Goal: Find contact information: Find contact information

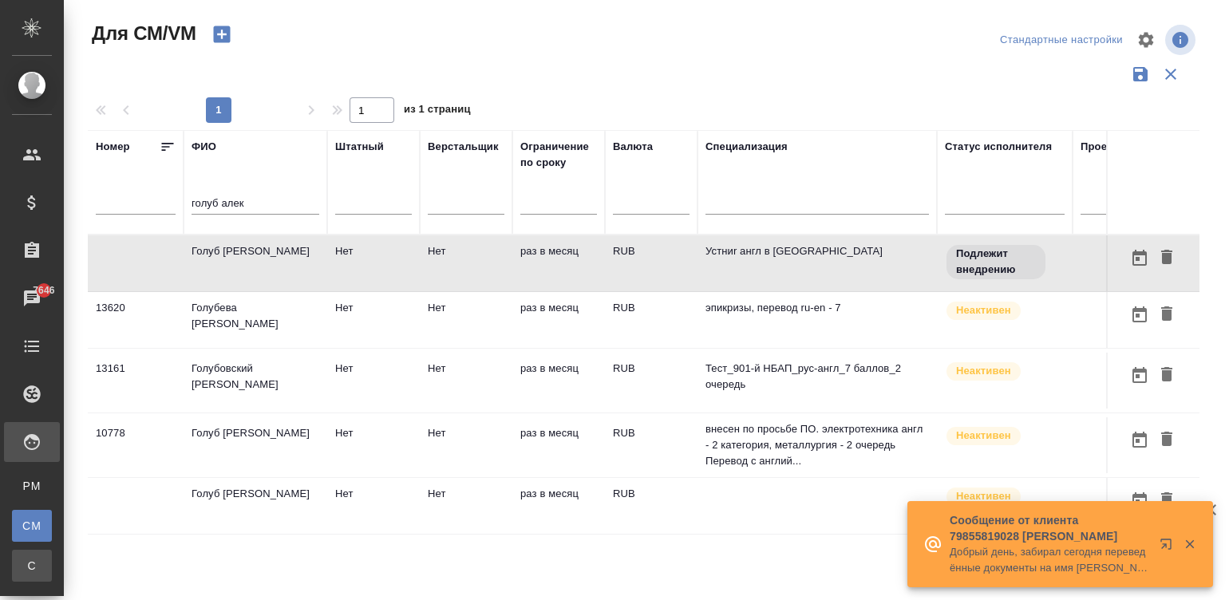
click at [24, 565] on div "Спецификации" at bounding box center [12, 566] width 24 height 16
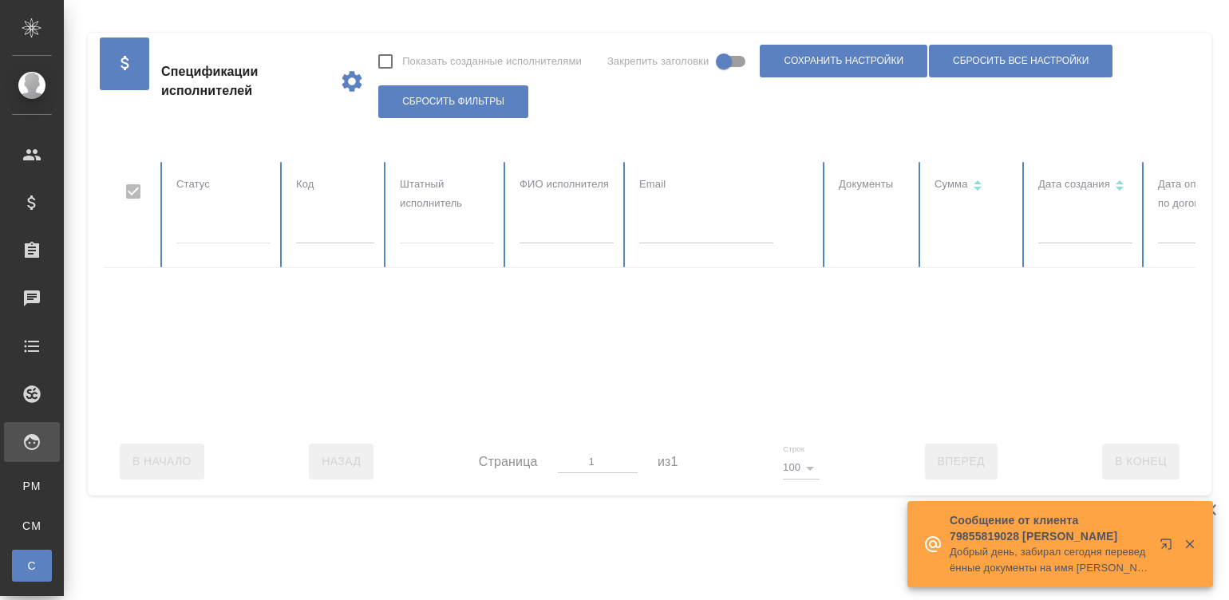
checkbox input "false"
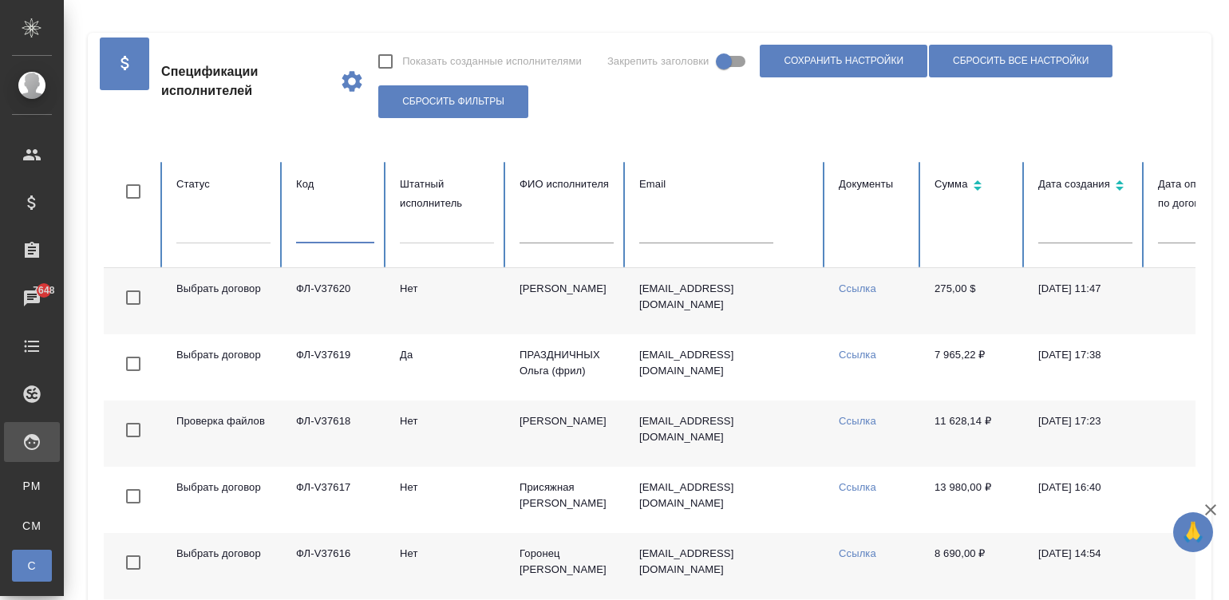
click at [338, 232] on input "text" at bounding box center [335, 232] width 78 height 22
paste input "V36868"
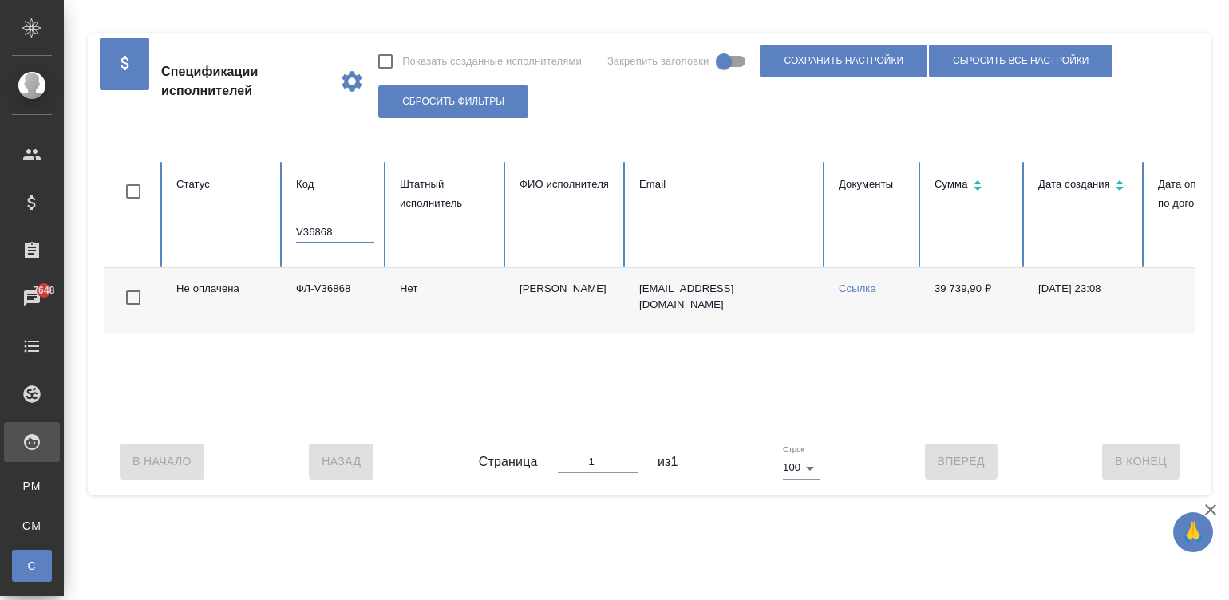
type input "V36868"
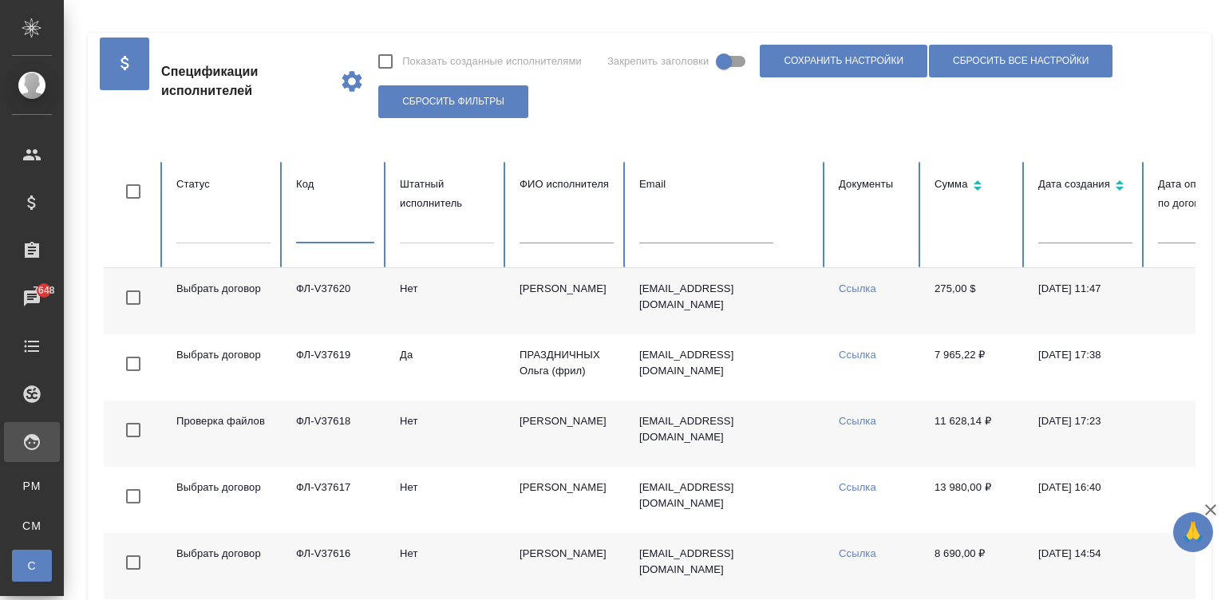
click at [298, 229] on input "text" at bounding box center [335, 232] width 78 height 22
paste input "V36868"
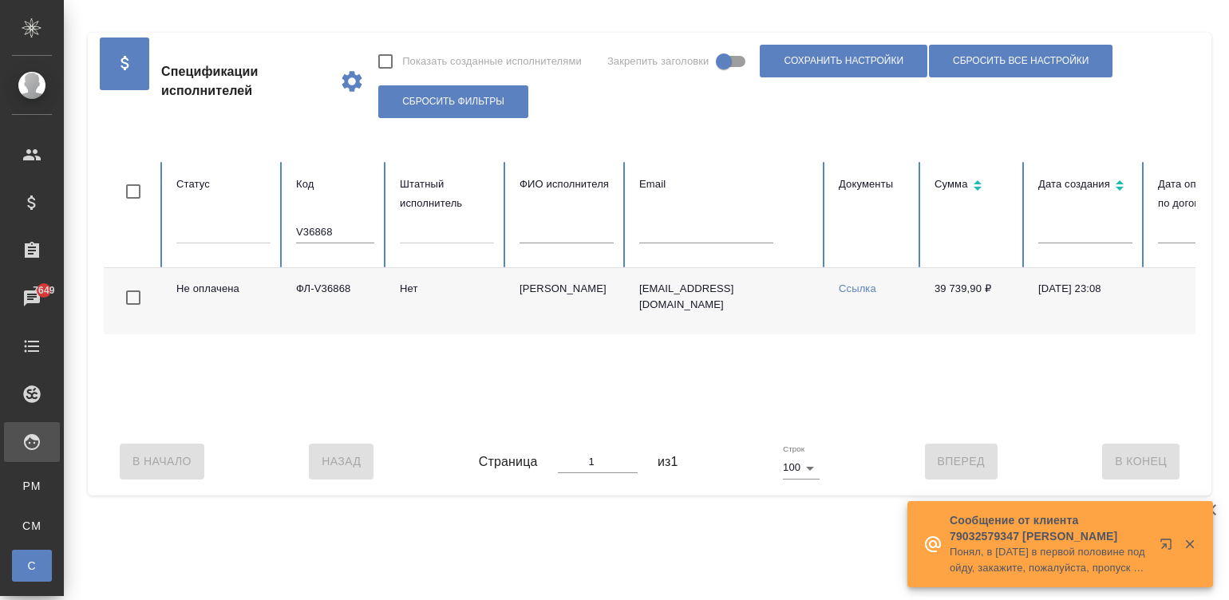
click at [503, 311] on td "Нет" at bounding box center [447, 301] width 120 height 66
click at [333, 230] on input "V36868" at bounding box center [335, 232] width 78 height 22
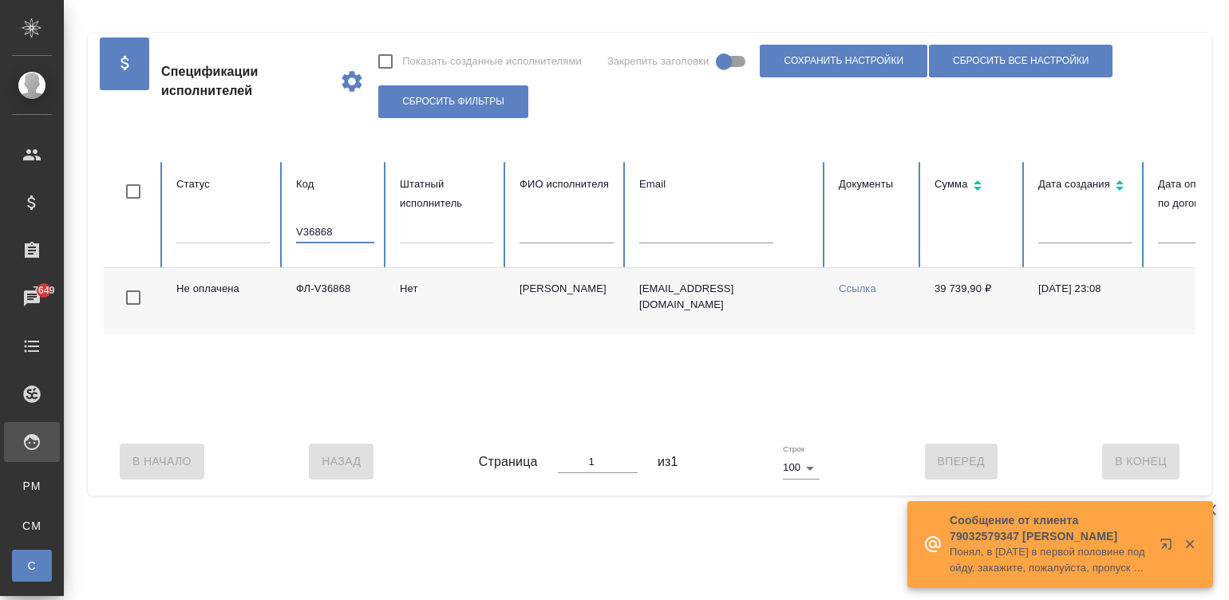
paste input "613"
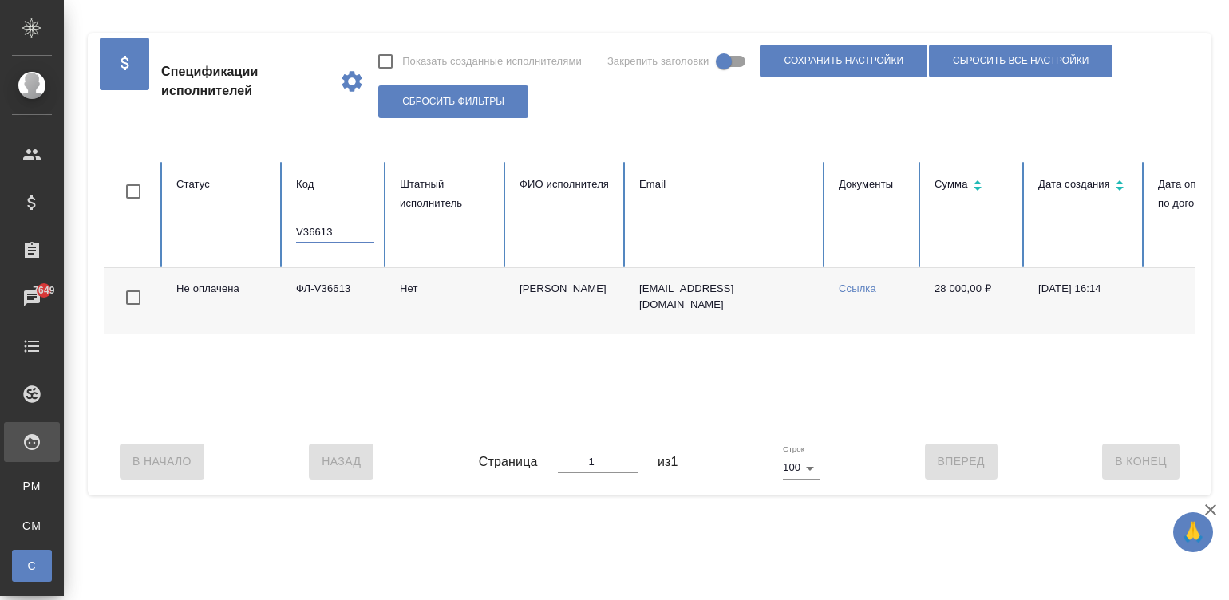
scroll to position [0, 617]
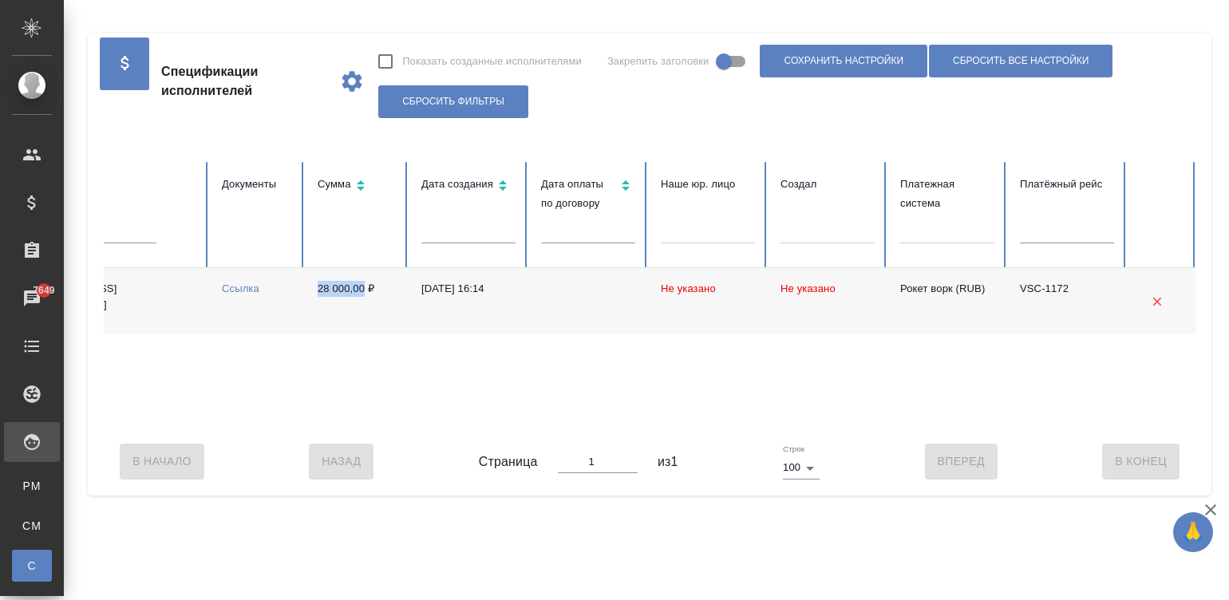
drag, startPoint x: 306, startPoint y: 287, endPoint x: 365, endPoint y: 297, distance: 59.8
click at [365, 297] on td "28 000,00 ₽" at bounding box center [357, 301] width 104 height 66
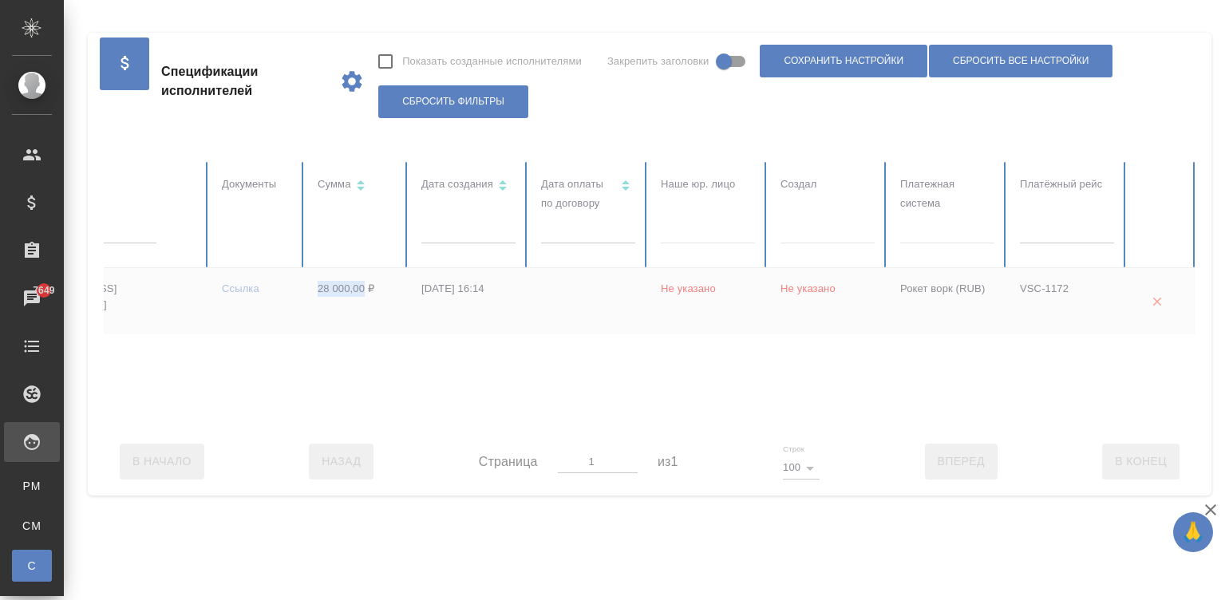
copy td "28 000,00"
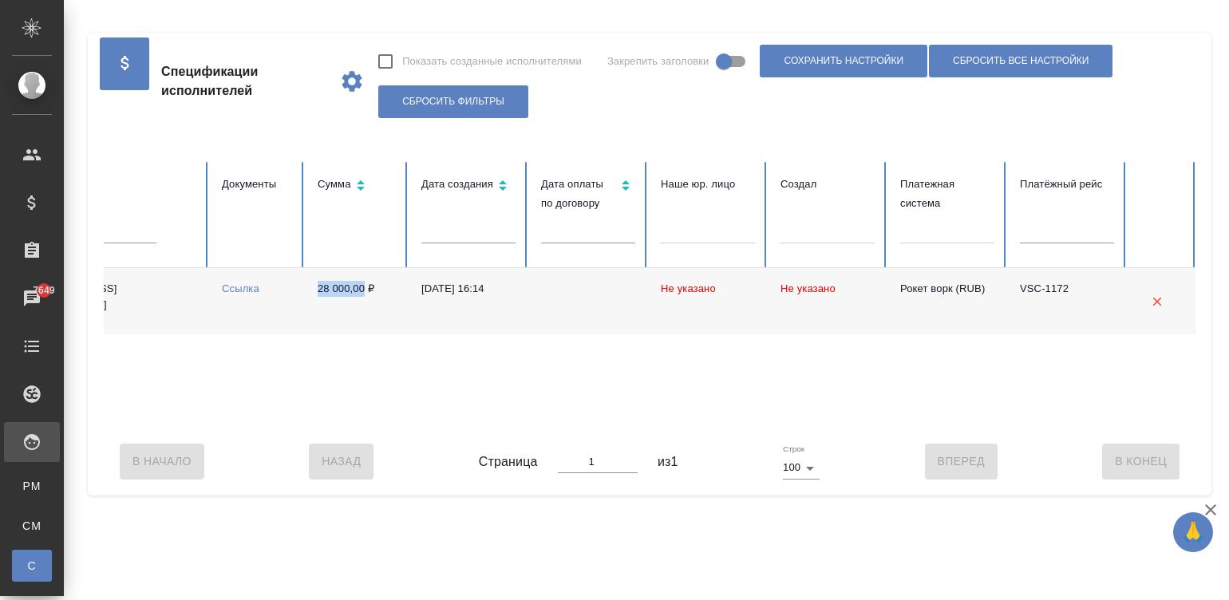
click at [365, 297] on td "28 000,00 ₽" at bounding box center [357, 301] width 104 height 66
click at [170, 427] on div "Не оплачена ФЛ-V36613 Нет Соколова Карина scorpio13@list.ru Ссылка 28 000,00 ₽ …" at bounding box center [341, 348] width 1709 height 160
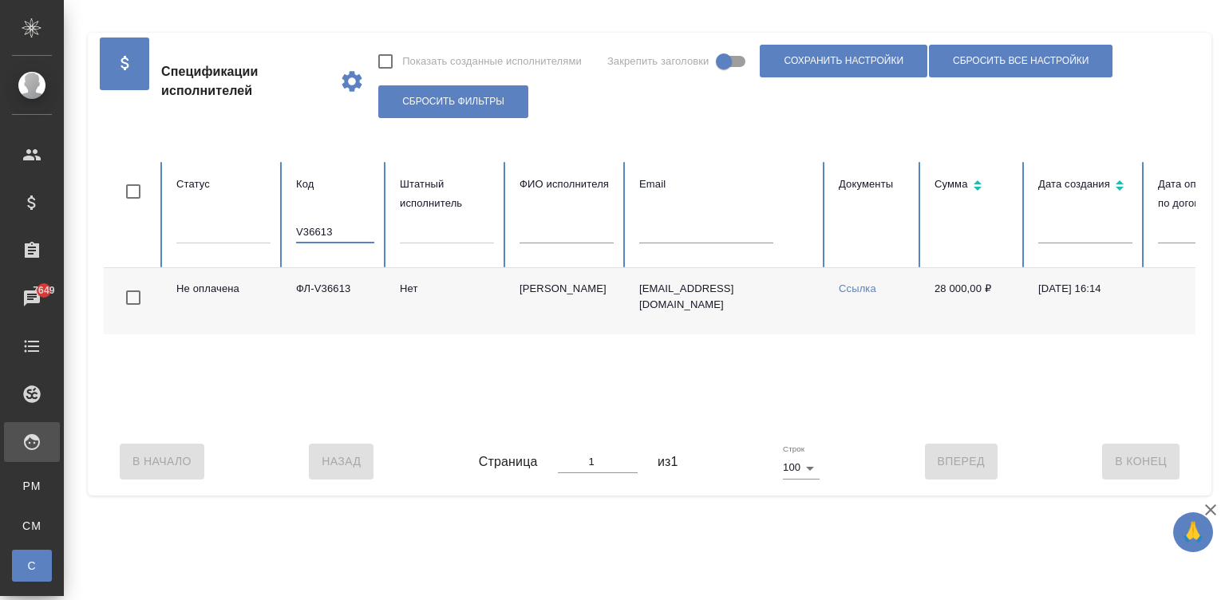
click at [325, 231] on input "V36613" at bounding box center [335, 232] width 78 height 22
paste input "885"
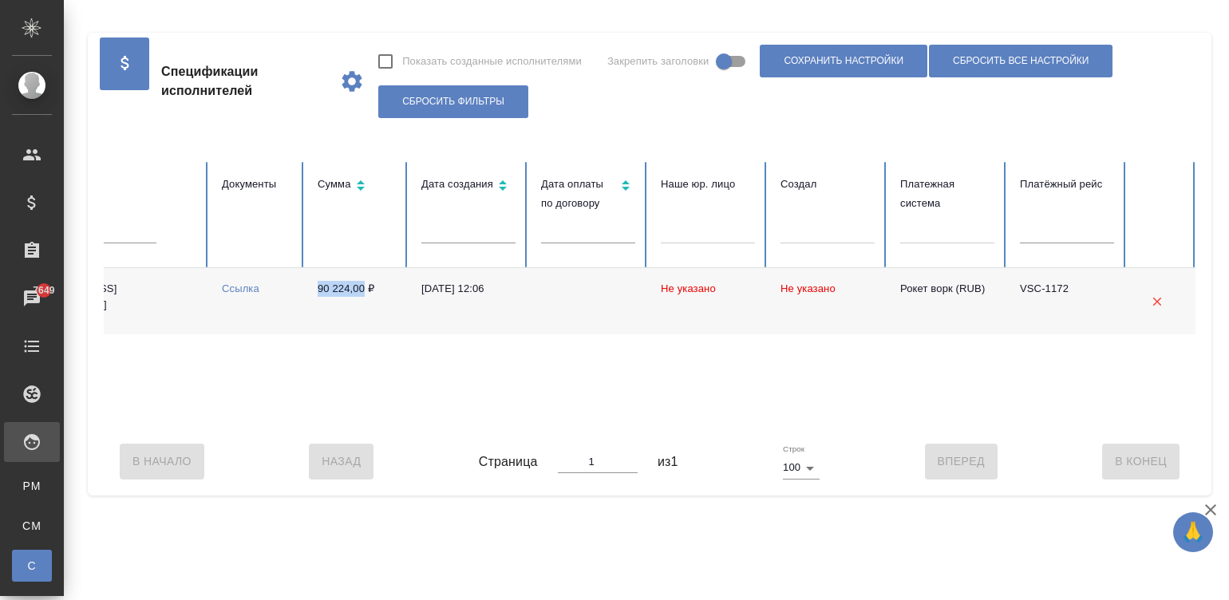
drag, startPoint x: 310, startPoint y: 283, endPoint x: 361, endPoint y: 292, distance: 51.8
click at [361, 292] on td "90 224,00 ₽" at bounding box center [357, 301] width 104 height 66
copy td "90 224,00"
click at [419, 303] on td "31.07.2025, 12:06" at bounding box center [468, 301] width 120 height 66
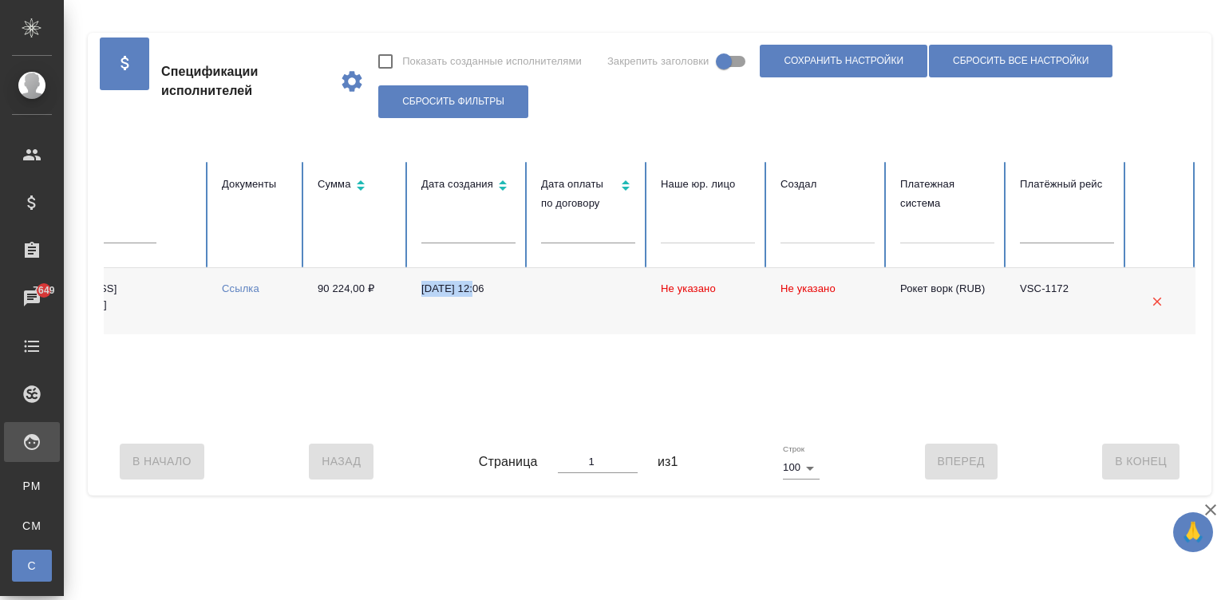
scroll to position [0, 0]
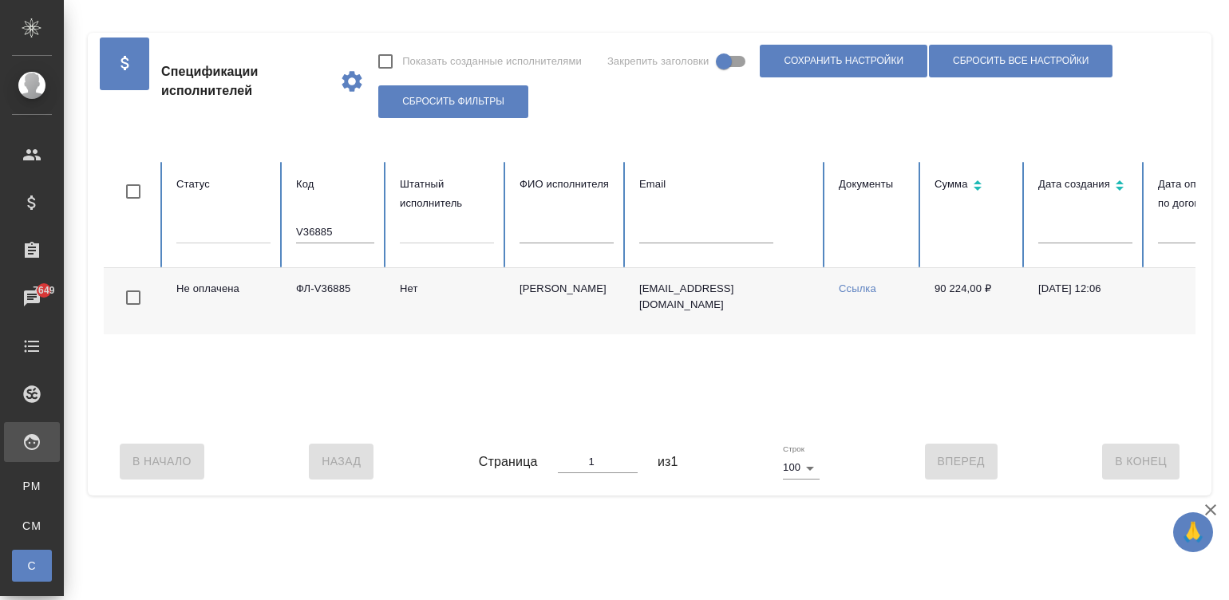
click at [328, 225] on input "V36885" at bounding box center [335, 232] width 78 height 22
paste input "ФЛ-V36650"
click at [341, 230] on input "ФЛ-V36650" at bounding box center [335, 232] width 78 height 22
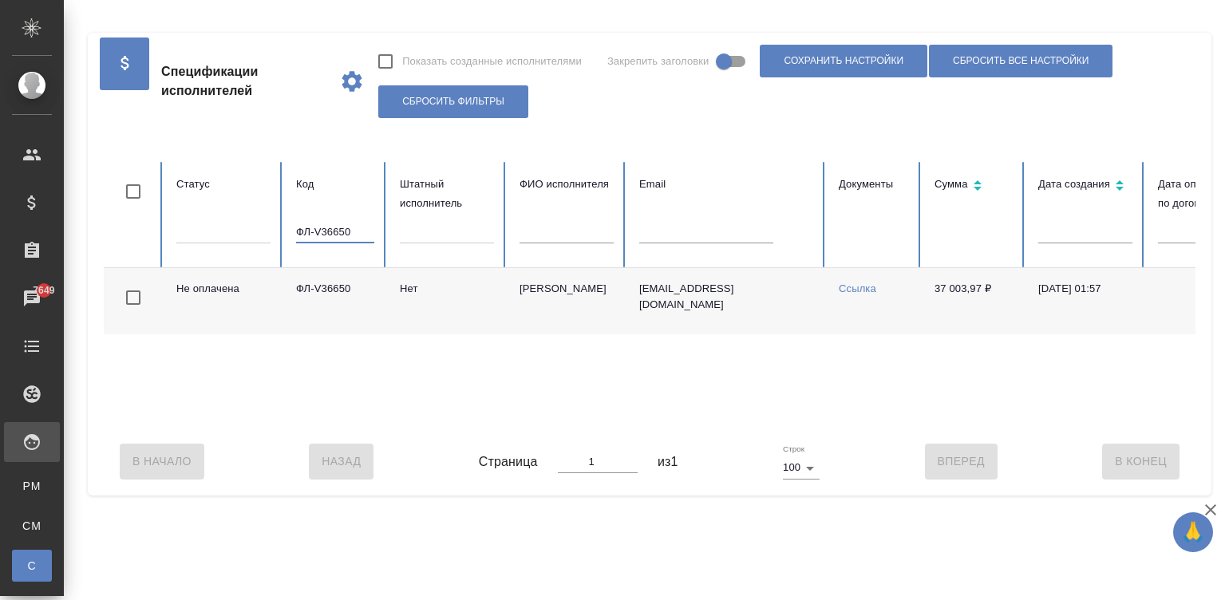
click at [341, 230] on input "ФЛ-V36650" at bounding box center [335, 232] width 78 height 22
paste input "V36838"
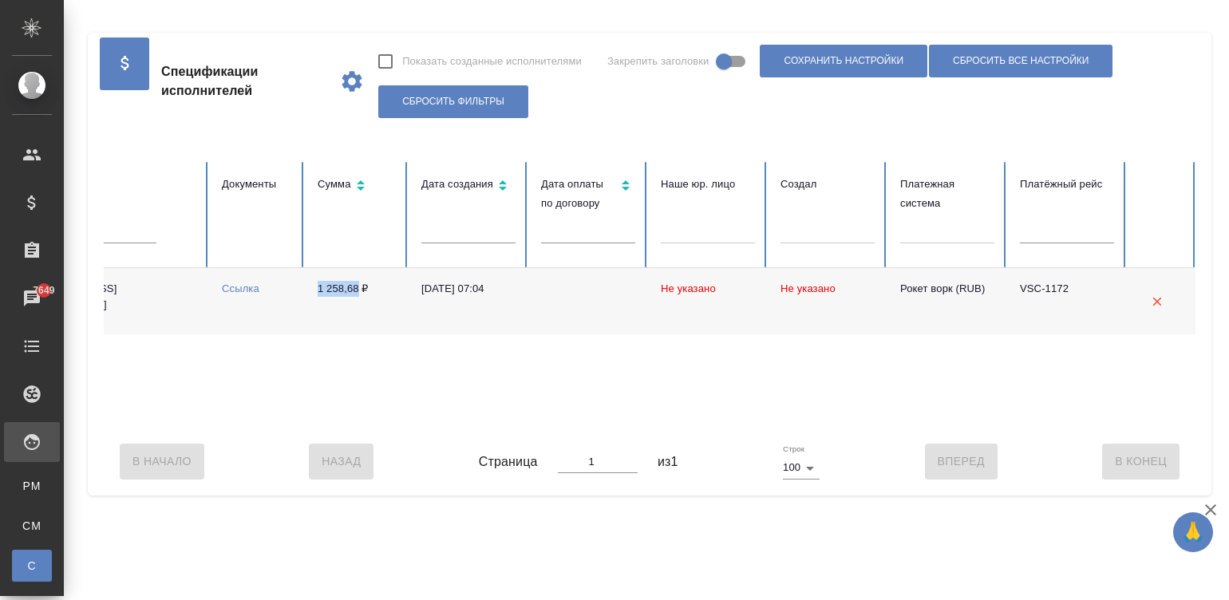
drag, startPoint x: 306, startPoint y: 286, endPoint x: 357, endPoint y: 291, distance: 51.3
click at [357, 291] on td "1 258,68 ₽" at bounding box center [357, 301] width 104 height 66
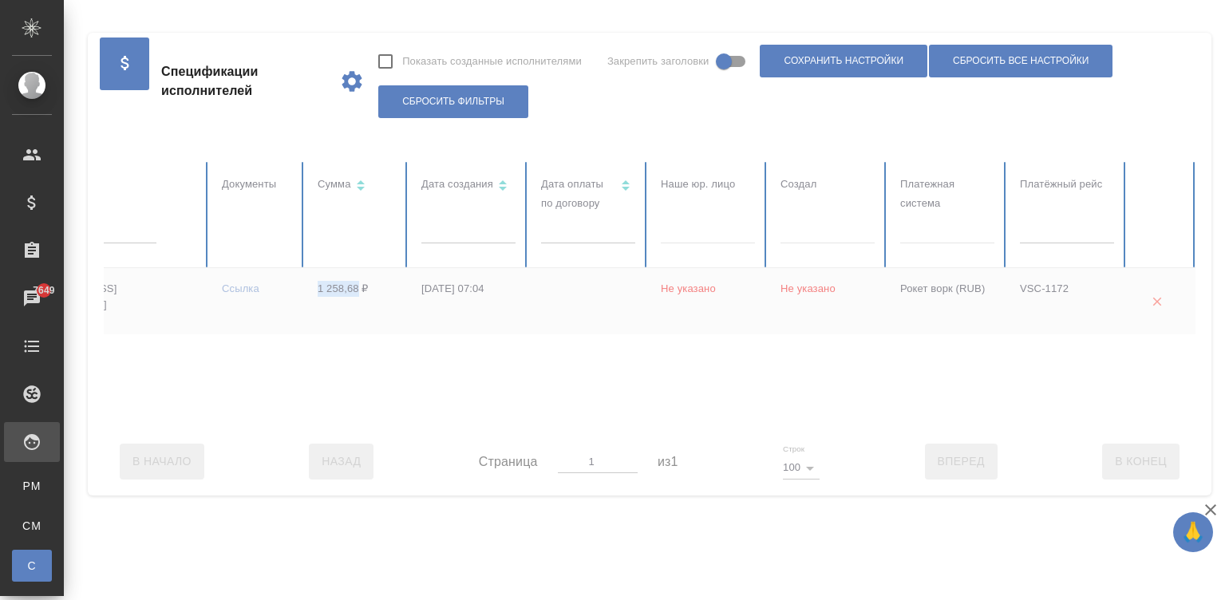
copy td "1 258,68"
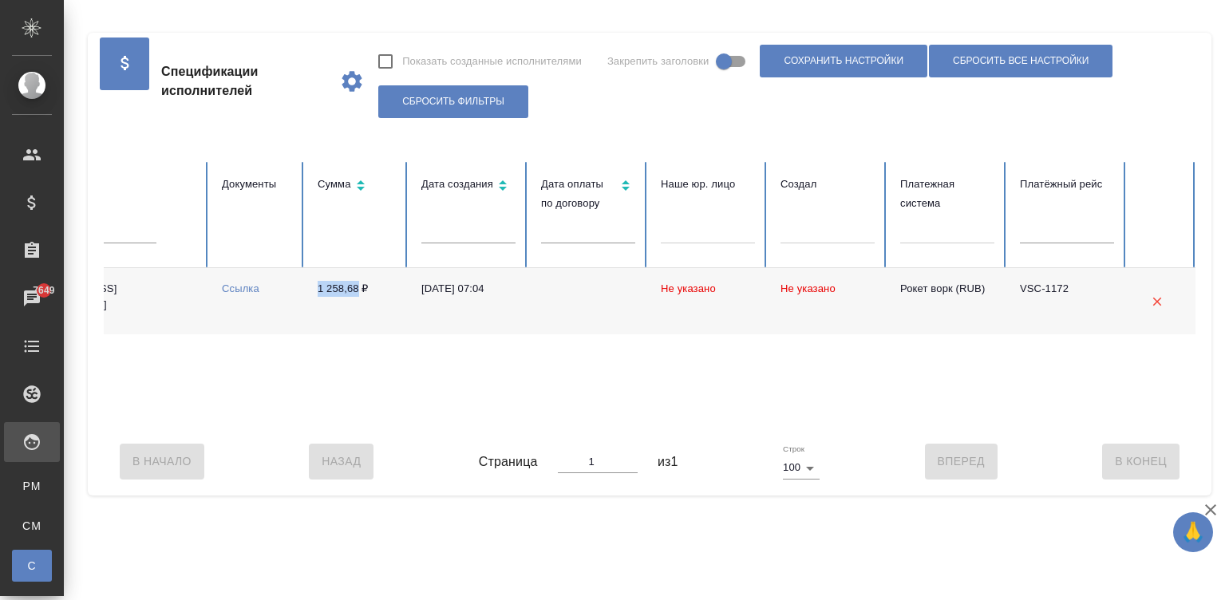
scroll to position [0, 0]
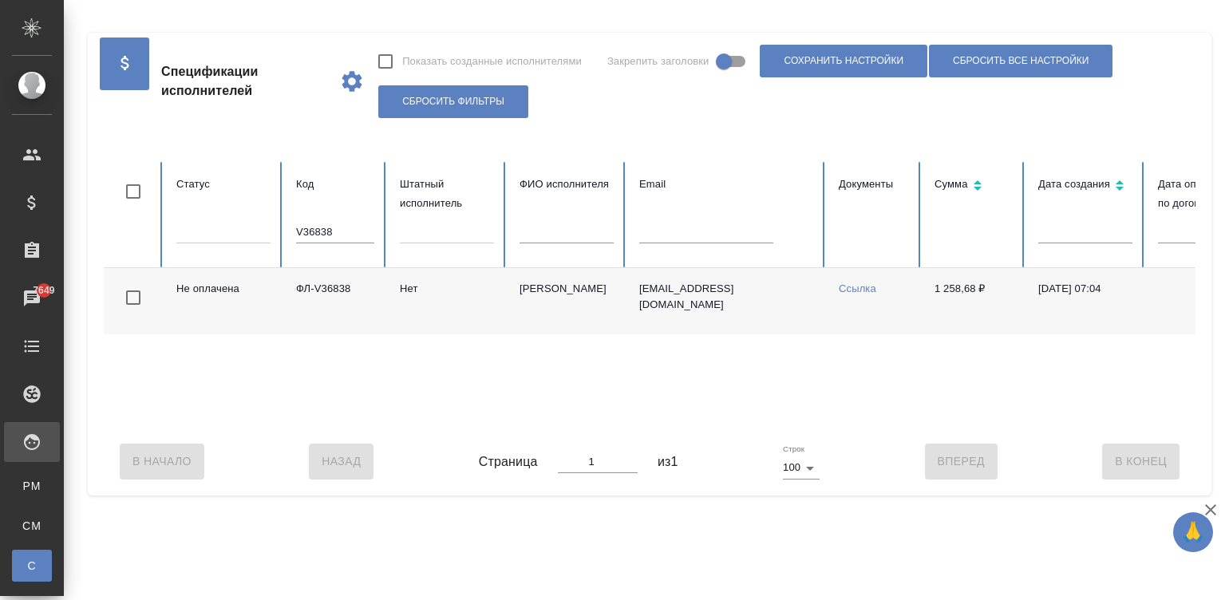
click at [325, 235] on input "V36838" at bounding box center [335, 232] width 78 height 22
paste input "7239"
drag, startPoint x: 927, startPoint y: 290, endPoint x: 980, endPoint y: 293, distance: 53.5
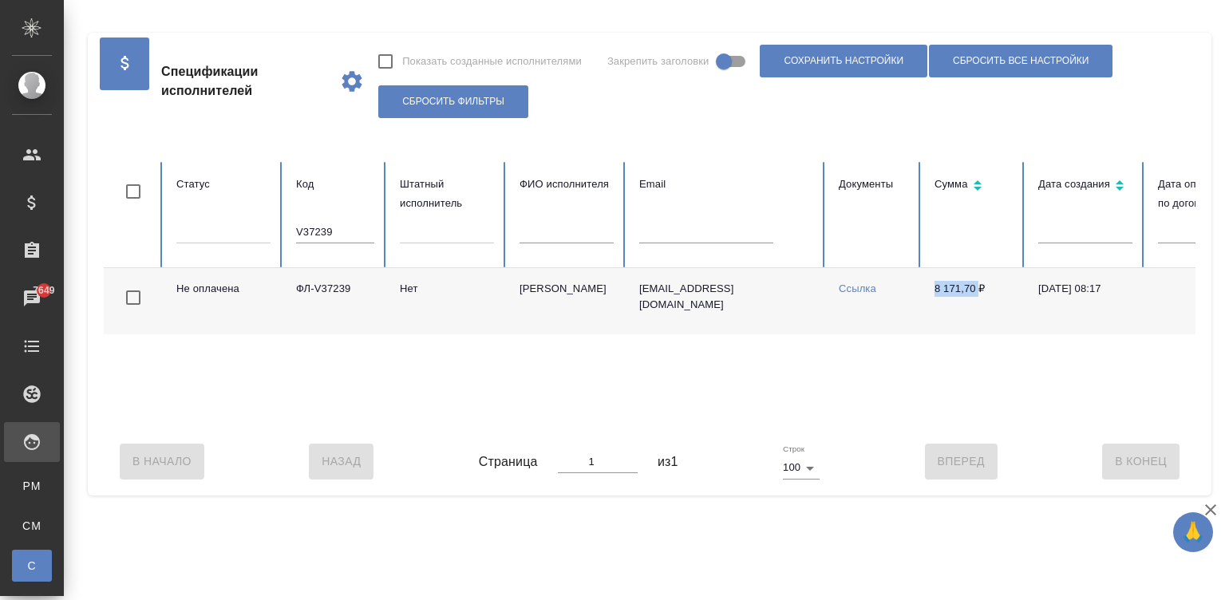
click at [980, 293] on td "8 171,70 ₽" at bounding box center [973, 301] width 104 height 66
copy td "8 171,70"
click at [710, 302] on td "atheistd@gmail.com" at bounding box center [725, 301] width 199 height 66
click at [331, 235] on input "V37239" at bounding box center [335, 232] width 78 height 22
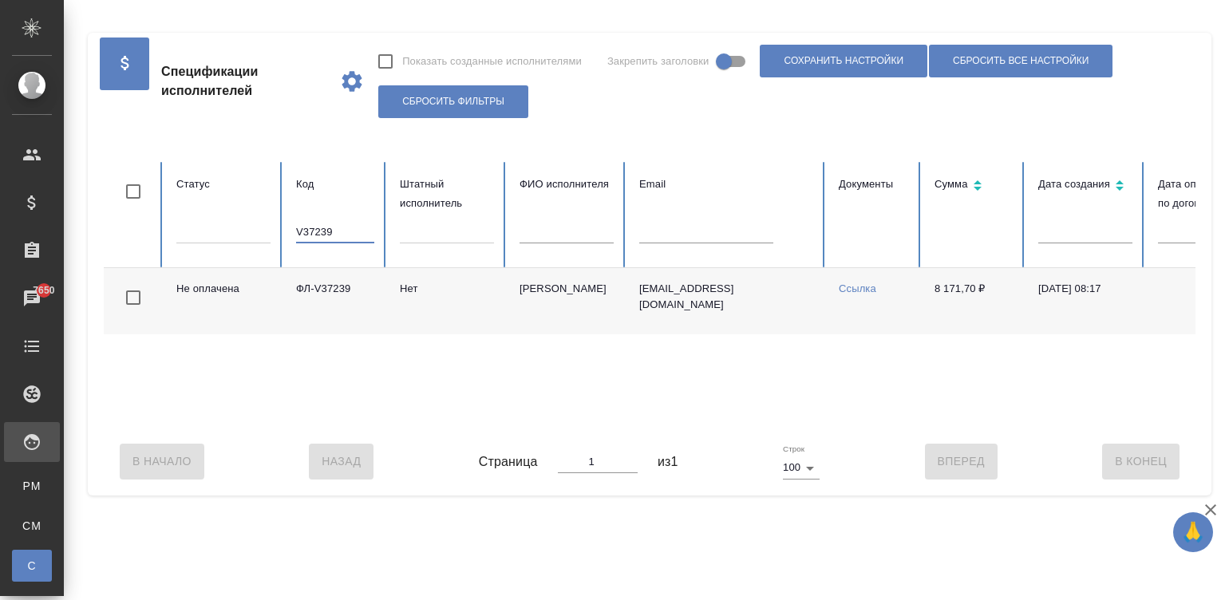
click at [331, 235] on input "V37239" at bounding box center [335, 232] width 78 height 22
paste input "6835"
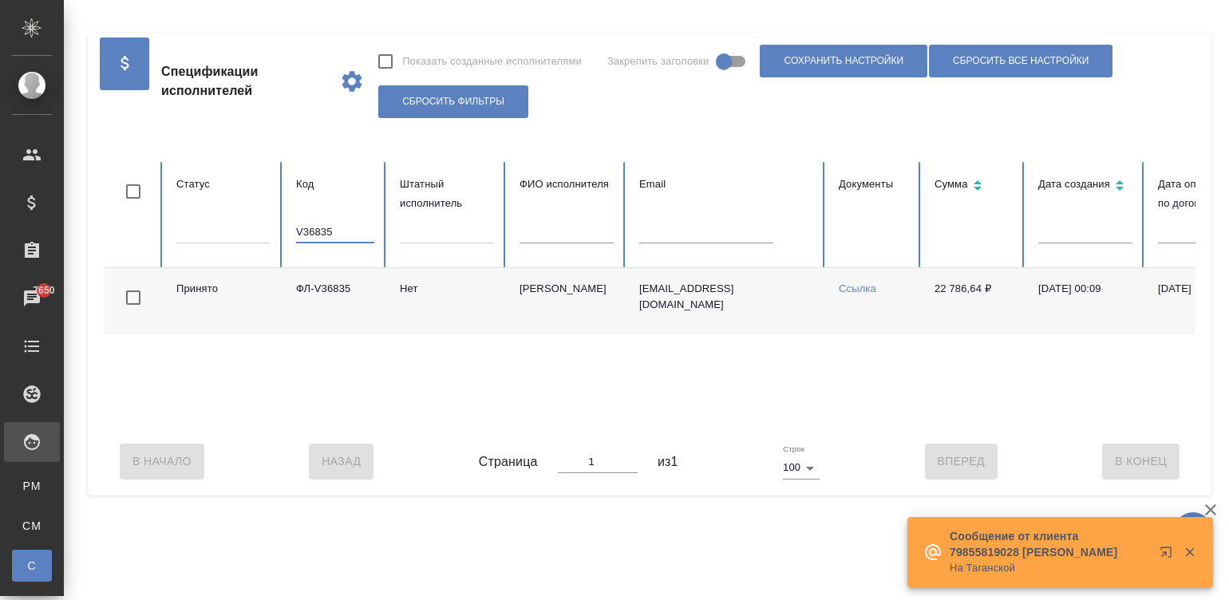
click at [344, 233] on input "V36835" at bounding box center [335, 232] width 78 height 22
paste input "53"
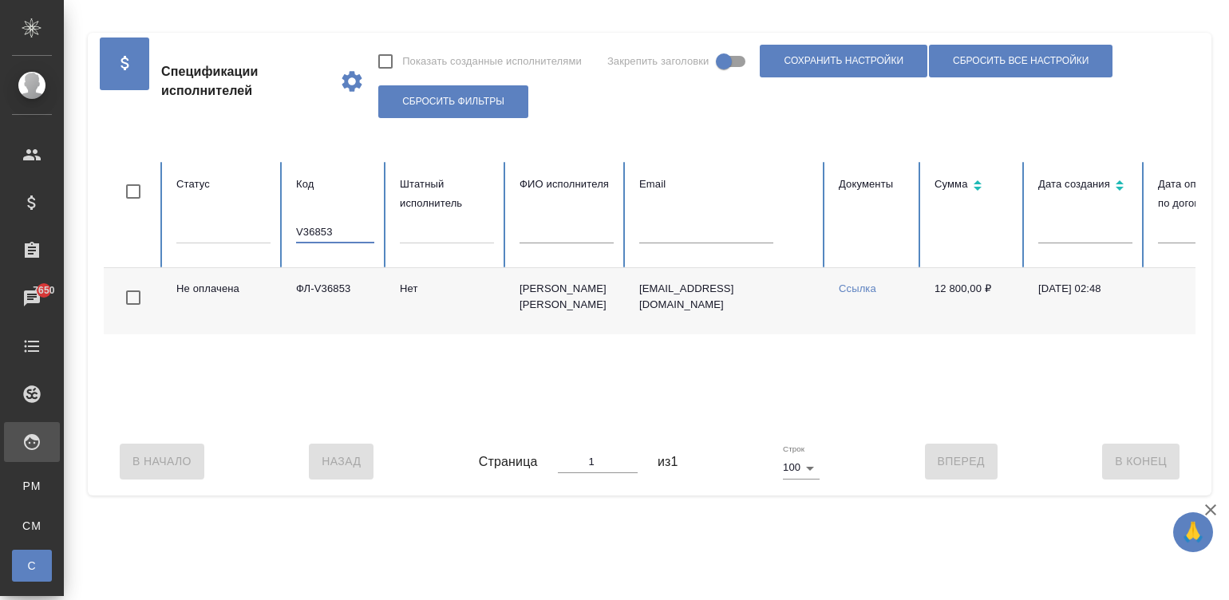
scroll to position [0, 617]
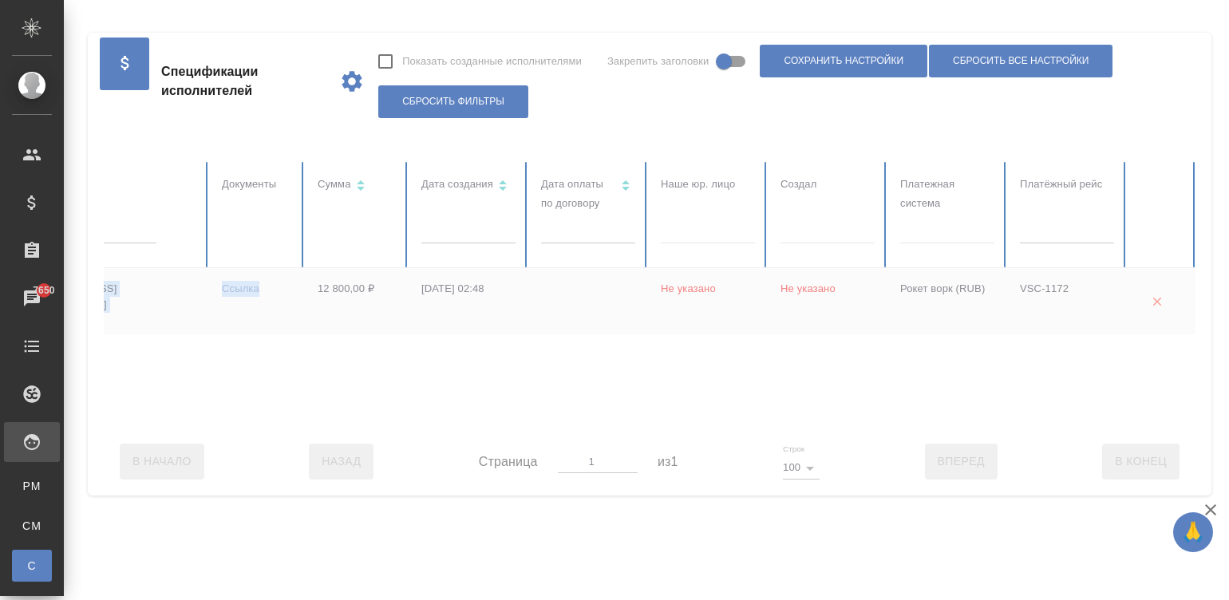
drag, startPoint x: 302, startPoint y: 291, endPoint x: 353, endPoint y: 294, distance: 51.1
click at [353, 294] on tr "Не оплачена ФЛ-V36853 Нет Катарманов Юрий Сергеевич kataura@yandex.ru Ссылка 12…" at bounding box center [341, 301] width 1709 height 66
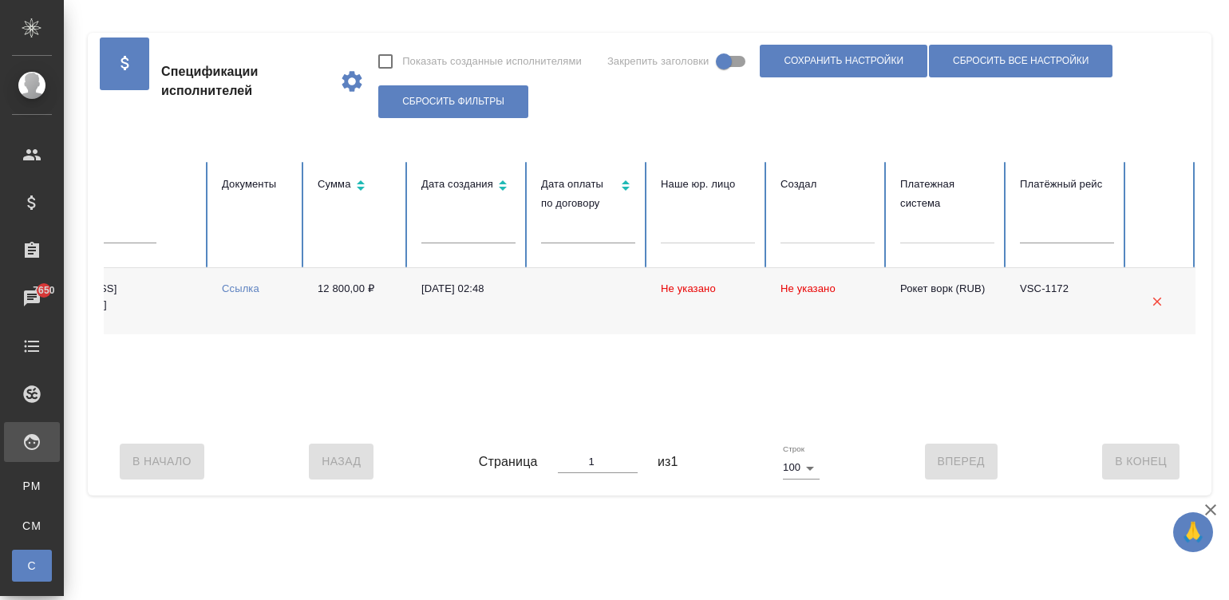
click at [419, 299] on td "30.07.2025, 02:48" at bounding box center [468, 301] width 120 height 66
click at [274, 424] on div "Не оплачена ФЛ-V36853 Нет Катарманов Юрий Сергеевич kataura@yandex.ru Ссылка 12…" at bounding box center [341, 348] width 1709 height 160
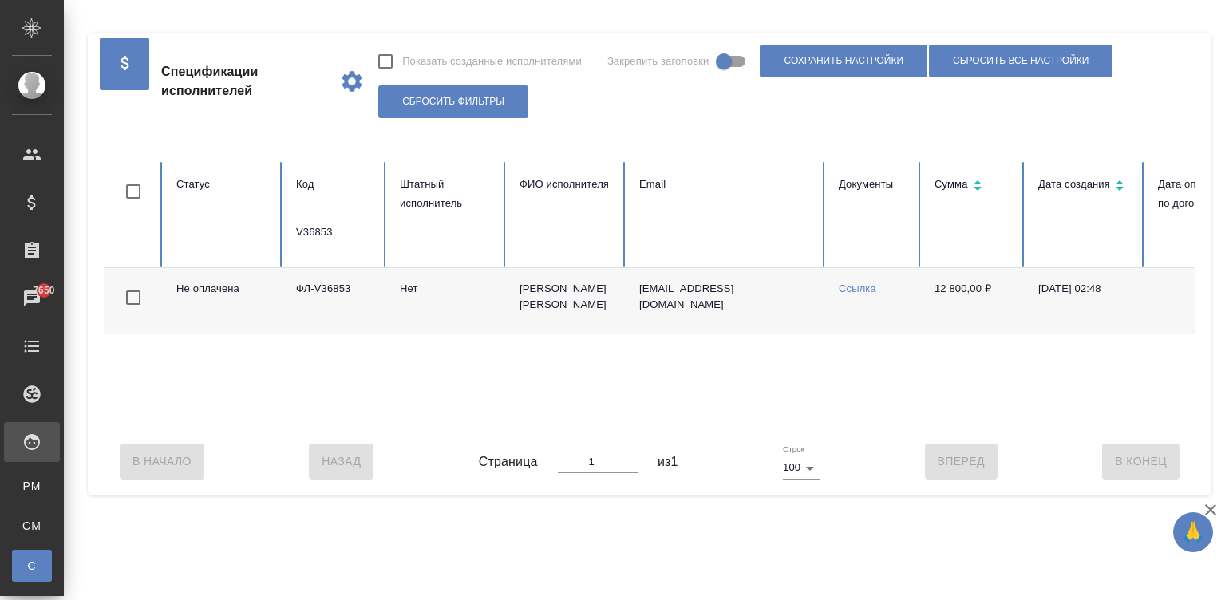
click at [341, 227] on input "V36853" at bounding box center [335, 232] width 78 height 22
paste input "36935"
click at [213, 427] on div "Принято ФЛ-V36935 Нет Кошелева-Демина Юлия Александровна virginia97@mail.ru Ссы…" at bounding box center [958, 348] width 1709 height 160
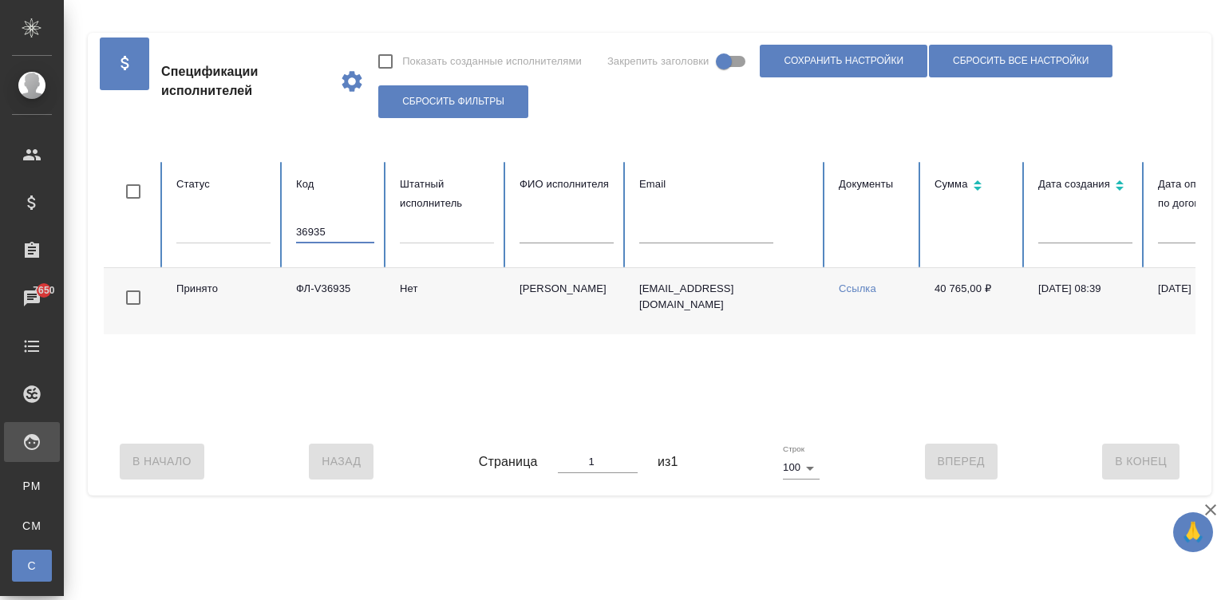
click at [329, 239] on input "36935" at bounding box center [335, 232] width 78 height 22
paste input "ФЛ-V36434"
click at [316, 231] on input "ФЛ-V36434" at bounding box center [335, 232] width 78 height 22
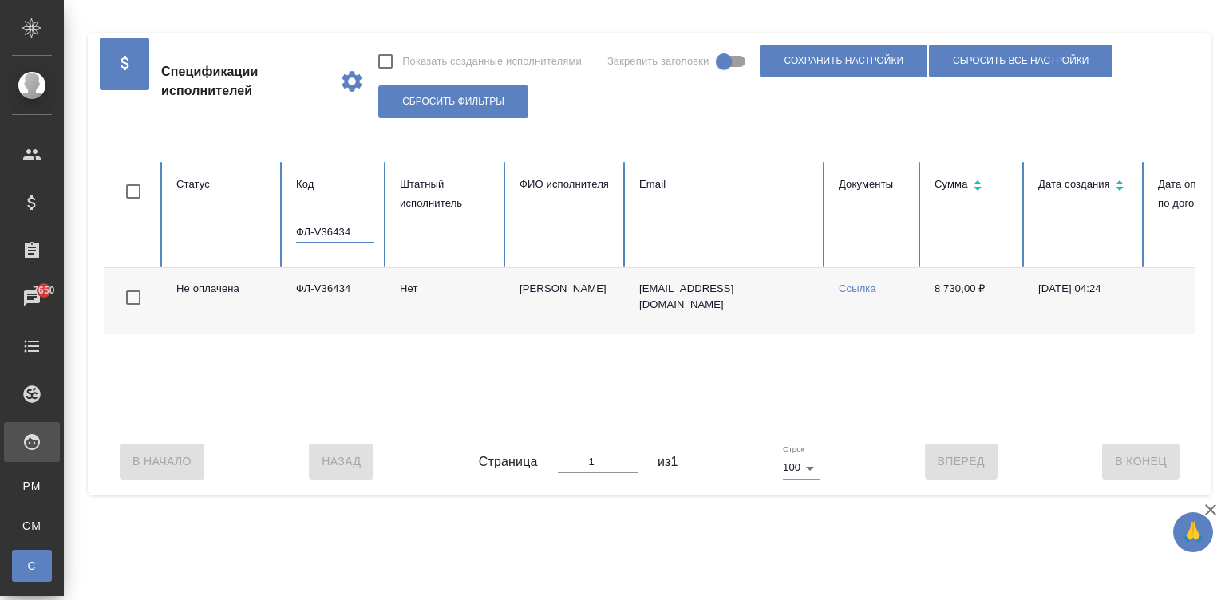
click at [316, 231] on input "ФЛ-V36434" at bounding box center [335, 232] width 78 height 22
paste input "V37327"
click at [858, 443] on div "В Начало Назад Страница 1 из 1 Строк 100 100 Вперед В Конец" at bounding box center [649, 461] width 1091 height 67
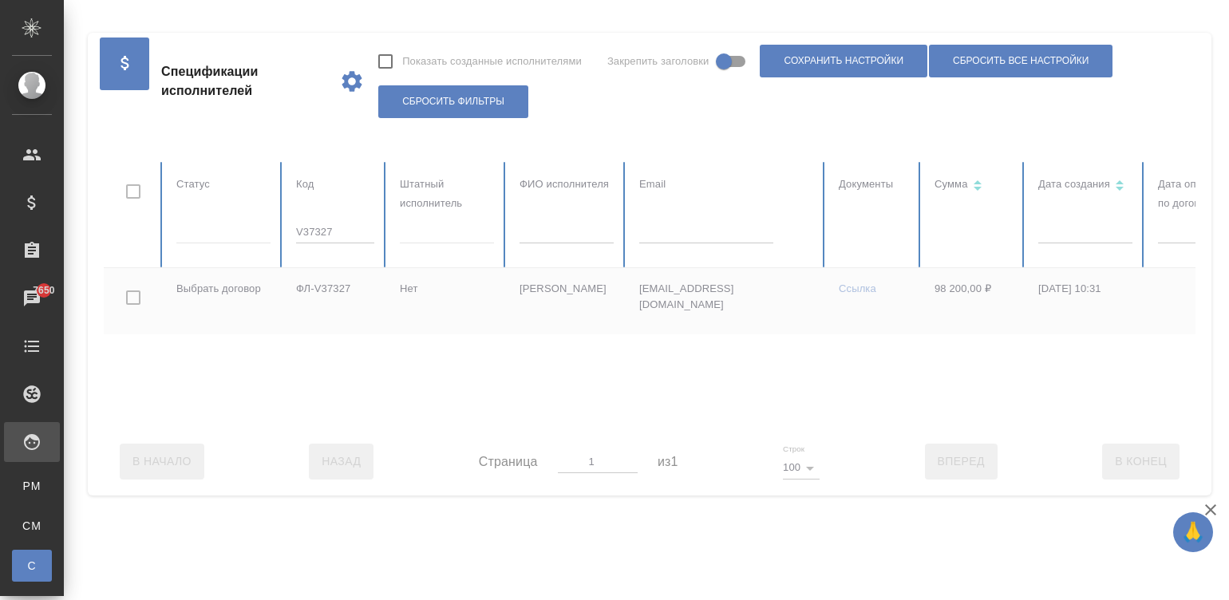
scroll to position [0, 617]
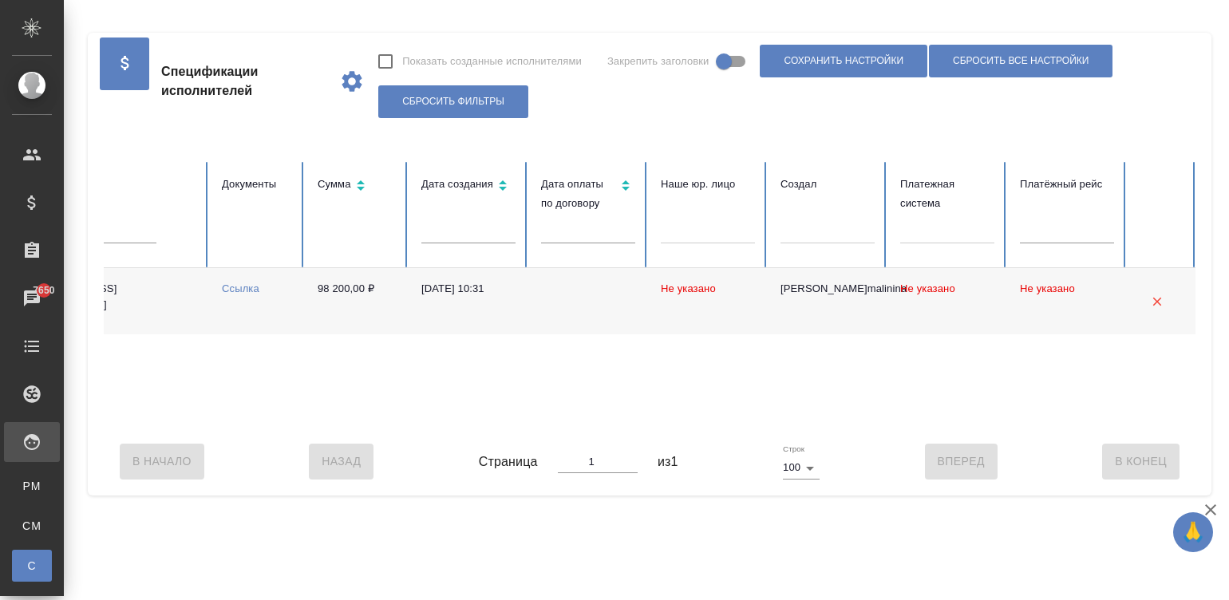
click at [347, 443] on div "В Начало Назад Страница 1 из 1 Строк 100 100 Вперед В Конец" at bounding box center [649, 461] width 1091 height 67
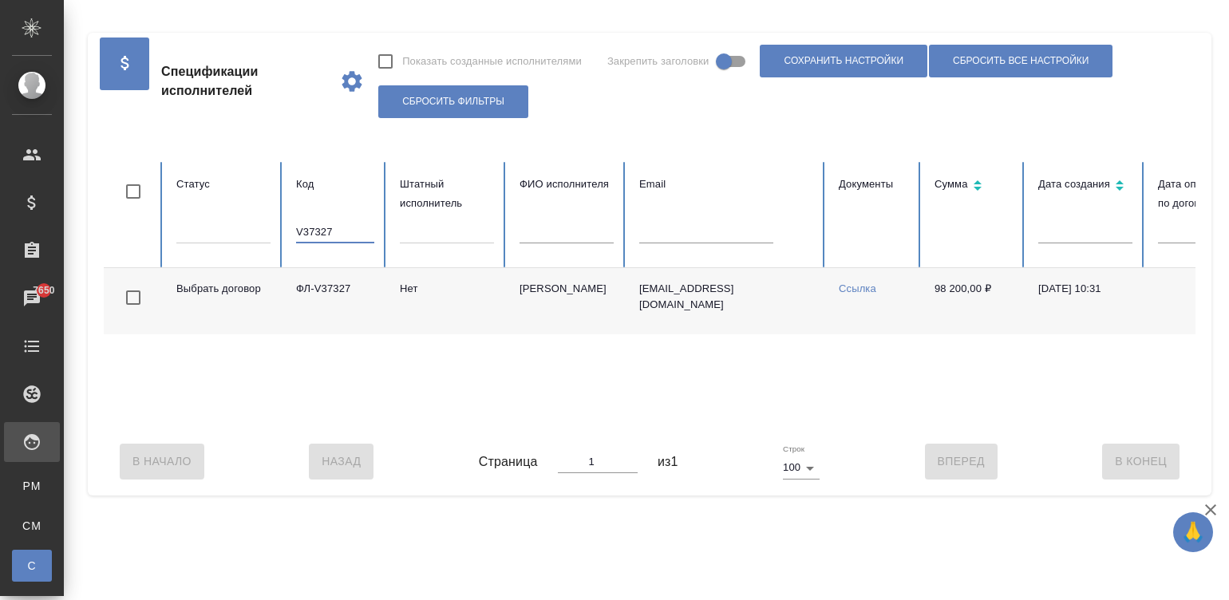
click at [360, 227] on input "V37327" at bounding box center [335, 232] width 78 height 22
paste input "ФЛ-V37412,"
type input "ФЛ-V37412"
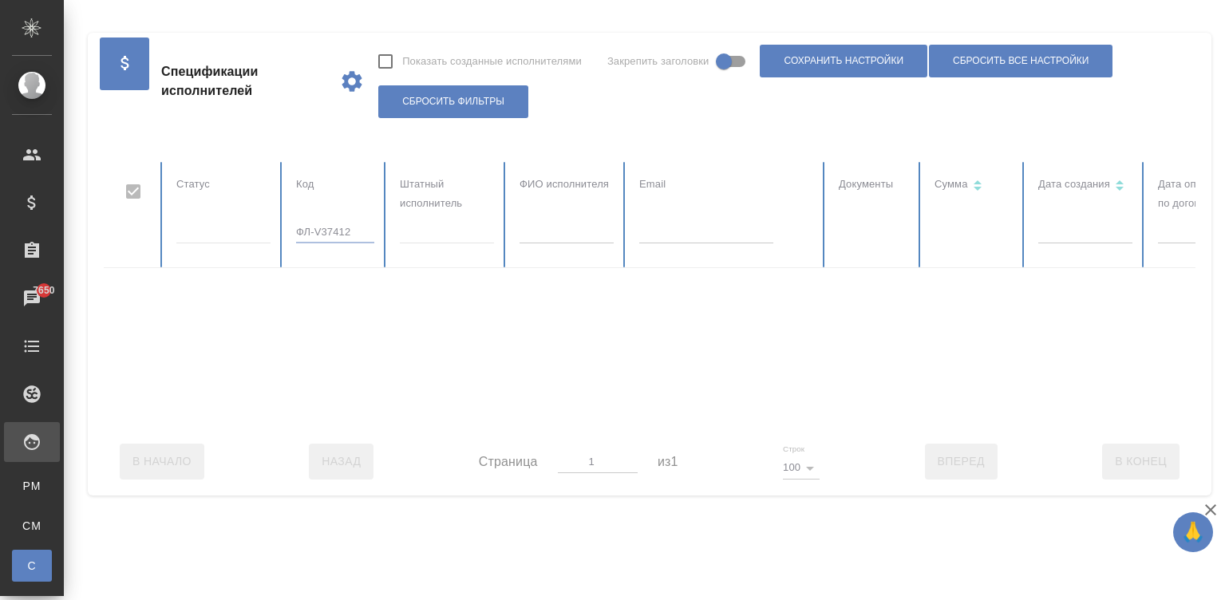
checkbox input "false"
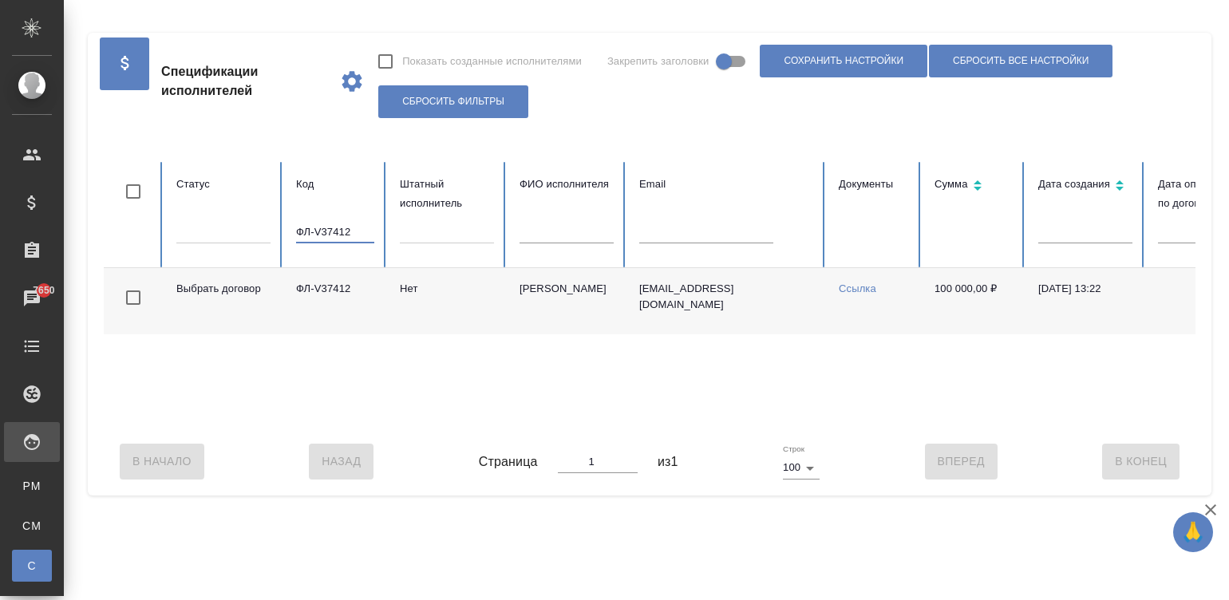
click at [343, 227] on input "ФЛ-V37412" at bounding box center [335, 232] width 78 height 22
paste input "V36911"
click at [347, 238] on input "V36911" at bounding box center [335, 232] width 78 height 22
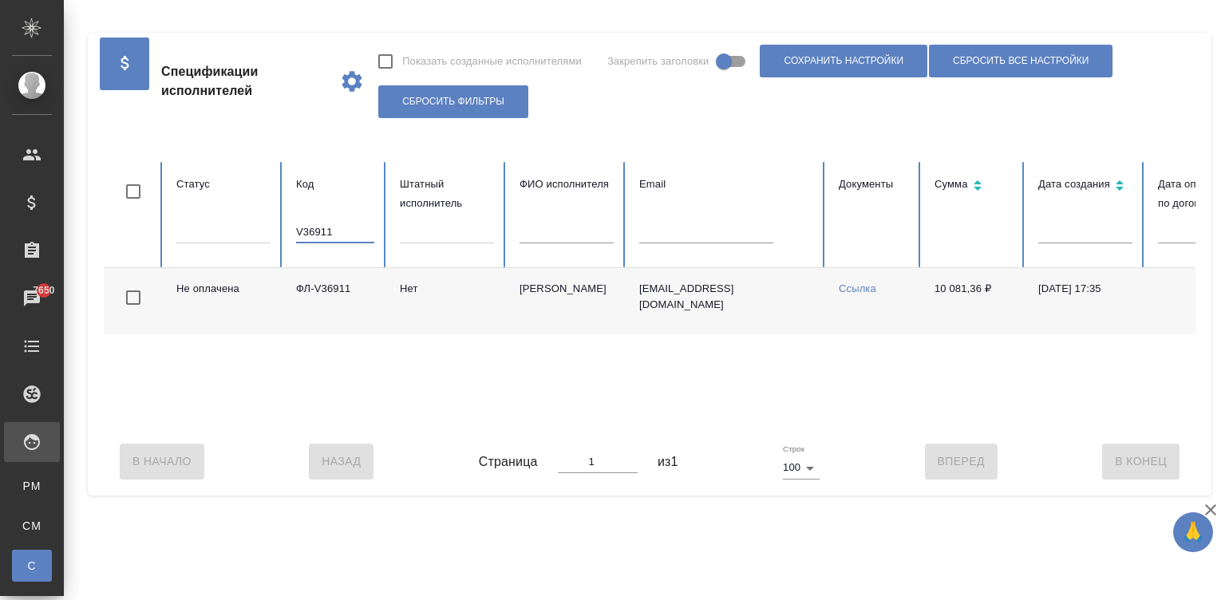
click at [347, 238] on input "V36911" at bounding box center [335, 232] width 78 height 22
paste input "-V36597"
click at [321, 226] on input "-V36597" at bounding box center [335, 232] width 78 height 22
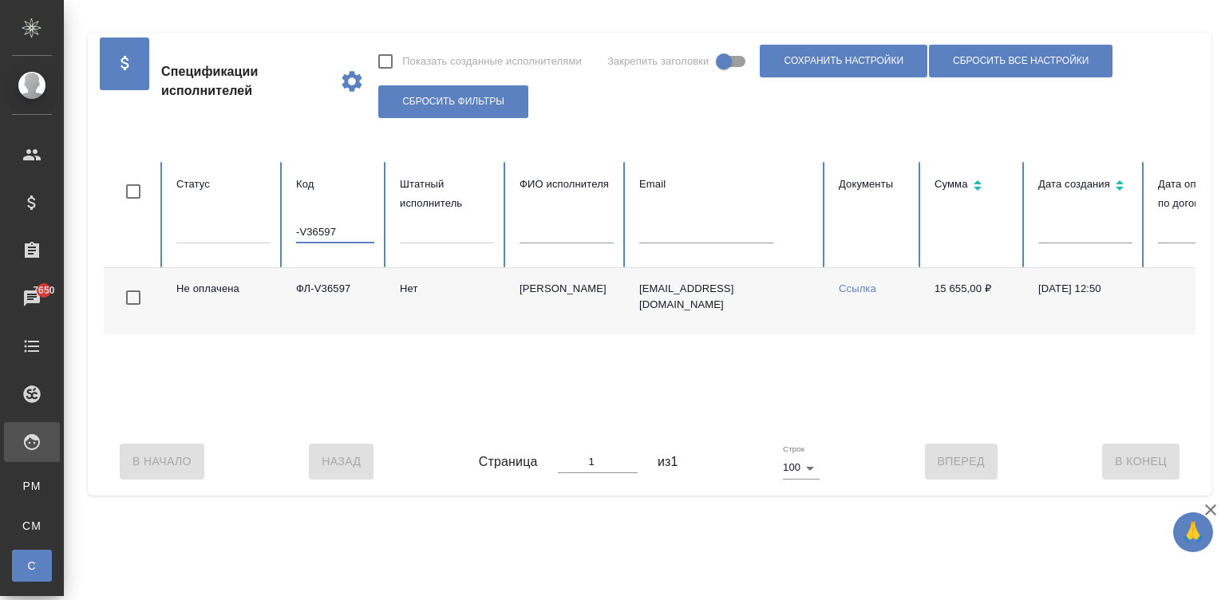
click at [321, 226] on input "-V36597" at bounding box center [335, 232] width 78 height 22
paste input "у ФЛ-V35751"
type input "у ФЛ-V35751"
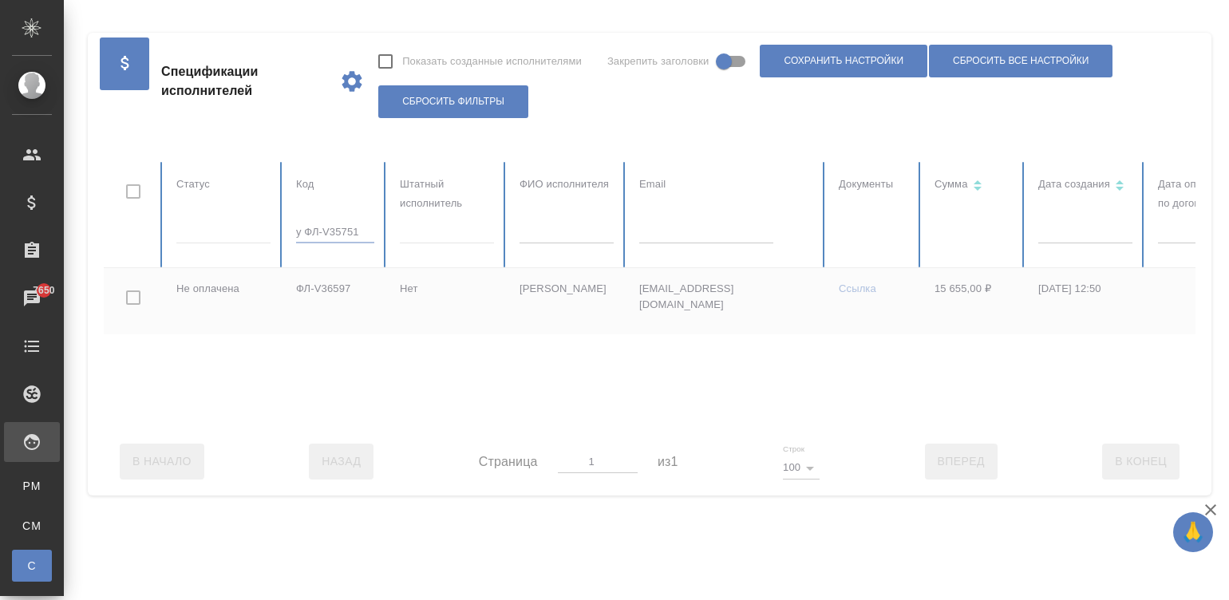
checkbox input "true"
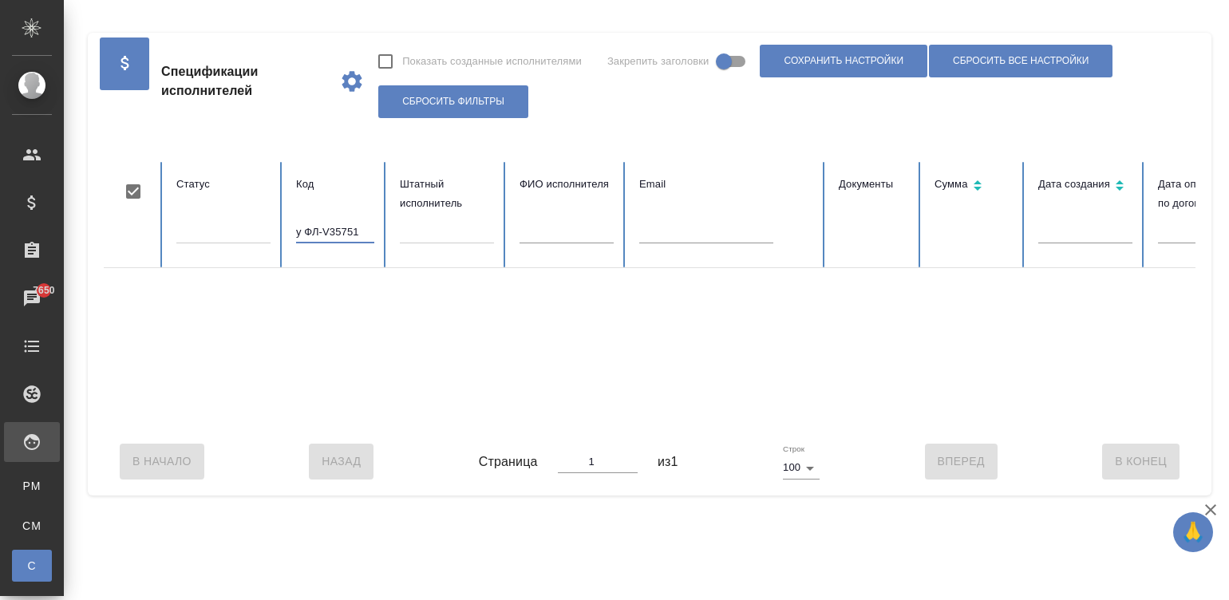
click at [306, 227] on input "у ФЛ-V35751" at bounding box center [335, 232] width 78 height 22
type input "ФЛ-V35751"
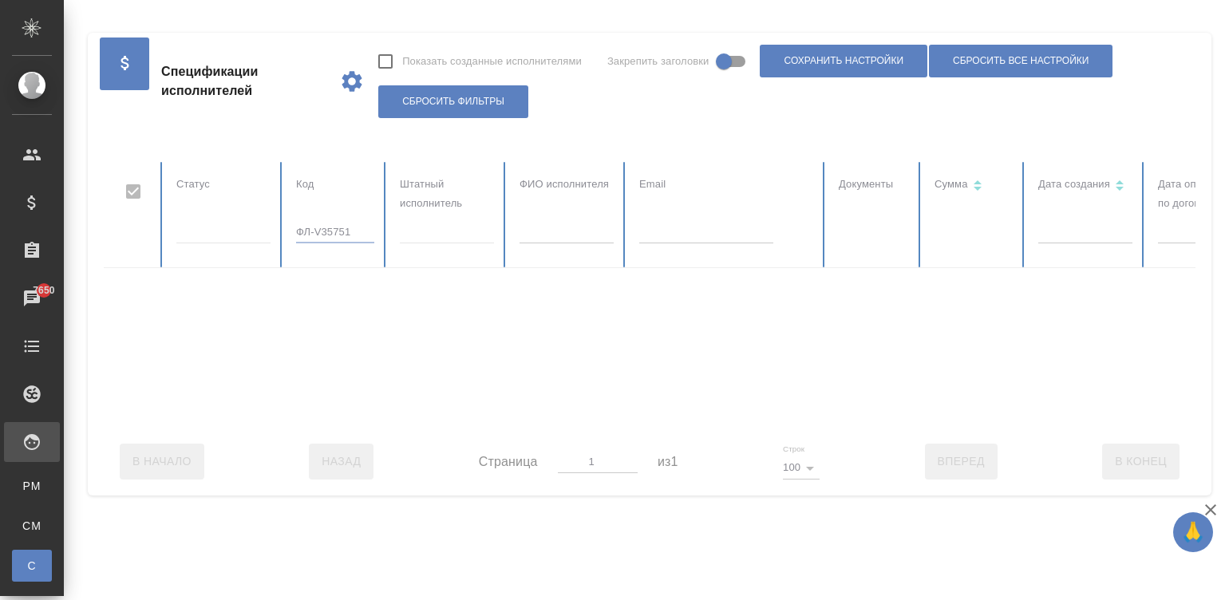
checkbox input "false"
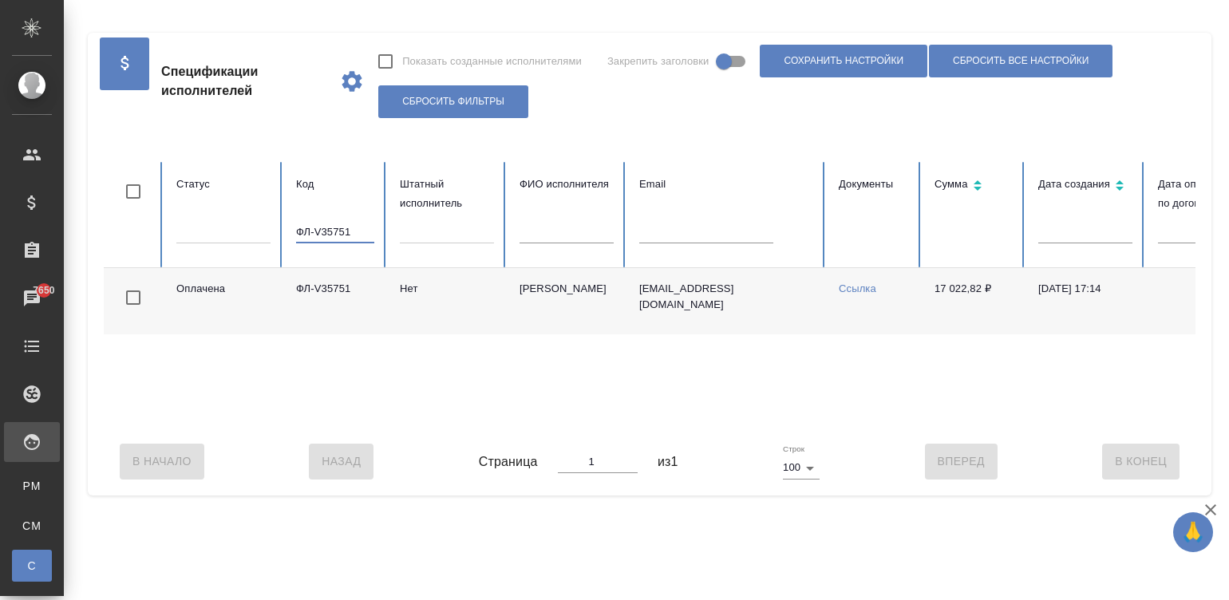
click at [324, 232] on input "ФЛ-V35751" at bounding box center [335, 232] width 78 height 22
paste input "V36840"
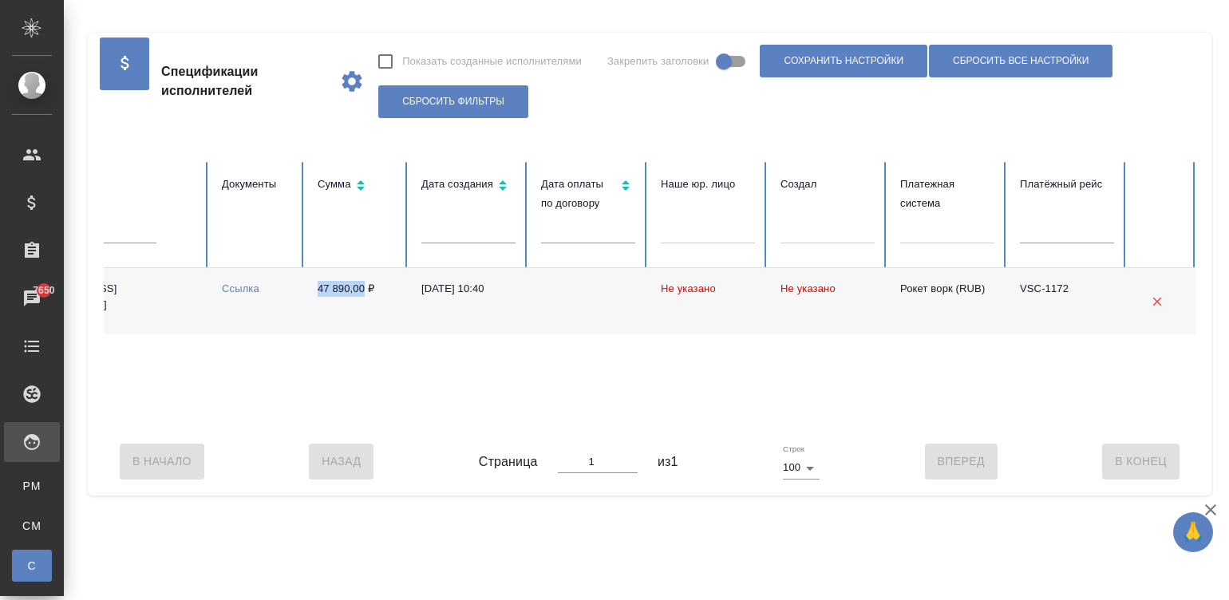
drag, startPoint x: 303, startPoint y: 288, endPoint x: 363, endPoint y: 296, distance: 60.4
click at [363, 296] on td "47 890,00 ₽" at bounding box center [357, 301] width 104 height 66
copy td "47 890,00"
click at [363, 296] on td "47 890,00 ₽" at bounding box center [357, 301] width 104 height 66
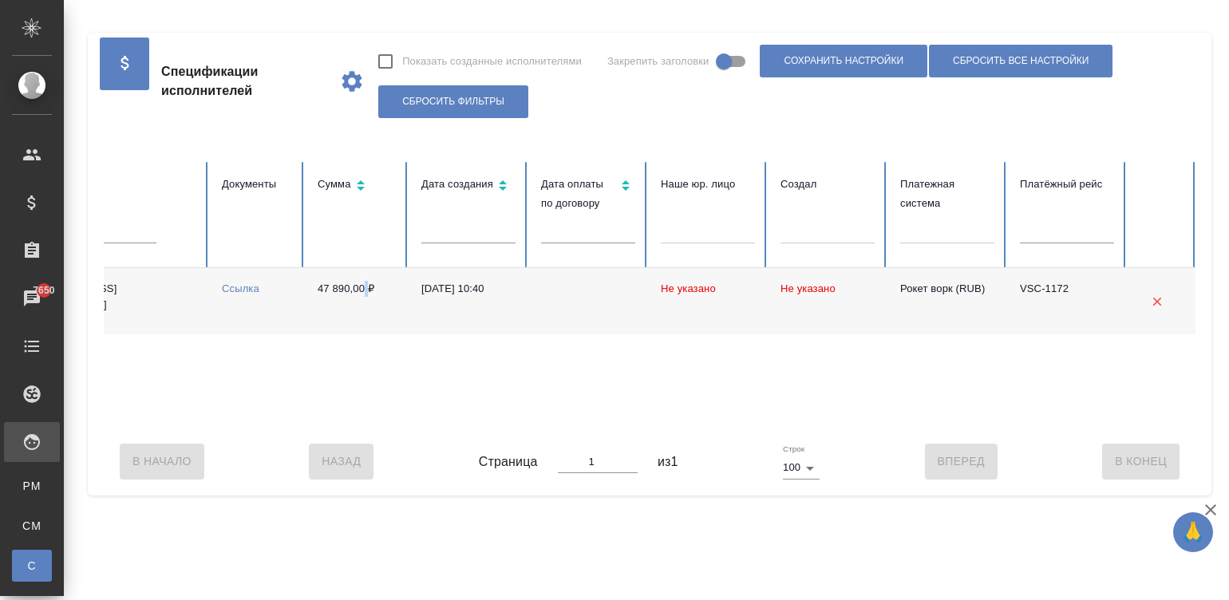
scroll to position [0, 0]
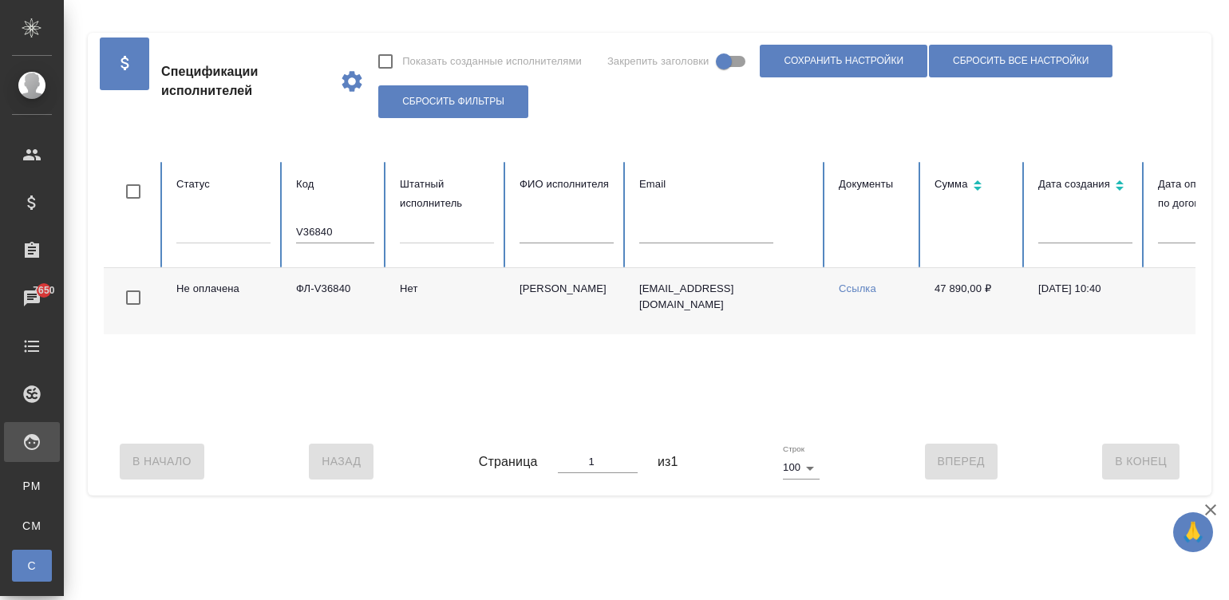
click at [329, 225] on input "V36840" at bounding box center [335, 232] width 78 height 22
paste input "987"
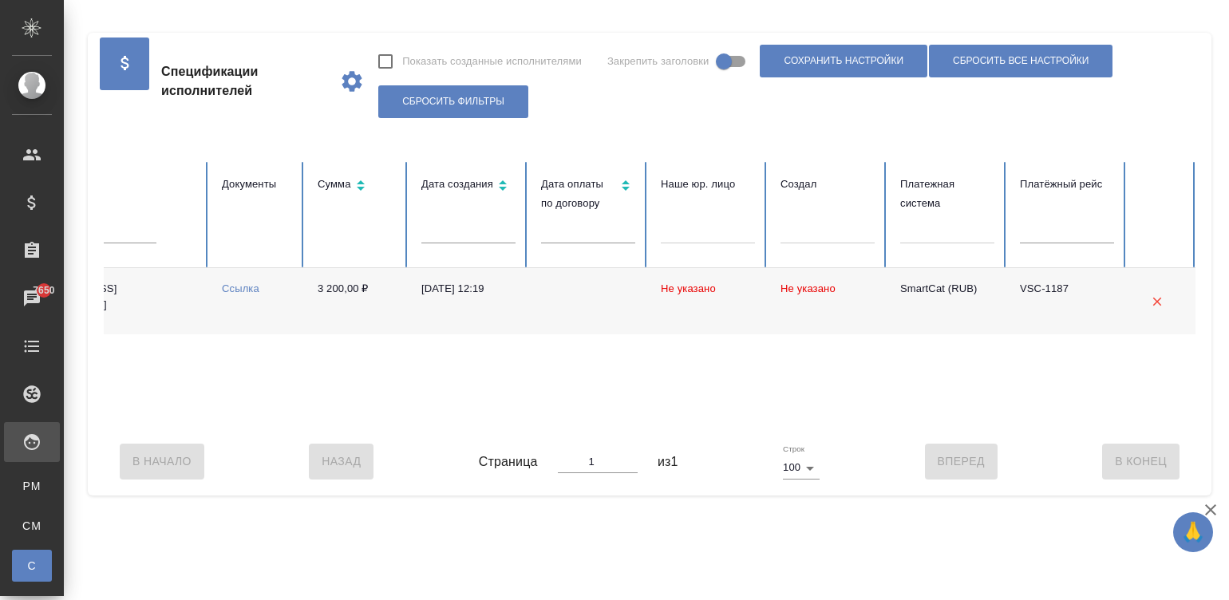
click at [818, 427] on div "Не оплачена ФЛ-V36987 Нет Дарсалия Надежда vami4kmure@gmail.com Ссылка 3 200,00…" at bounding box center [341, 348] width 1709 height 160
click at [248, 427] on div "Не оплачена ФЛ-V36987 Нет Дарсалия Надежда vami4kmure@gmail.com Ссылка 3 200,00…" at bounding box center [341, 348] width 1709 height 160
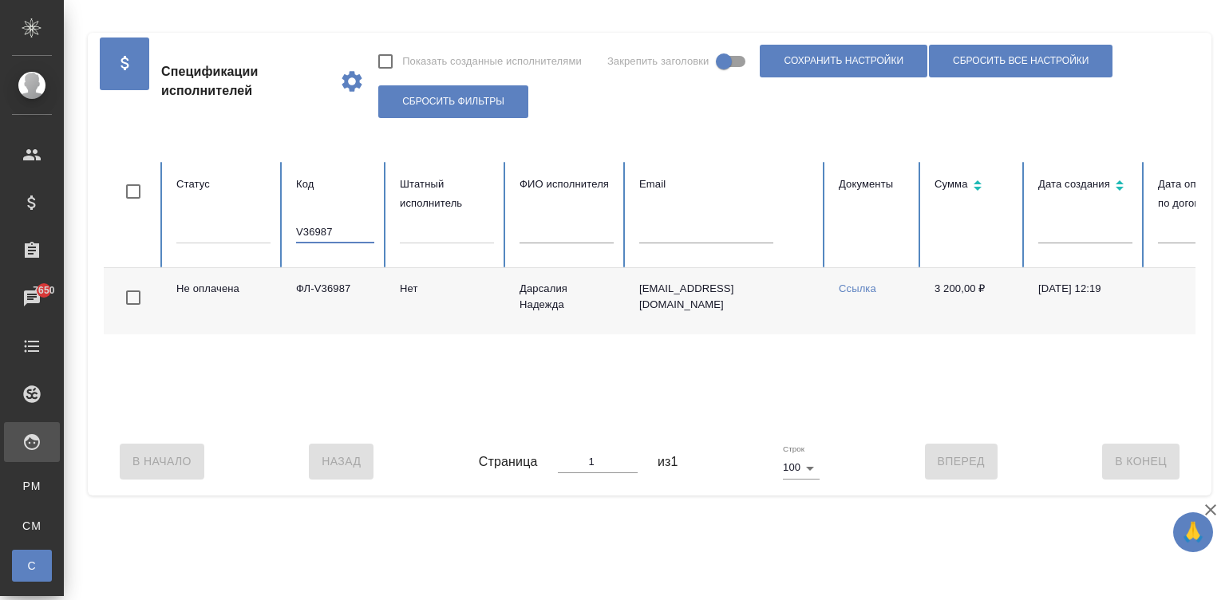
click at [325, 228] on input "V36987" at bounding box center [335, 232] width 78 height 22
paste input "53"
click at [319, 228] on input "V36953" at bounding box center [335, 232] width 78 height 22
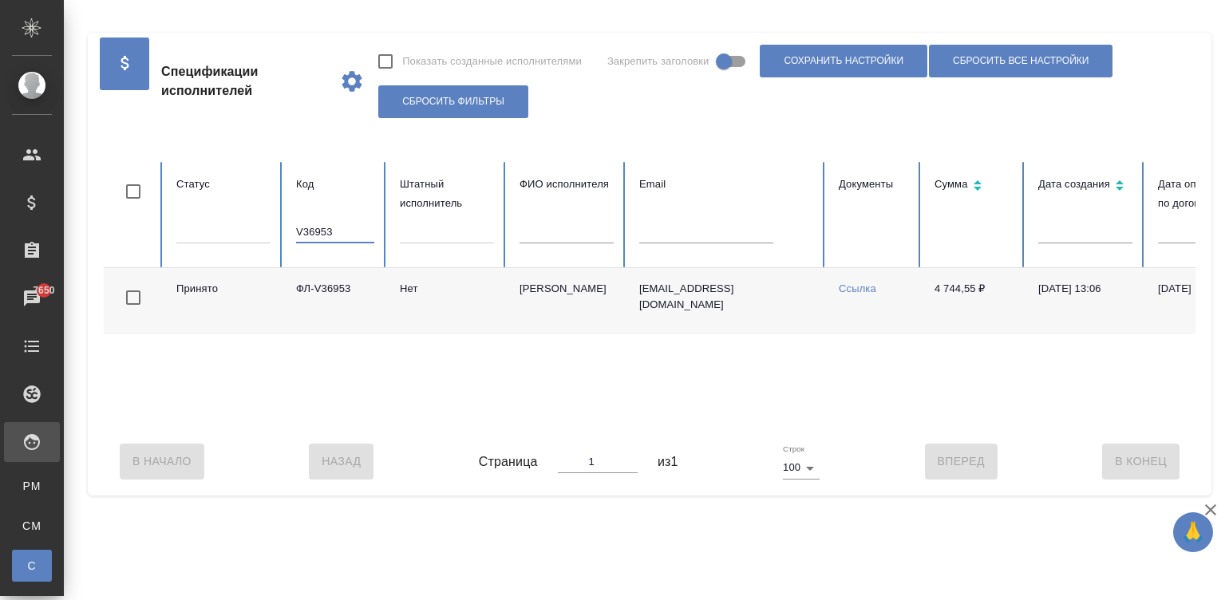
click at [319, 228] on input "V36953" at bounding box center [335, 232] width 78 height 22
paste input "36329"
click at [320, 227] on input "36329" at bounding box center [335, 232] width 78 height 22
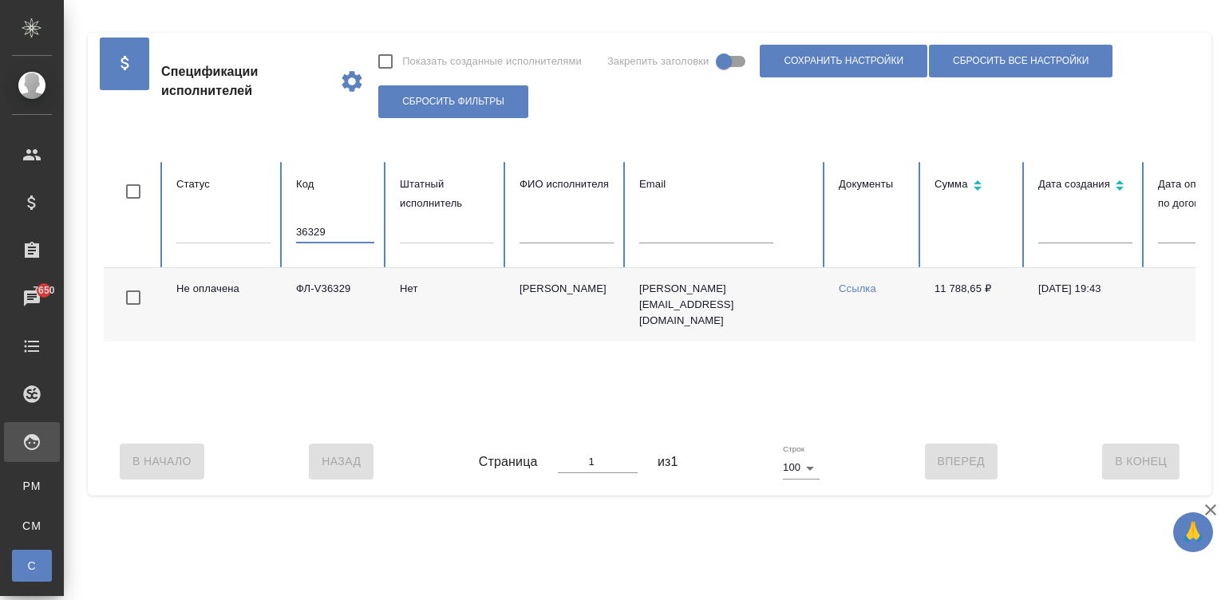
click at [320, 227] on input "36329" at bounding box center [335, 232] width 78 height 22
paste input "V36892"
click at [334, 221] on input "V36892" at bounding box center [335, 232] width 78 height 22
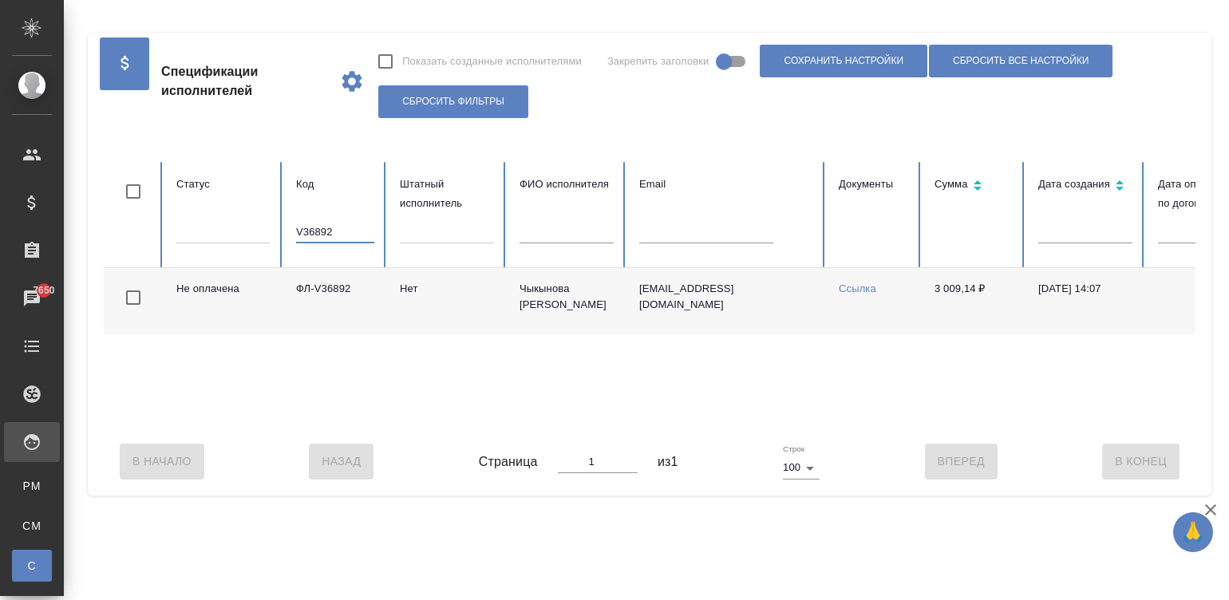
paste input "58"
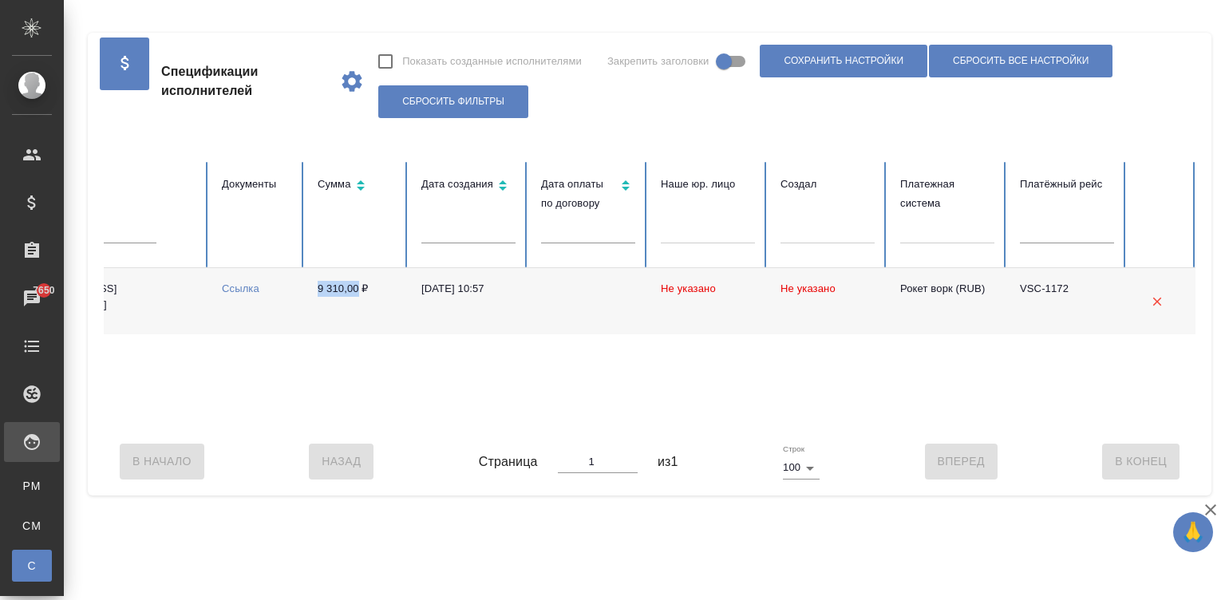
drag, startPoint x: 311, startPoint y: 291, endPoint x: 359, endPoint y: 295, distance: 48.0
click at [359, 295] on td "9 310,00 ₽" at bounding box center [357, 301] width 104 height 66
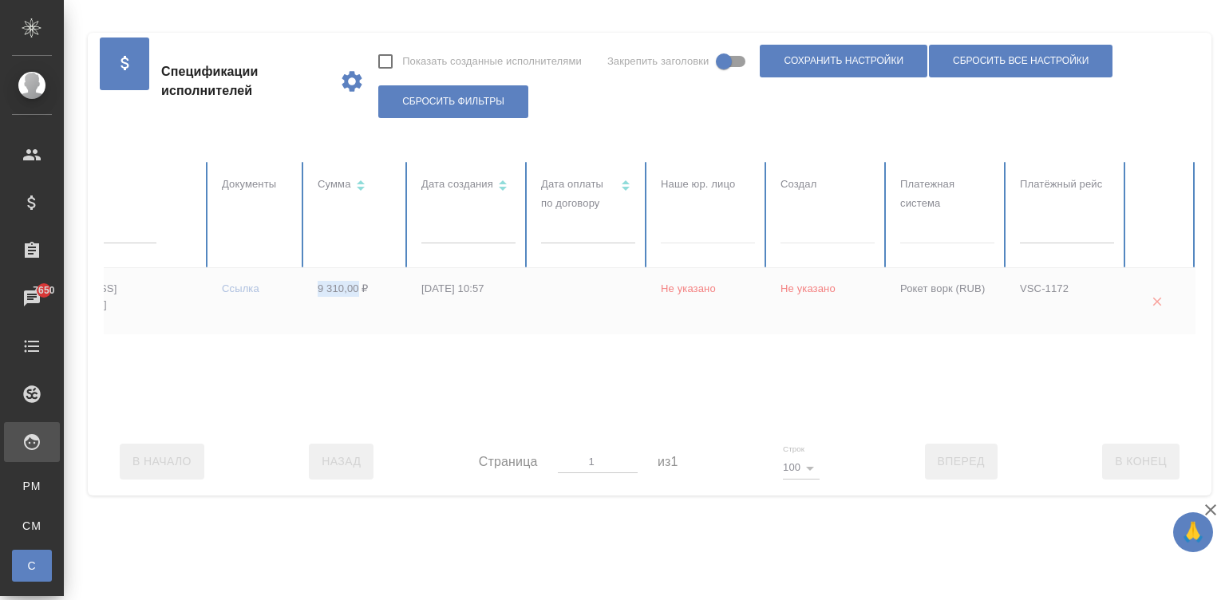
copy td "9 310,00"
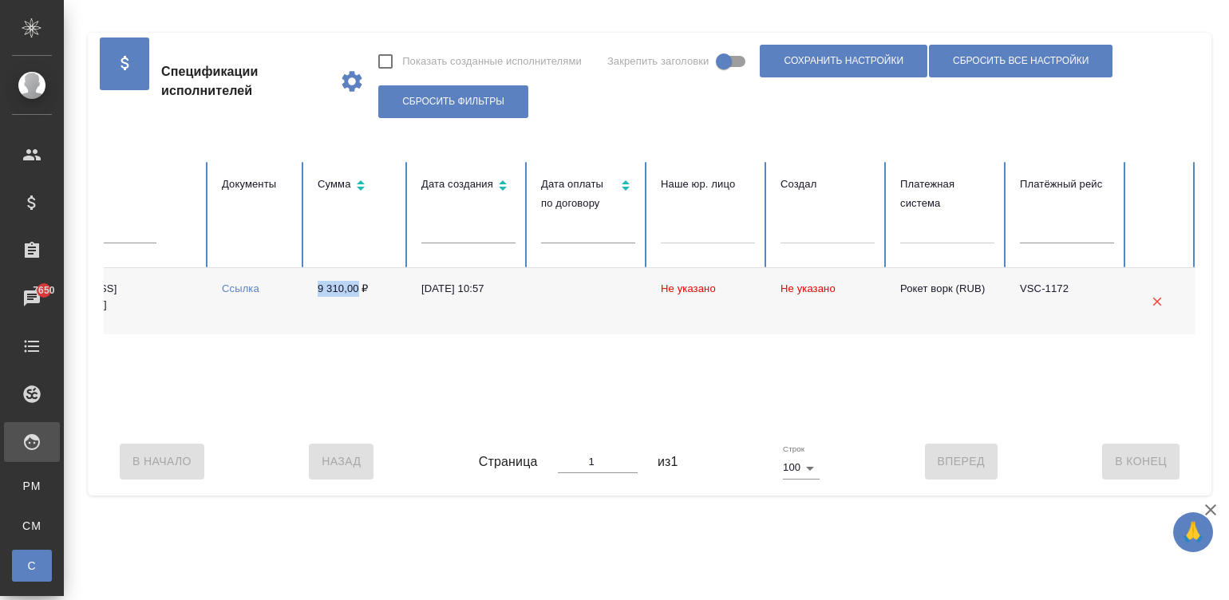
click at [359, 295] on td "9 310,00 ₽" at bounding box center [357, 301] width 104 height 66
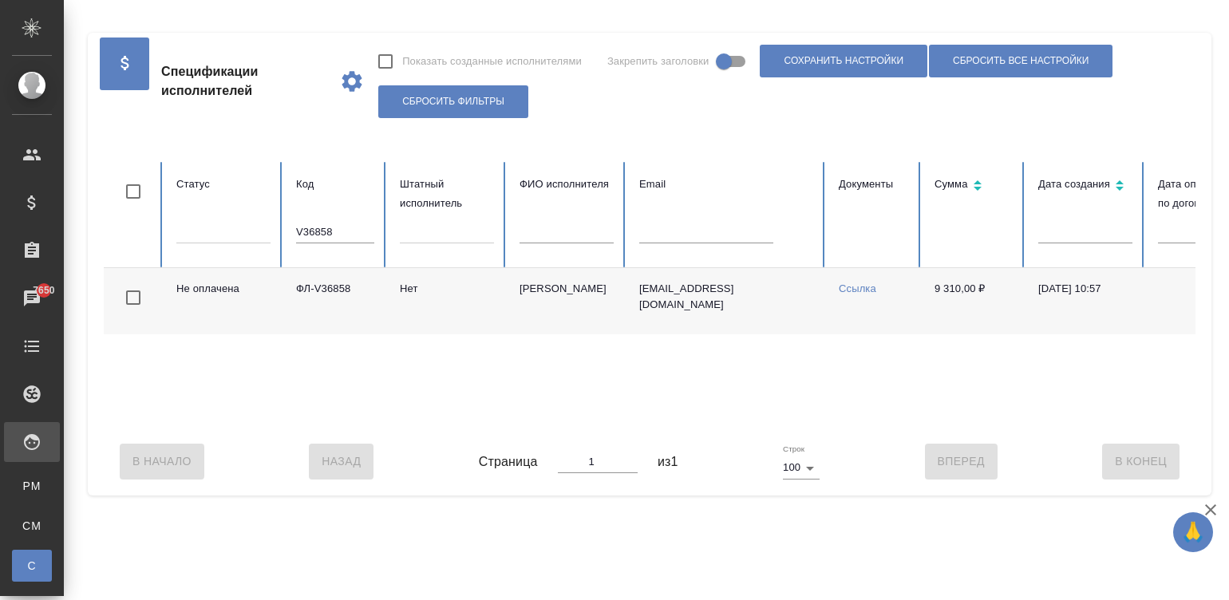
click at [339, 237] on input "V36858" at bounding box center [335, 232] width 78 height 22
paste input "420"
click at [319, 227] on input "V36420" at bounding box center [335, 232] width 78 height 22
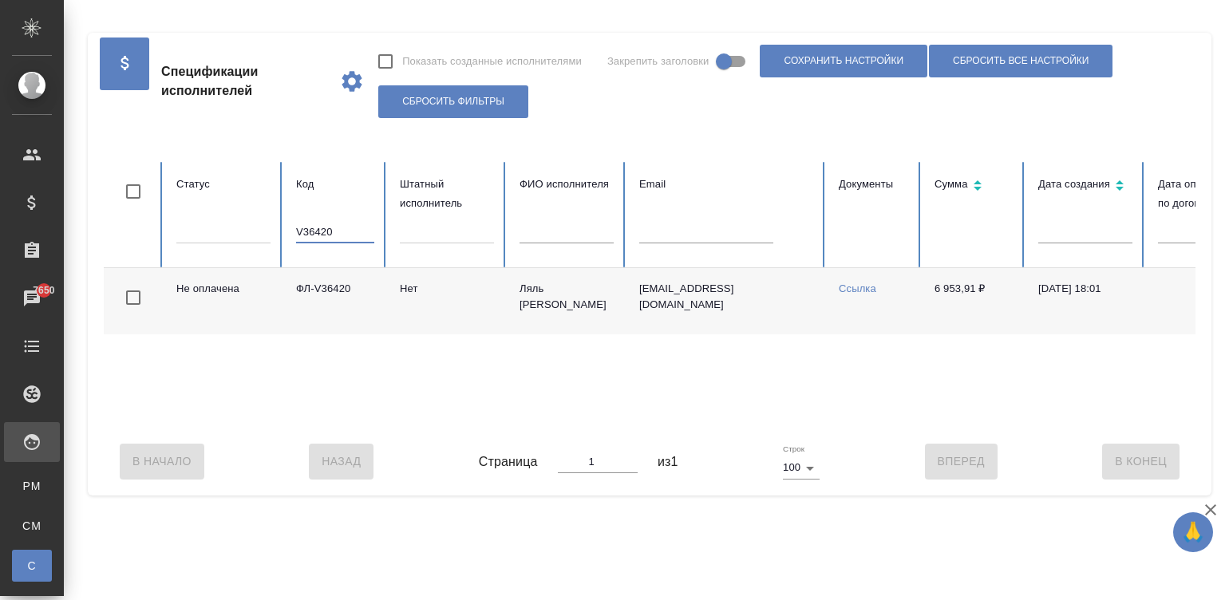
click at [319, 227] on input "V36420" at bounding box center [335, 232] width 78 height 22
paste input "884"
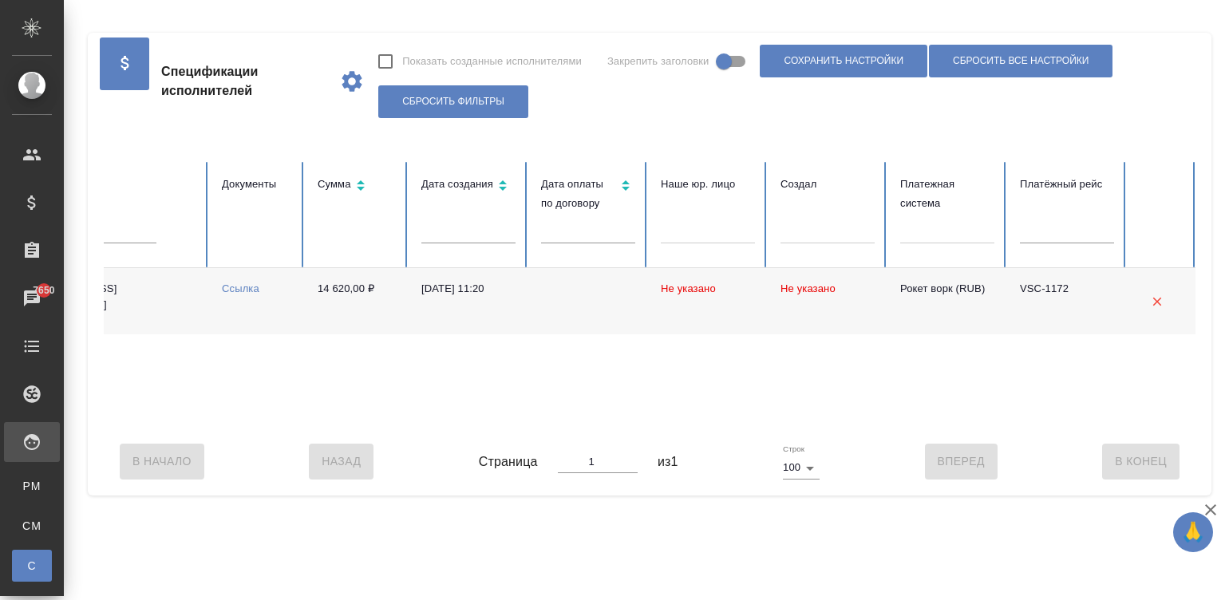
click at [305, 294] on td "14 620,00 ₽" at bounding box center [357, 301] width 104 height 66
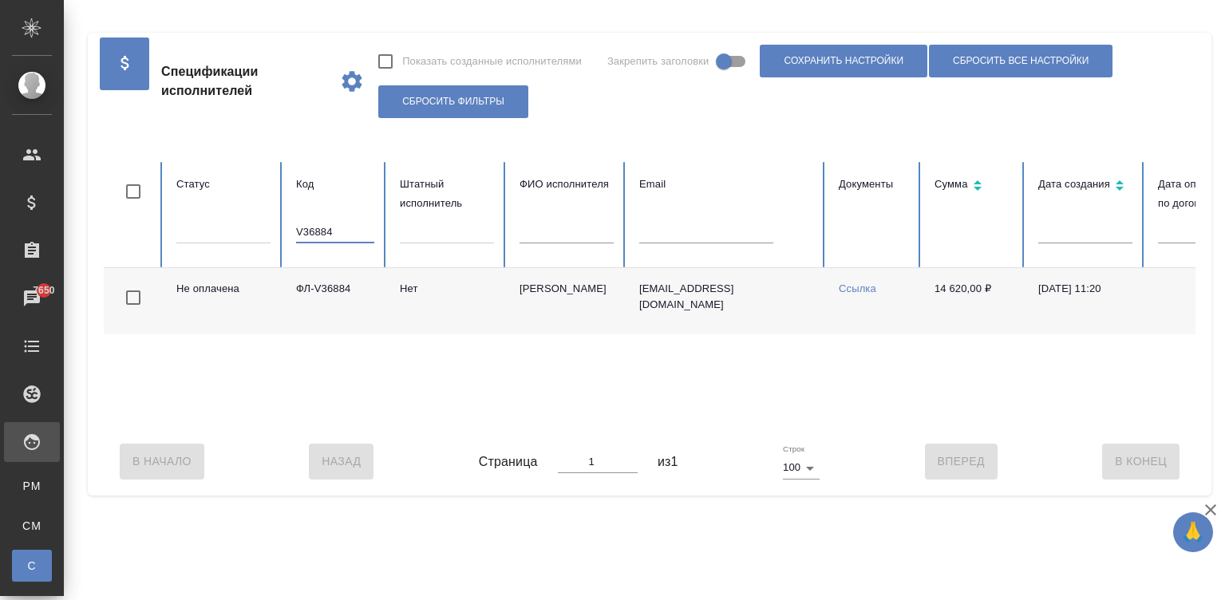
click at [325, 227] on input "V36884" at bounding box center [335, 232] width 78 height 22
paste input "35912"
click at [870, 448] on div "В Начало Назад Страница 1 из 1 Строк 100 100 Вперед В Конец" at bounding box center [649, 461] width 1091 height 67
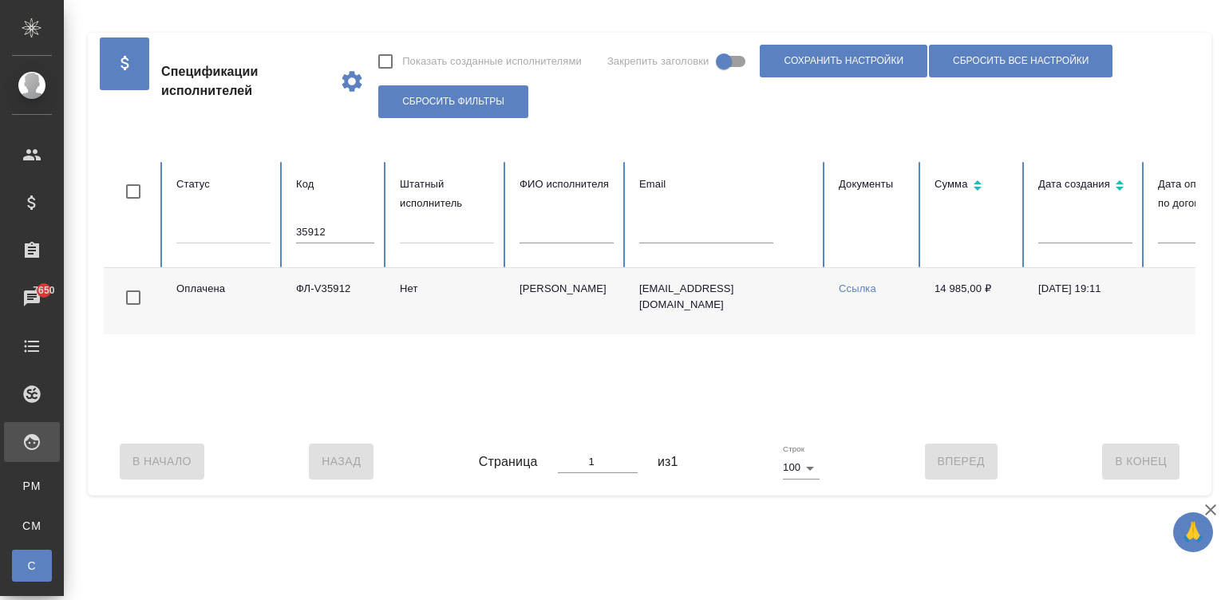
scroll to position [0, 617]
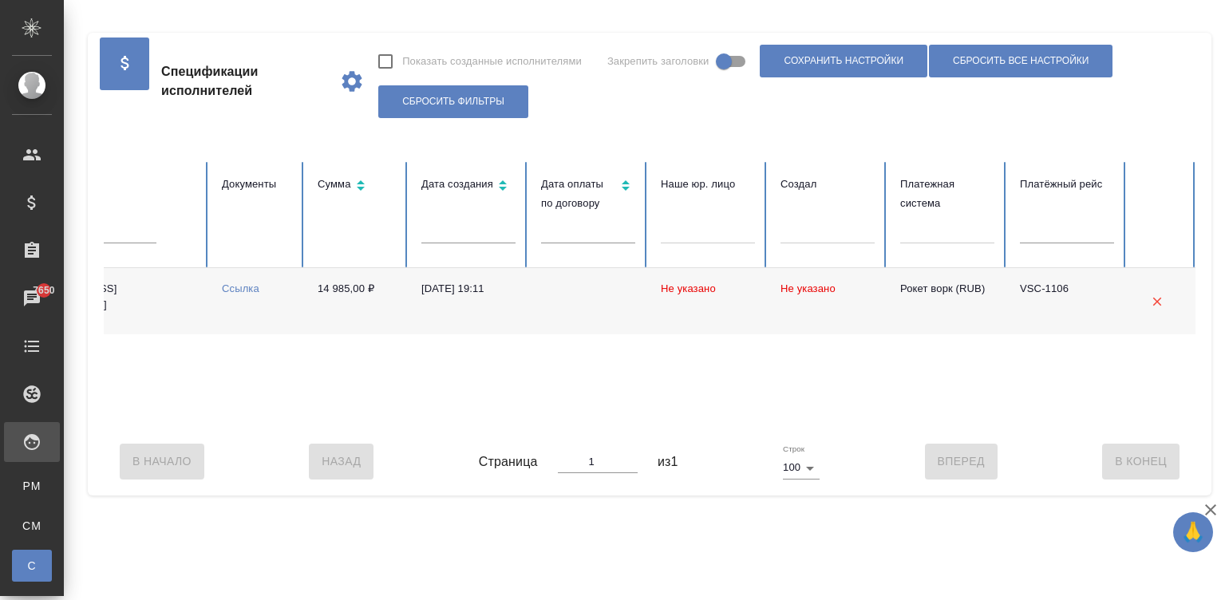
click at [330, 315] on td "14 985,00 ₽" at bounding box center [357, 301] width 104 height 66
click at [227, 427] on div "Оплачена ФЛ-V35912 Нет Горонец Наталья Евгеньевна gnev2807@gmail.com Ссылка 14 …" at bounding box center [341, 348] width 1709 height 160
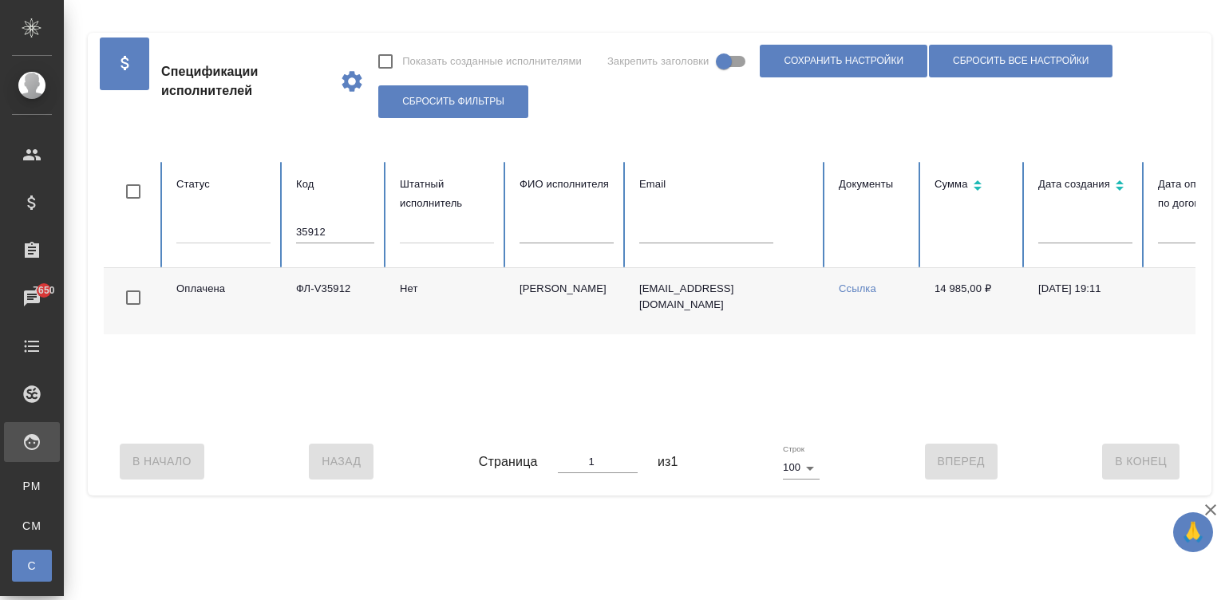
click at [345, 239] on input "35912" at bounding box center [335, 232] width 78 height 22
paste input "ФЛ-V36870"
drag, startPoint x: 921, startPoint y: 286, endPoint x: 976, endPoint y: 287, distance: 55.0
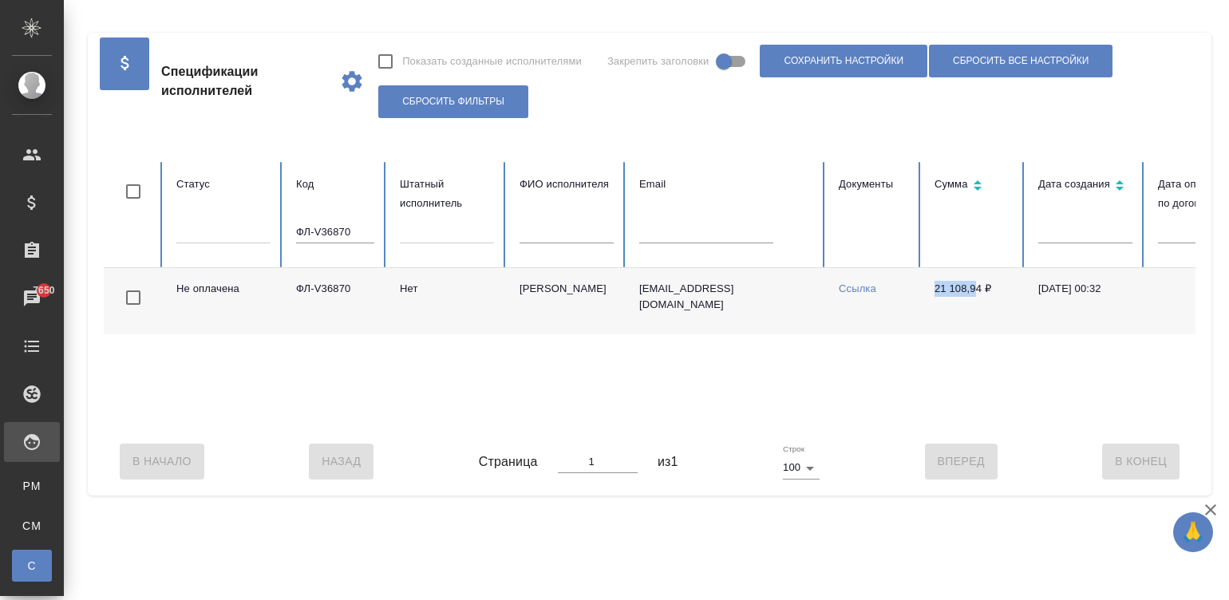
click at [976, 287] on td "21 108,94 ₽" at bounding box center [973, 301] width 104 height 66
click at [897, 315] on td "Ссылка" at bounding box center [874, 301] width 96 height 66
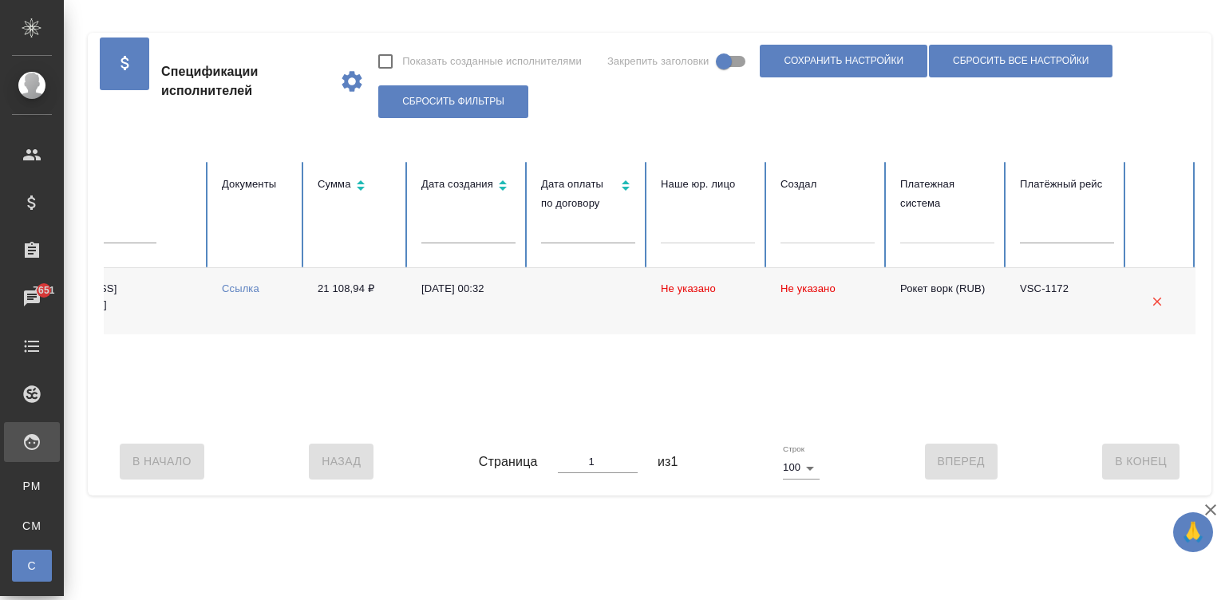
click at [263, 443] on div "В Начало Назад Страница 1 из 1 Строк 100 100 Вперед В Конец" at bounding box center [649, 461] width 1091 height 67
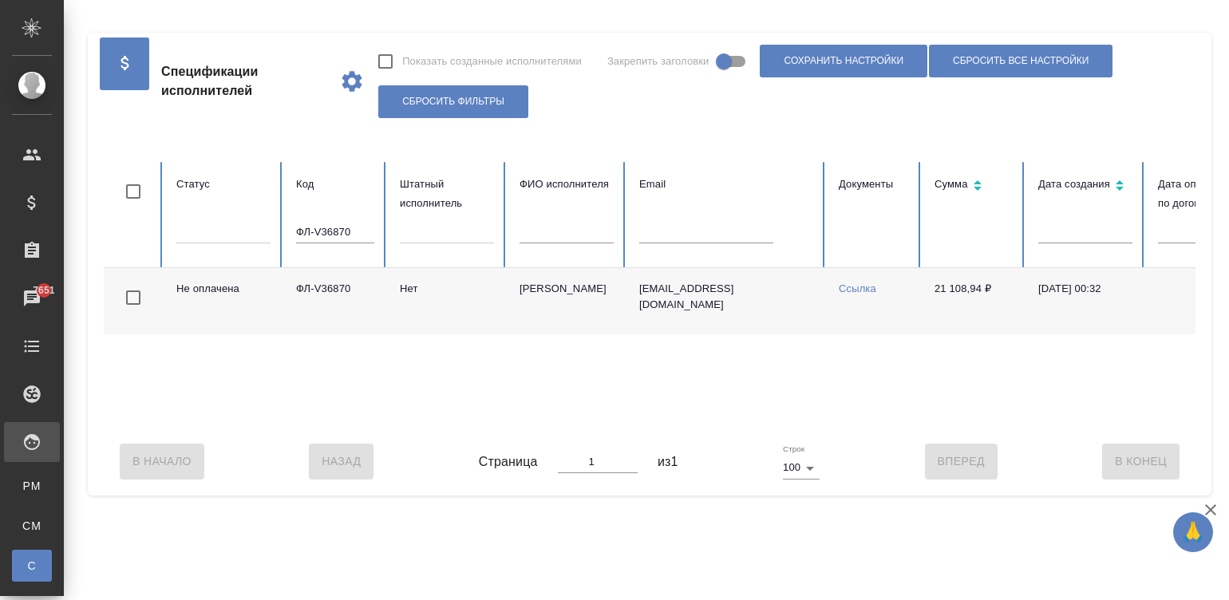
click at [321, 227] on input "ФЛ-V36870" at bounding box center [335, 232] width 78 height 22
paste input "V37358"
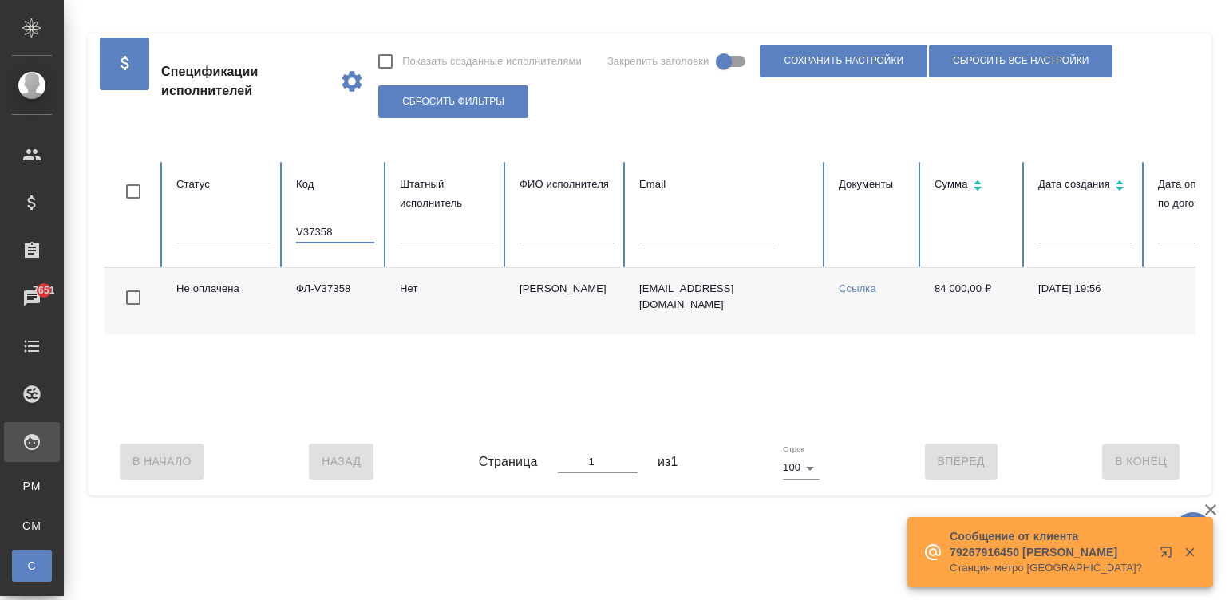
scroll to position [0, 617]
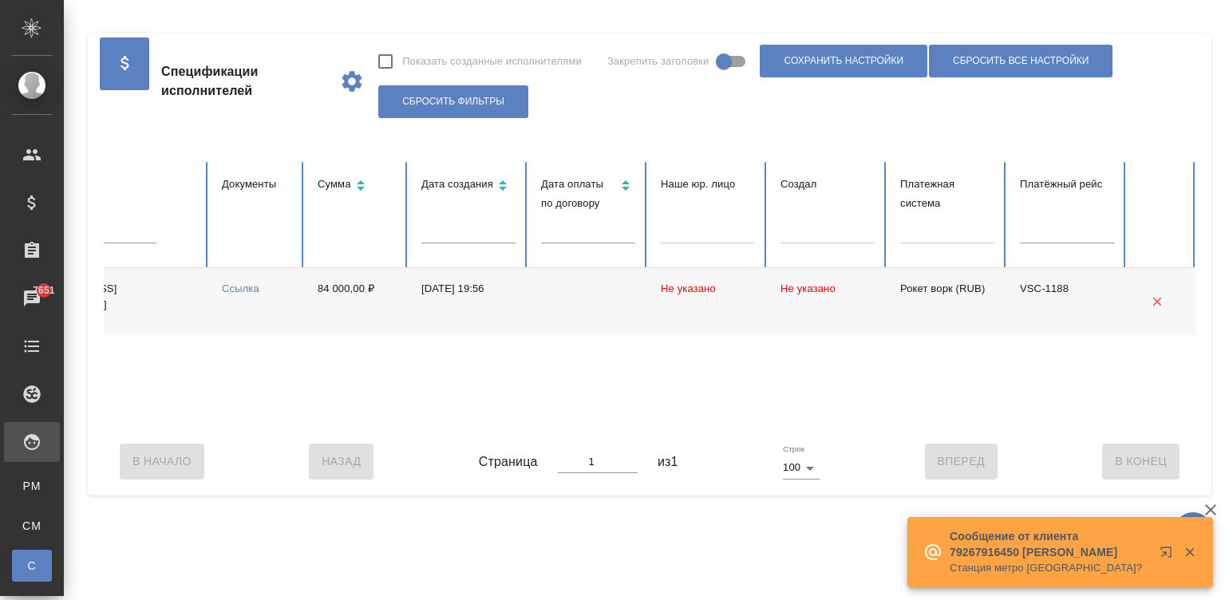
click at [310, 284] on td "84 000,00 ₽" at bounding box center [357, 301] width 104 height 66
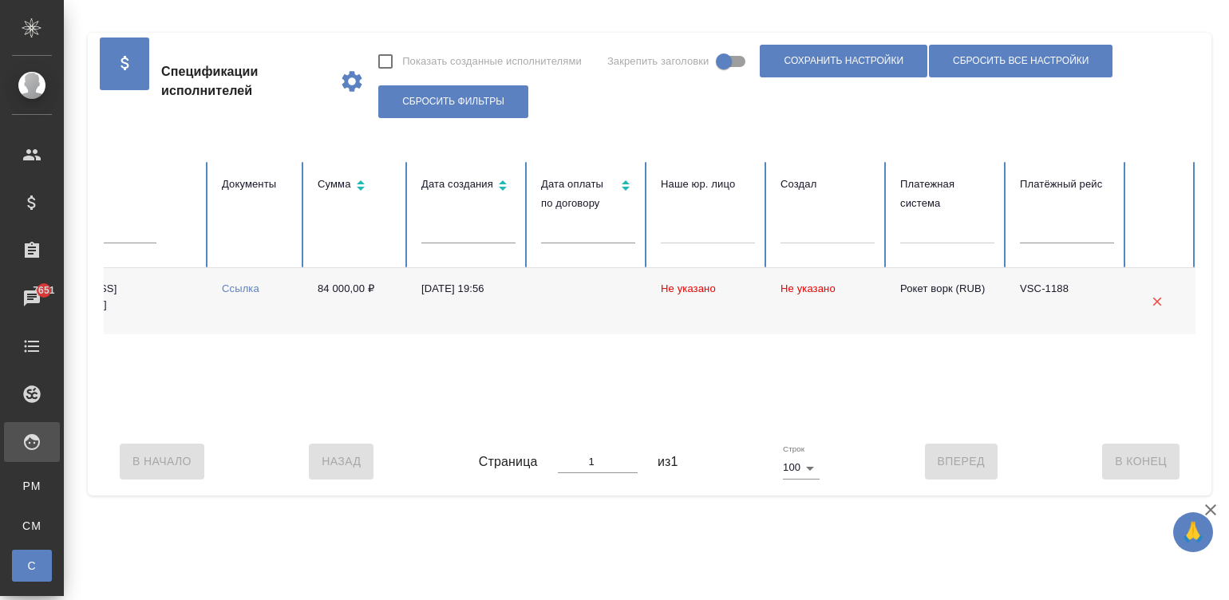
scroll to position [0, 0]
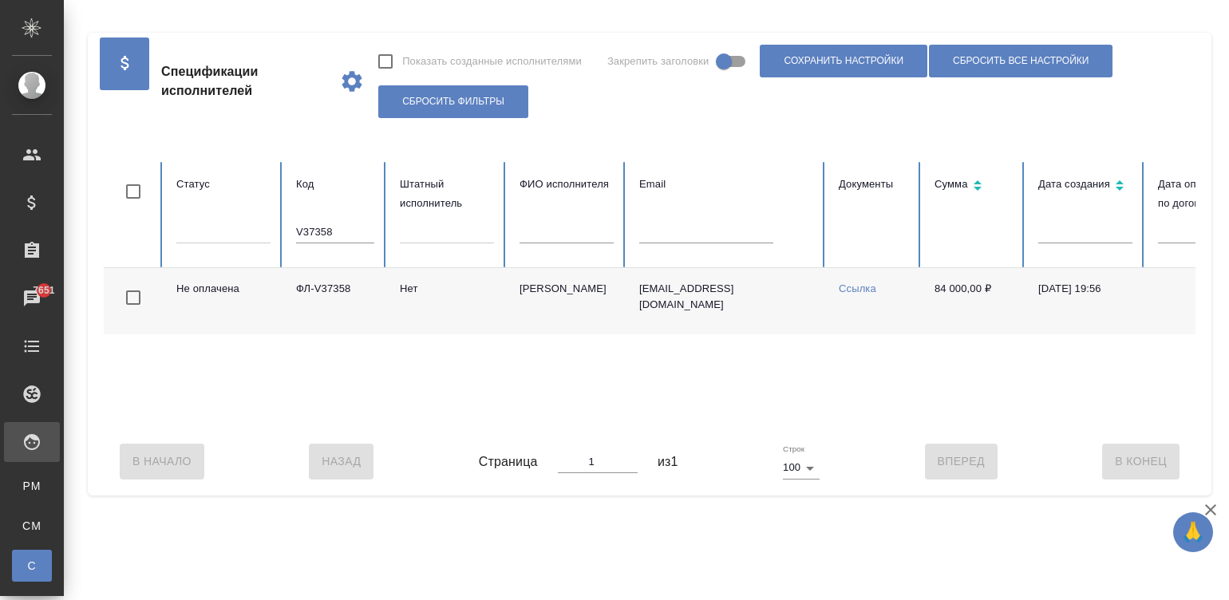
click at [346, 231] on input "V37358" at bounding box center [335, 232] width 78 height 22
paste input "36879"
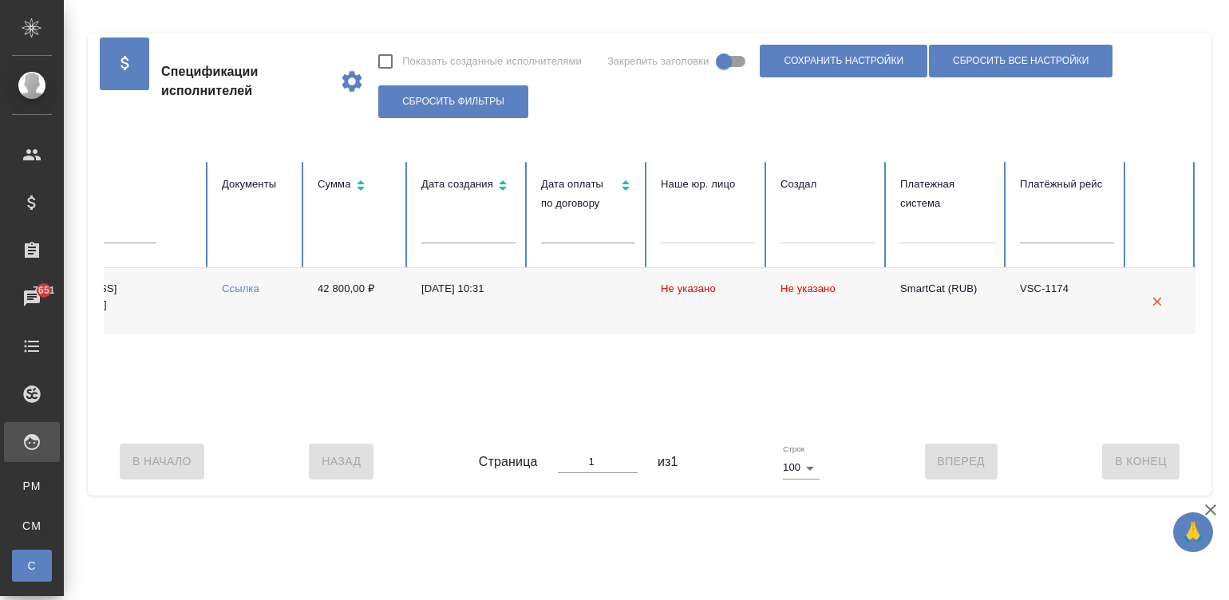
click at [364, 443] on div "В Начало Назад Страница 1 из 1 Строк 100 100 Вперед В Конец" at bounding box center [649, 461] width 1091 height 67
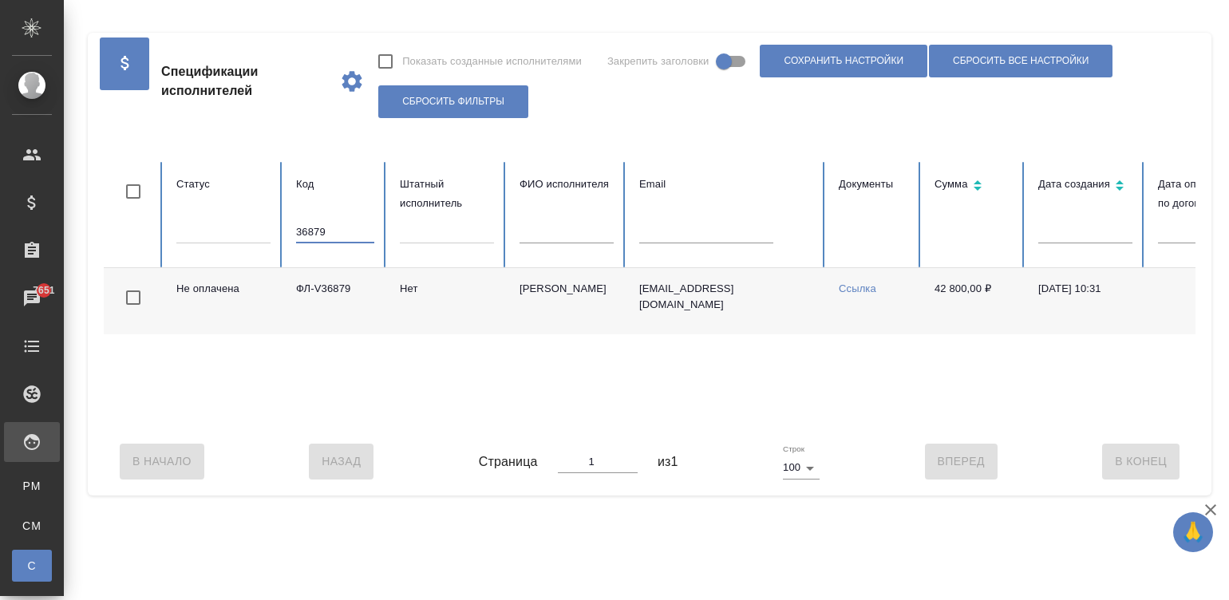
click at [339, 229] on input "36879" at bounding box center [335, 232] width 78 height 22
paste input "V3676"
click at [319, 239] on input "V36769" at bounding box center [335, 232] width 78 height 22
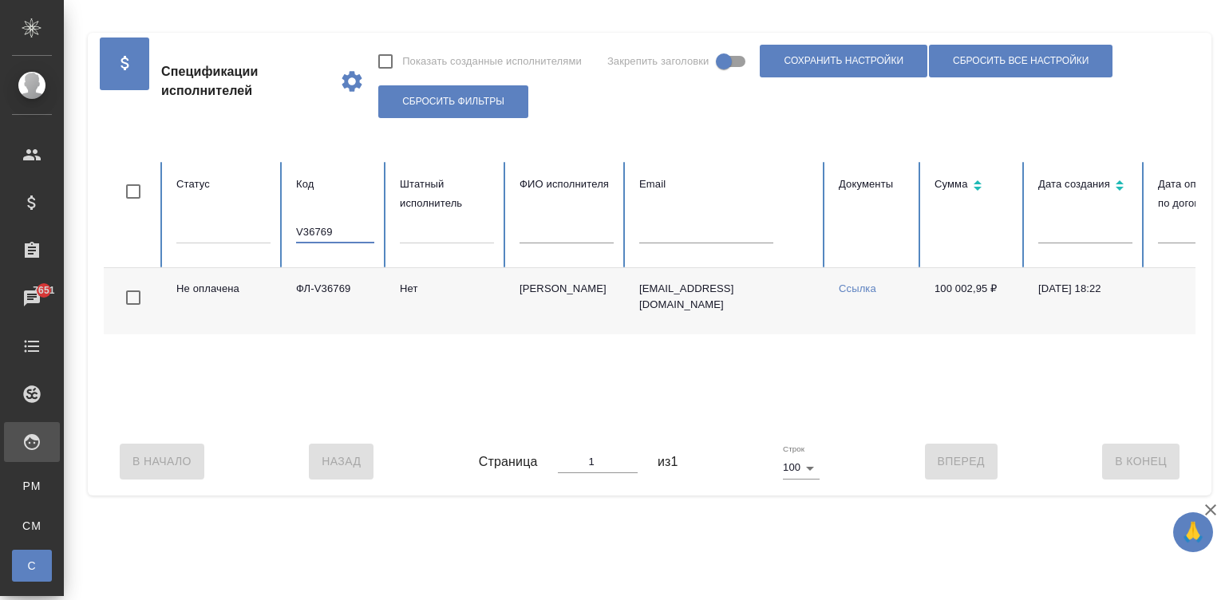
click at [319, 239] on input "V36769" at bounding box center [335, 232] width 78 height 22
paste input "810"
click at [305, 231] on input "V36810" at bounding box center [335, 232] width 78 height 22
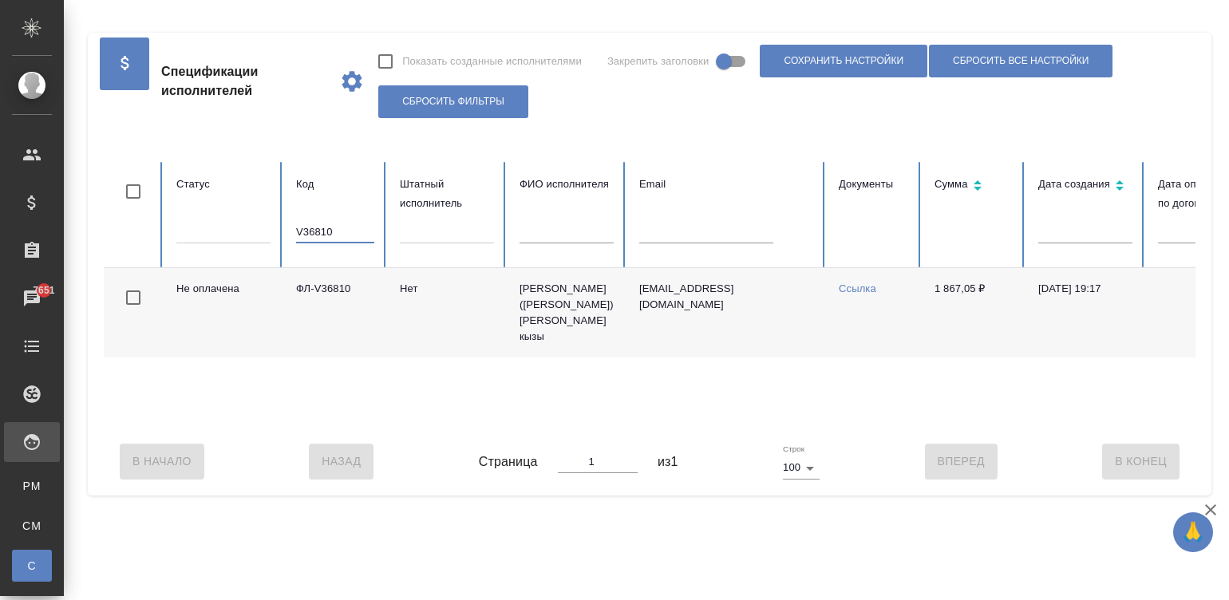
click at [305, 231] on input "V36810" at bounding box center [335, 232] width 78 height 22
paste input "3"
click at [309, 231] on input "V36830" at bounding box center [335, 232] width 78 height 22
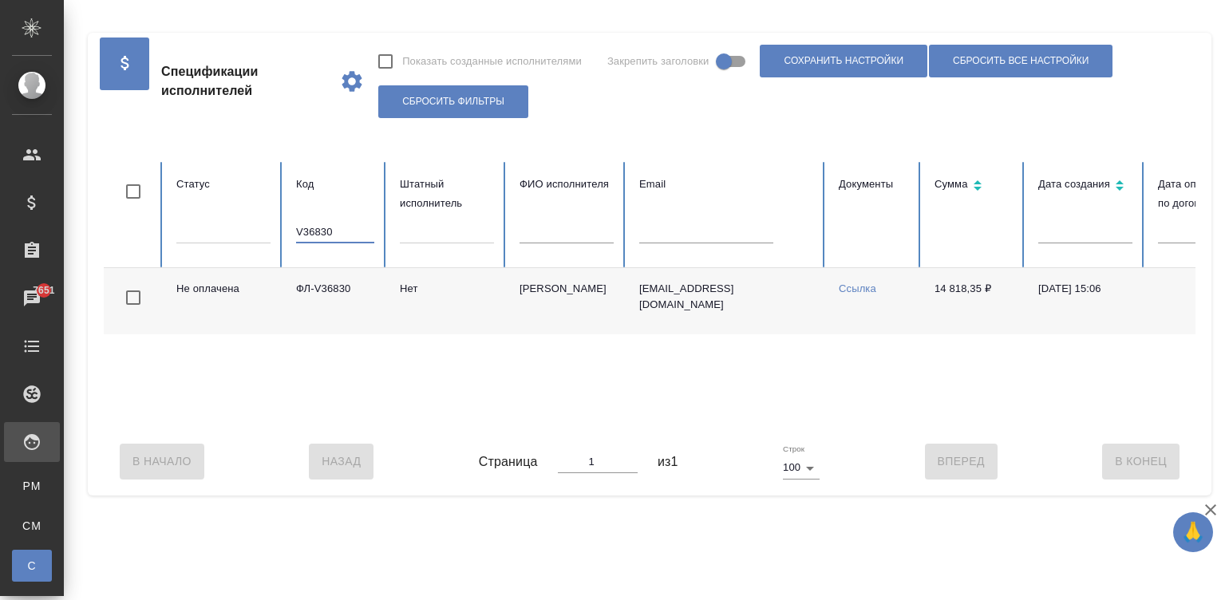
paste input "42"
click at [315, 238] on input "V36842" at bounding box center [335, 232] width 78 height 22
paste input "371"
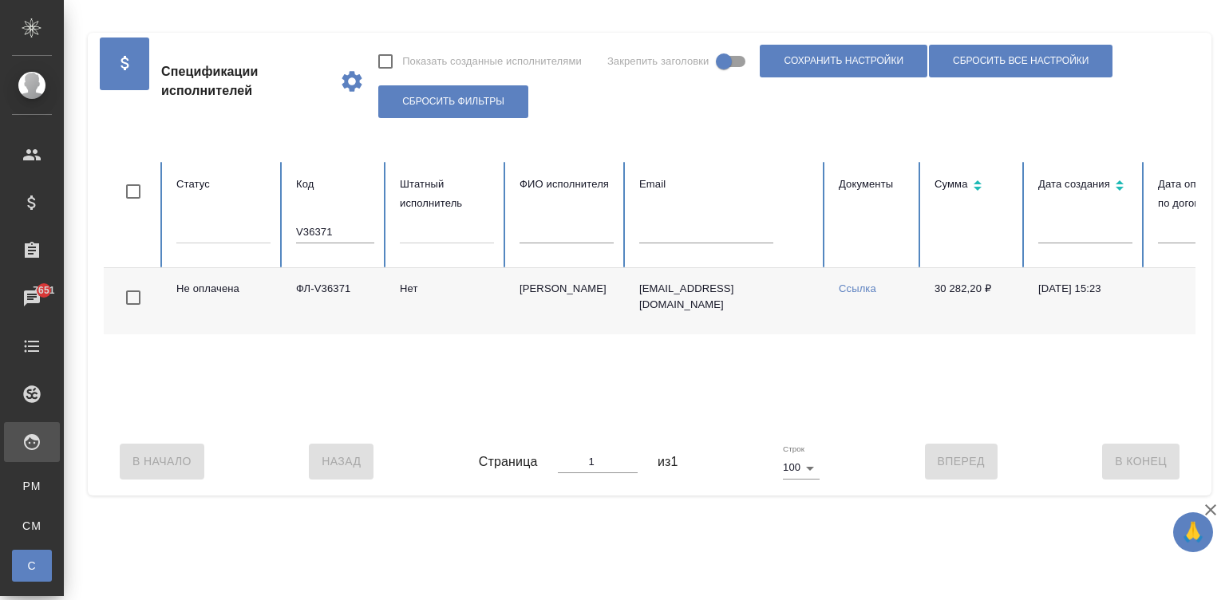
click at [250, 427] on div "Не оплачена ФЛ-V36371 Нет Дин Пэй dingpei121@163.com Ссылка 30 282,20 ₽ 29.06.2…" at bounding box center [958, 348] width 1709 height 160
click at [339, 226] on input "V36371" at bounding box center [335, 232] width 78 height 22
paste input "864"
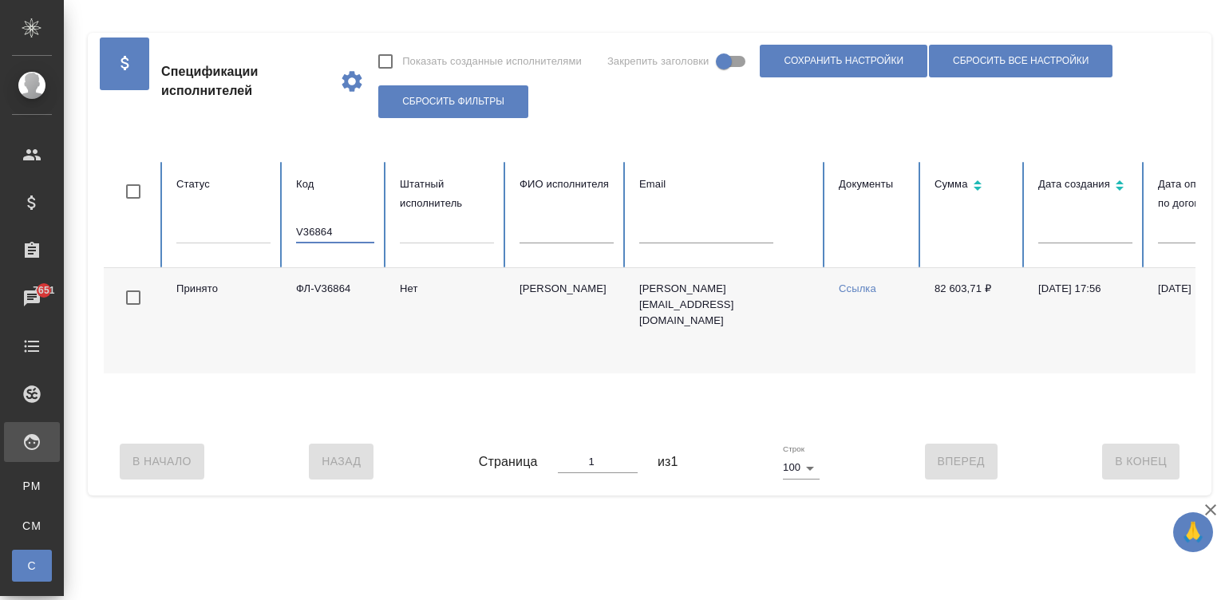
click at [314, 230] on input "V36864" at bounding box center [335, 232] width 78 height 22
paste input "439"
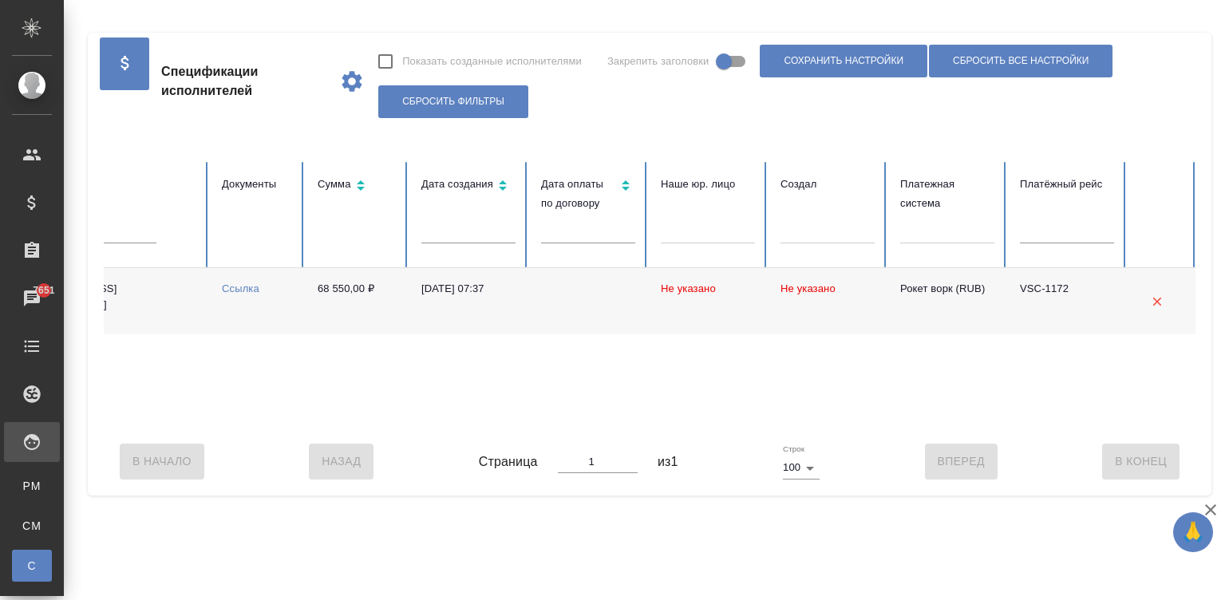
type input "V36439"
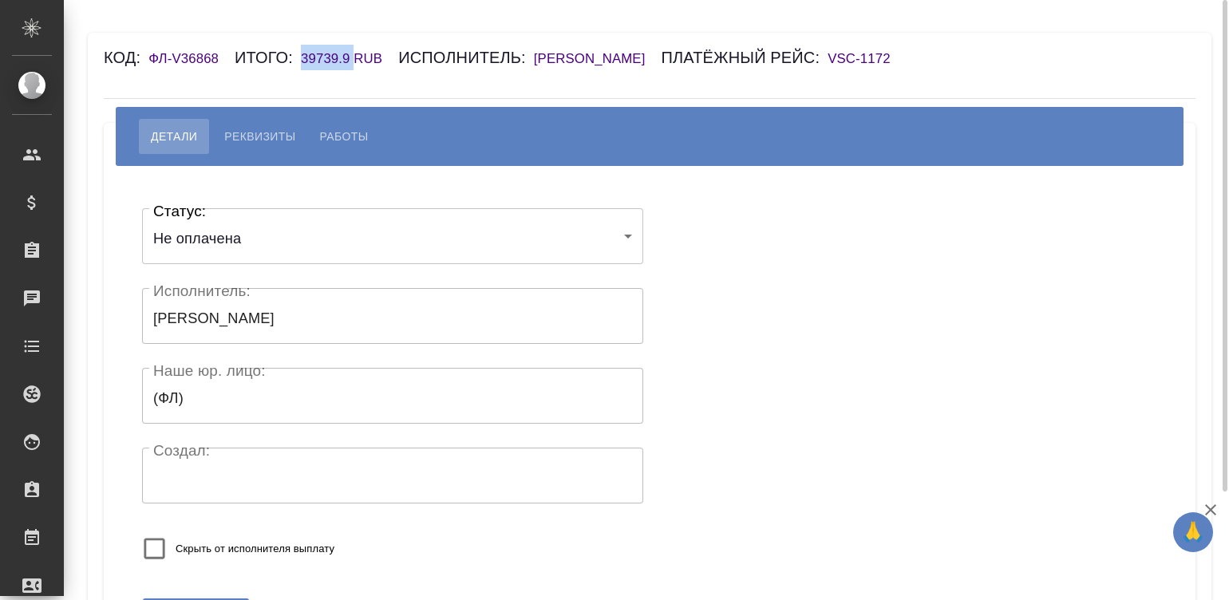
drag, startPoint x: 352, startPoint y: 57, endPoint x: 299, endPoint y: 57, distance: 52.7
click at [299, 57] on div "Код: ФЛ-V36868 Итого: 39739.9 RUB Исполнитель: [PERSON_NAME] рейс: VSC-1172" at bounding box center [558, 58] width 909 height 26
copy h6 "39739.9"
click at [242, 124] on button "Реквизиты" at bounding box center [259, 136] width 95 height 35
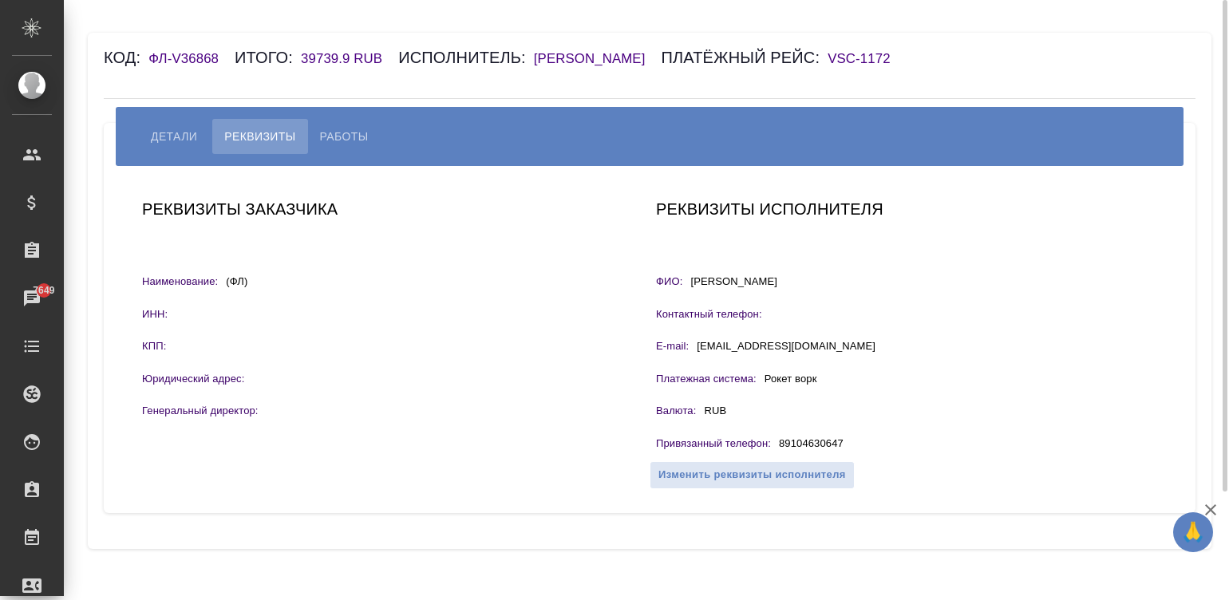
click at [848, 427] on div "Реквизиты исполнителя ФИО: Абдуллина Эльмира Контактный телефон: E-mail: abd.el…" at bounding box center [906, 339] width 514 height 299
drag, startPoint x: 848, startPoint y: 440, endPoint x: 770, endPoint y: 440, distance: 78.2
click at [770, 440] on div "Привязанный телефон : 89104630647" at bounding box center [906, 446] width 501 height 20
copy div "89104630647"
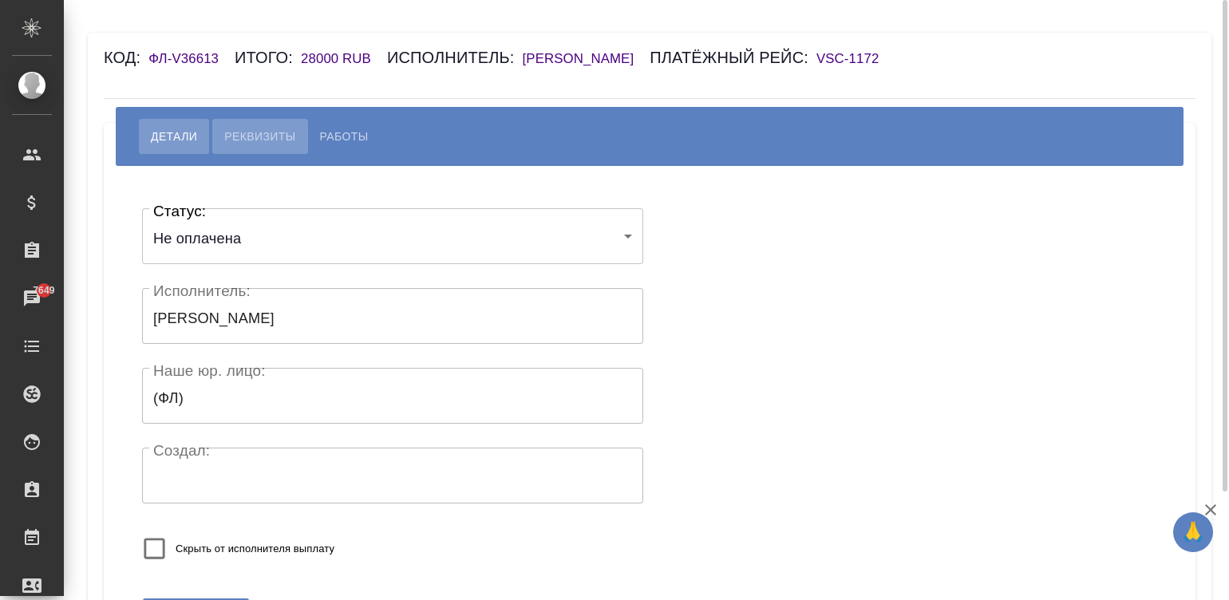
click at [278, 140] on span "Реквизиты" at bounding box center [259, 136] width 71 height 19
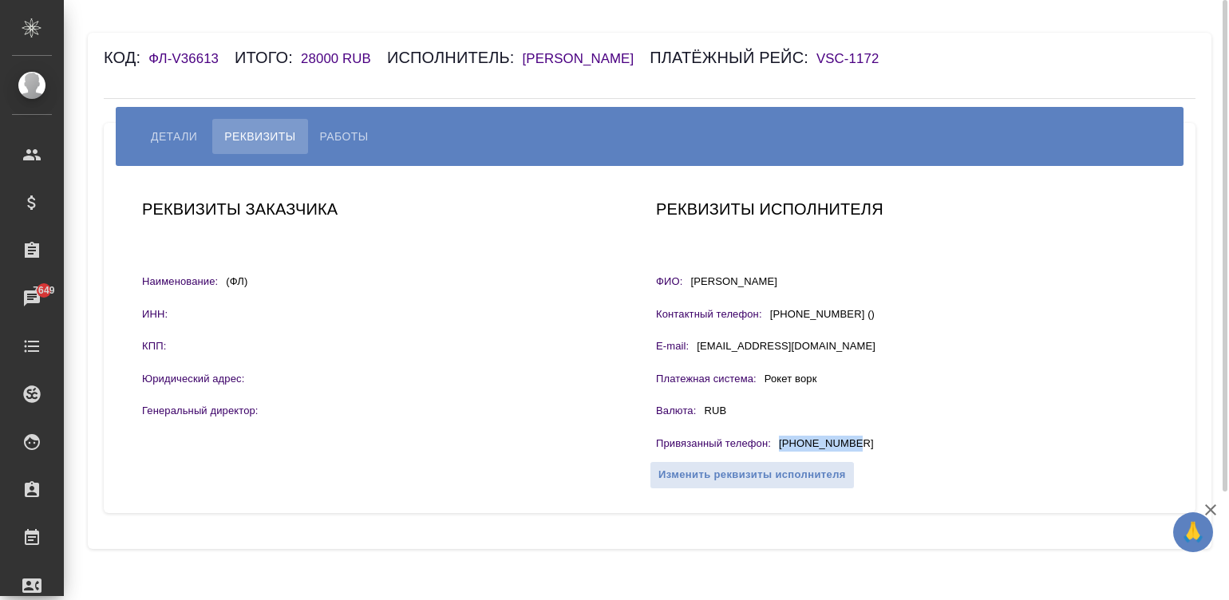
drag, startPoint x: 858, startPoint y: 442, endPoint x: 780, endPoint y: 443, distance: 77.4
click at [780, 443] on div "Привязанный телефон : +79126065082" at bounding box center [906, 446] width 501 height 20
copy p "+79126065082"
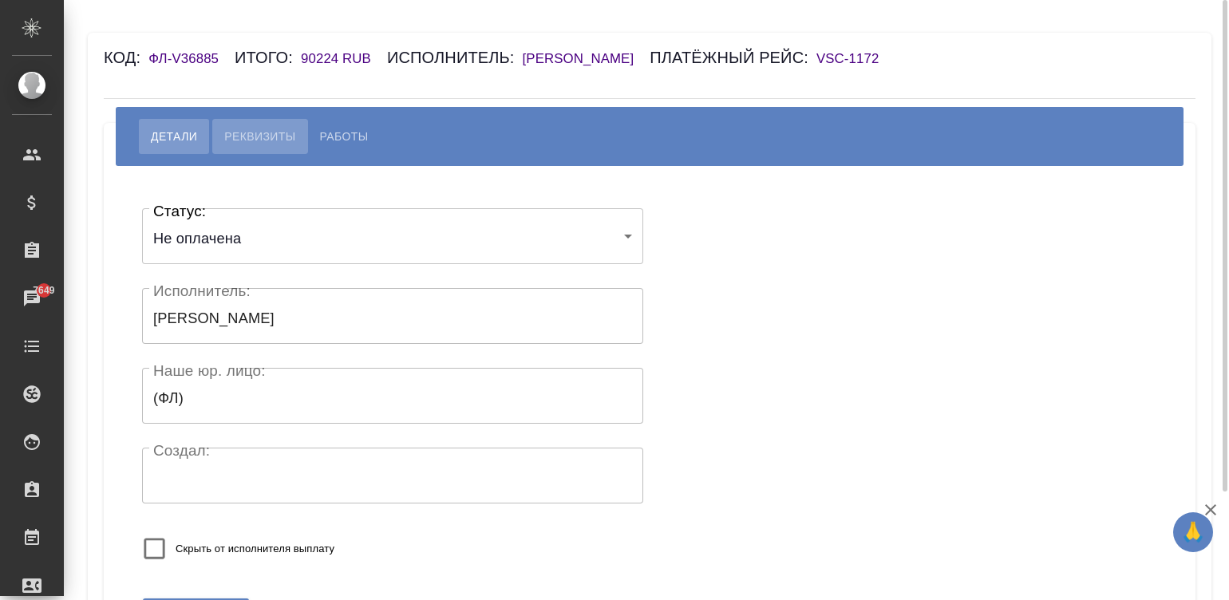
click at [256, 154] on button "Реквизиты" at bounding box center [259, 136] width 95 height 35
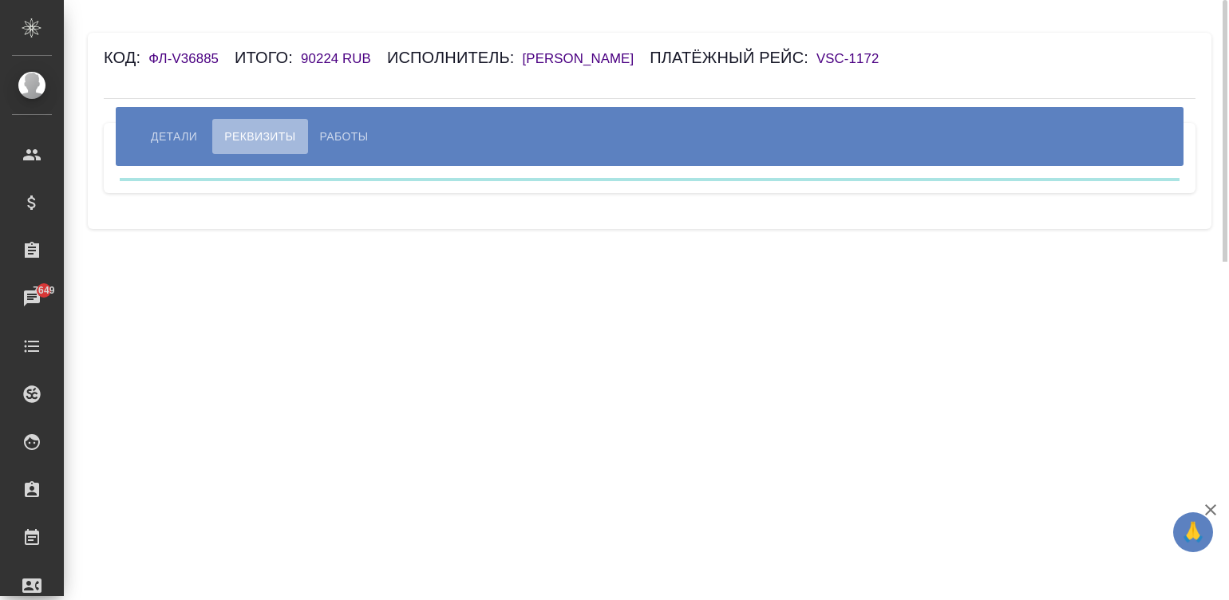
click at [259, 146] on span "Реквизиты" at bounding box center [259, 136] width 71 height 19
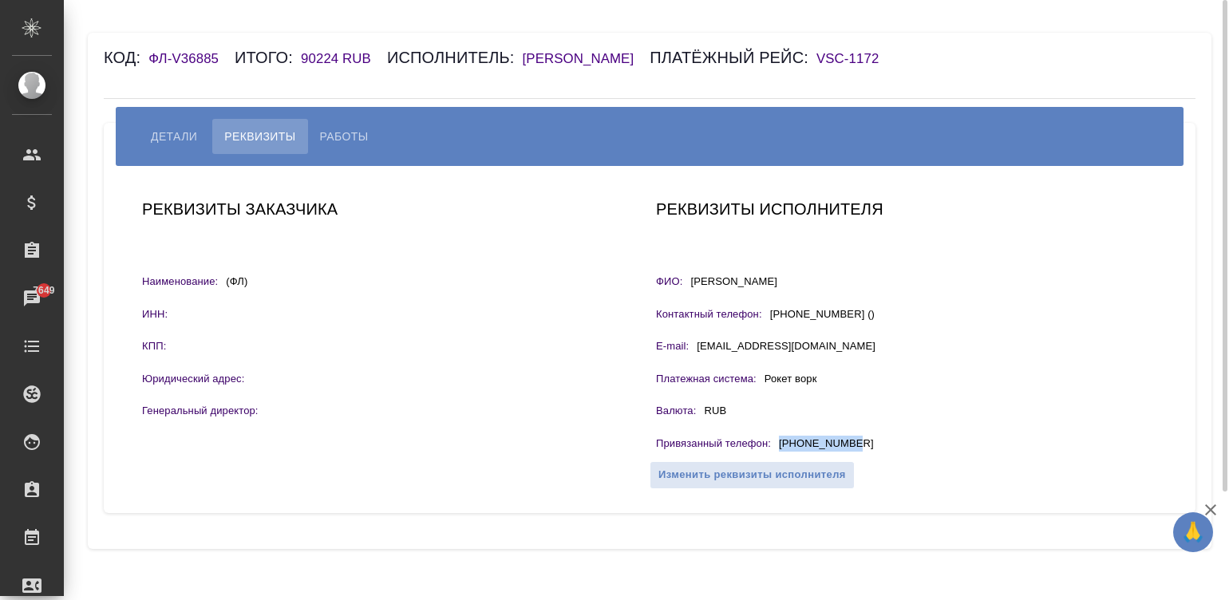
drag, startPoint x: 880, startPoint y: 462, endPoint x: 779, endPoint y: 467, distance: 100.6
click at [779, 456] on div "Привязанный телефон : +79096471064" at bounding box center [906, 446] width 501 height 20
copy p "+79096471064"
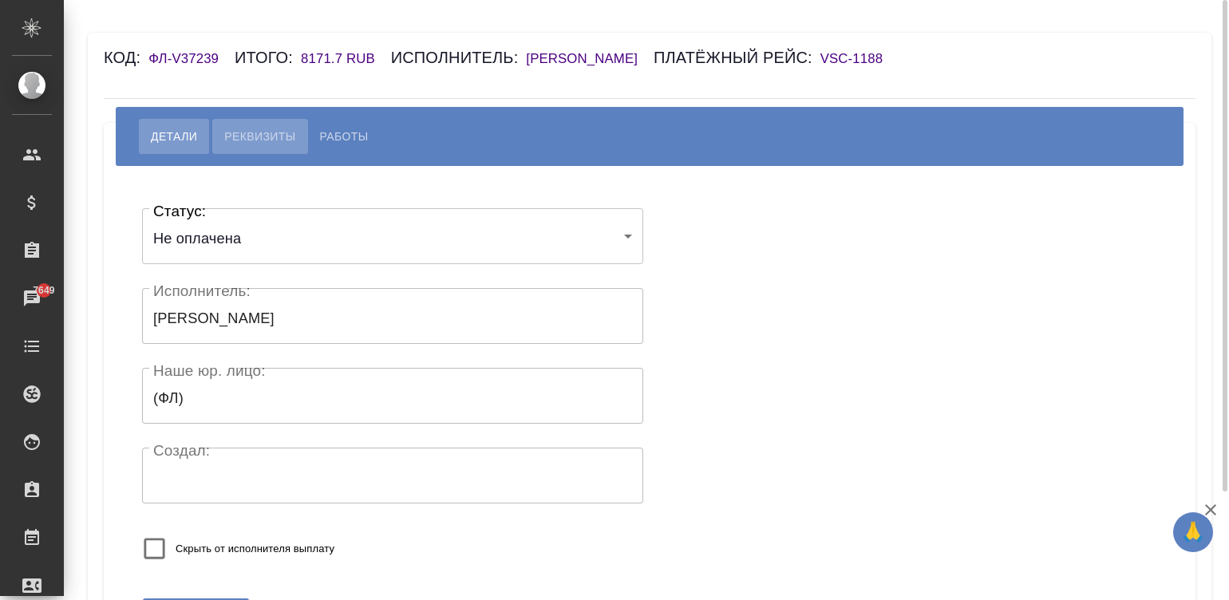
click at [259, 136] on span "Реквизиты" at bounding box center [259, 136] width 71 height 19
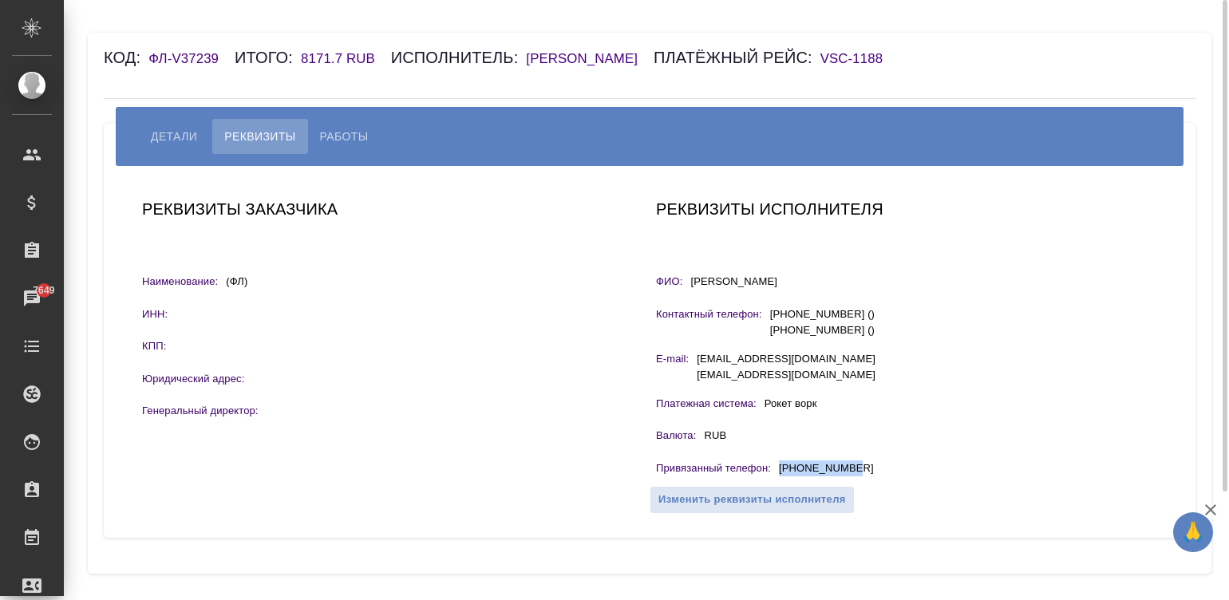
drag, startPoint x: 867, startPoint y: 467, endPoint x: 779, endPoint y: 475, distance: 88.9
click at [779, 475] on div "Привязанный телефон : +79142028157" at bounding box center [906, 470] width 501 height 20
copy p "+79142028157"
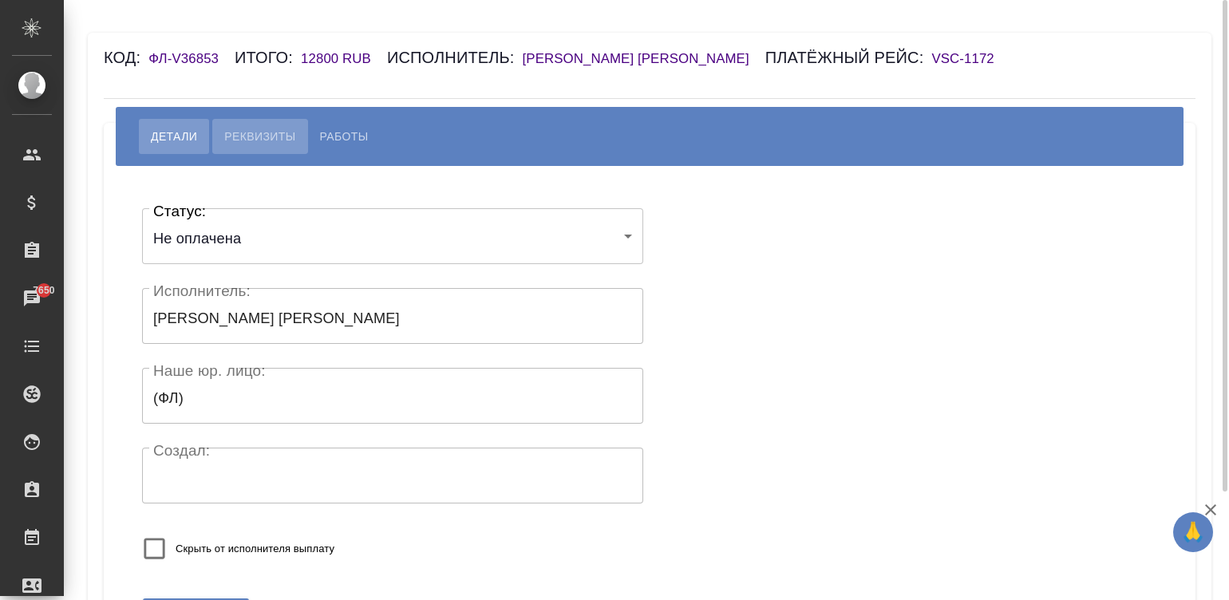
click at [247, 124] on button "Реквизиты" at bounding box center [259, 136] width 95 height 35
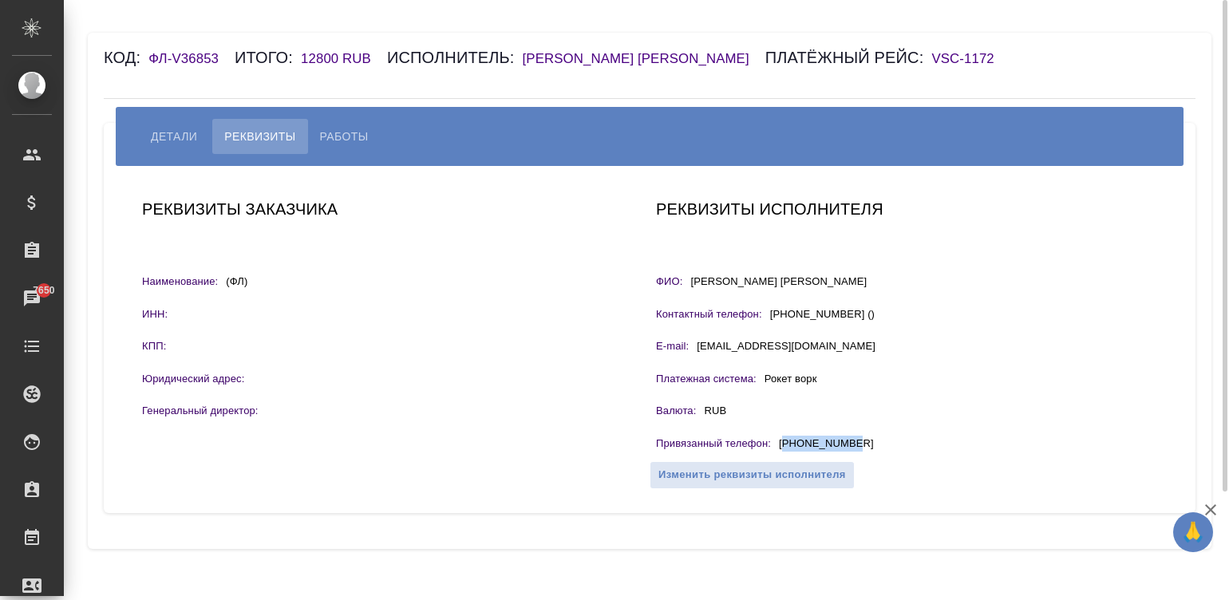
drag, startPoint x: 861, startPoint y: 443, endPoint x: 784, endPoint y: 442, distance: 76.6
click at [784, 442] on div "Привязанный телефон : +79853959762" at bounding box center [906, 446] width 501 height 20
copy p "79853959762"
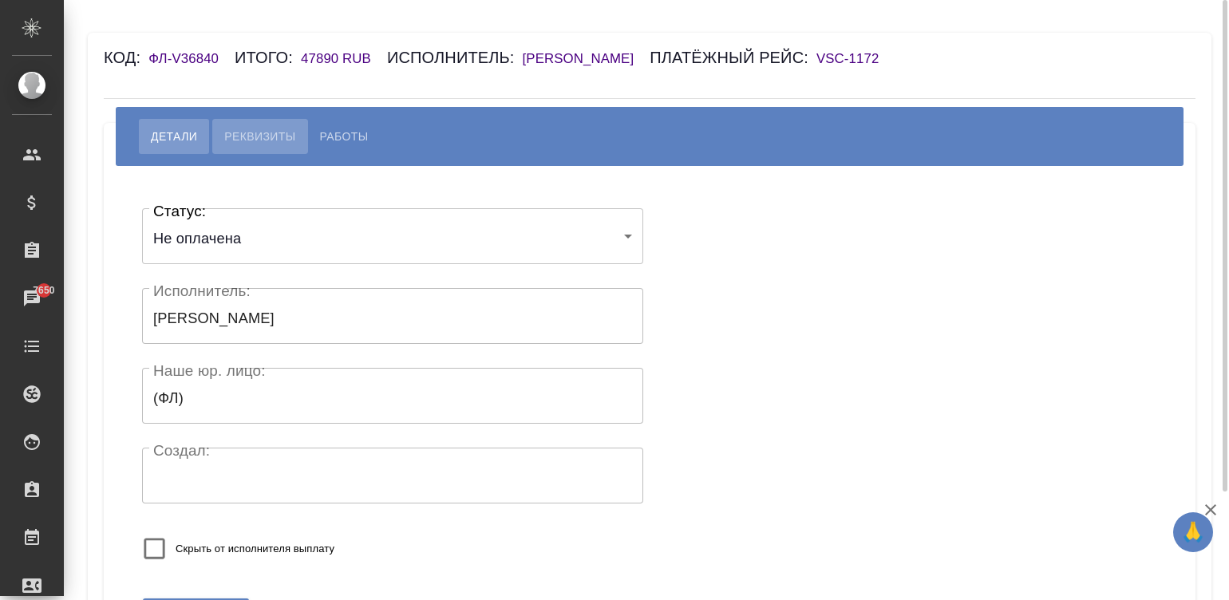
click at [242, 146] on span "Реквизиты" at bounding box center [259, 136] width 71 height 19
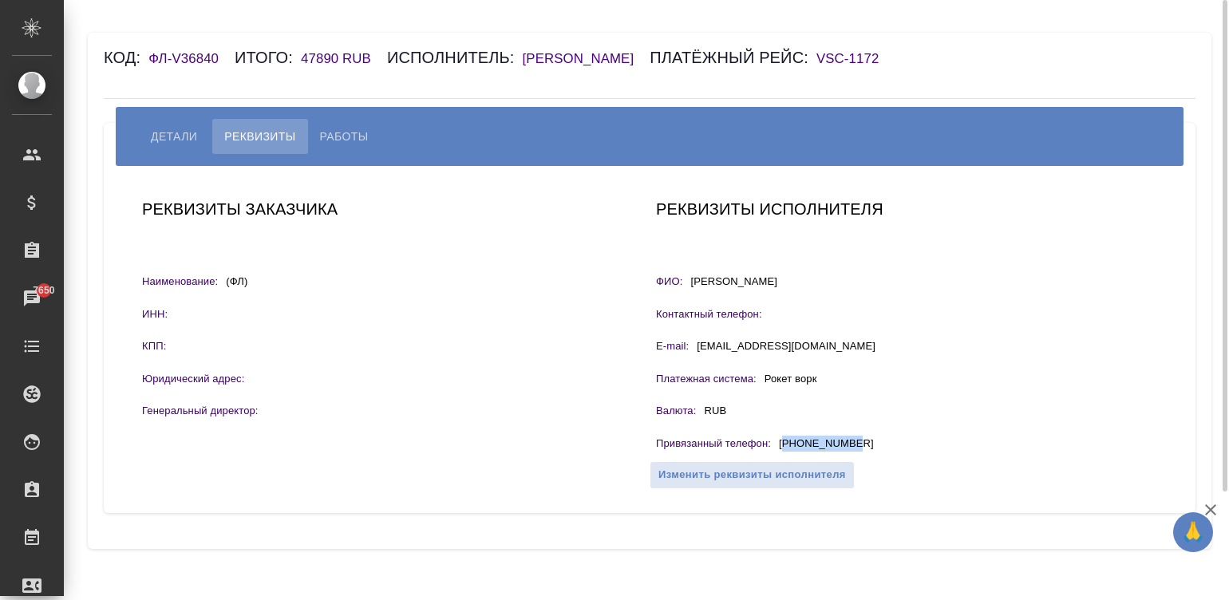
drag, startPoint x: 870, startPoint y: 459, endPoint x: 782, endPoint y: 459, distance: 87.8
click at [782, 456] on div "Привязанный телефон : +79508143099" at bounding box center [906, 446] width 501 height 20
copy p "79508143099"
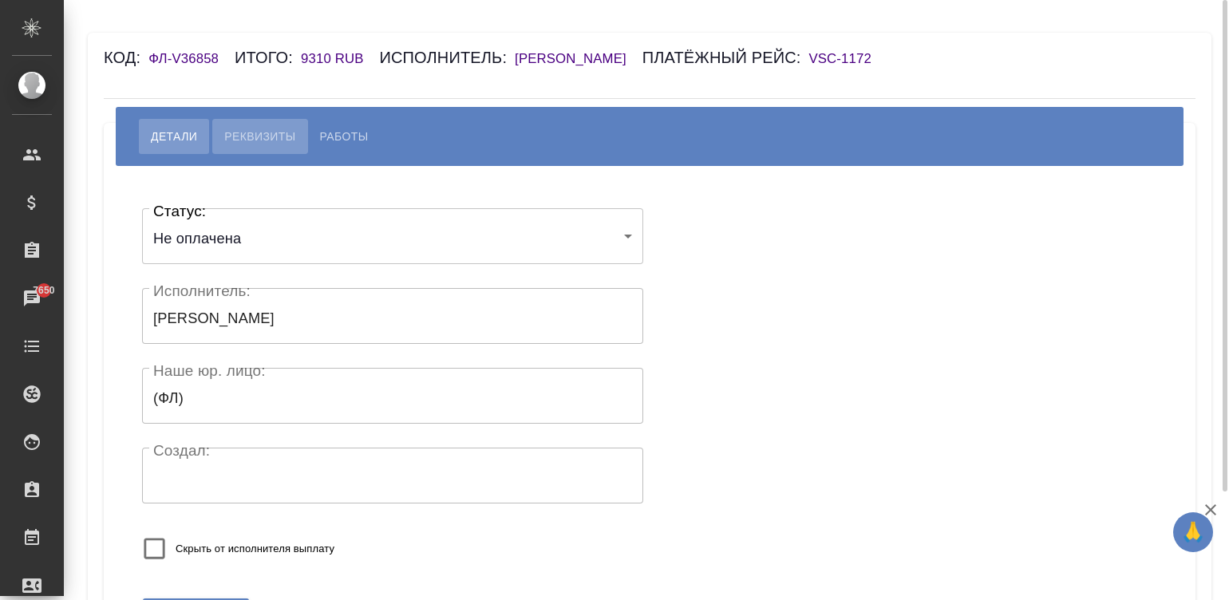
click at [259, 128] on span "Реквизиты" at bounding box center [259, 136] width 71 height 19
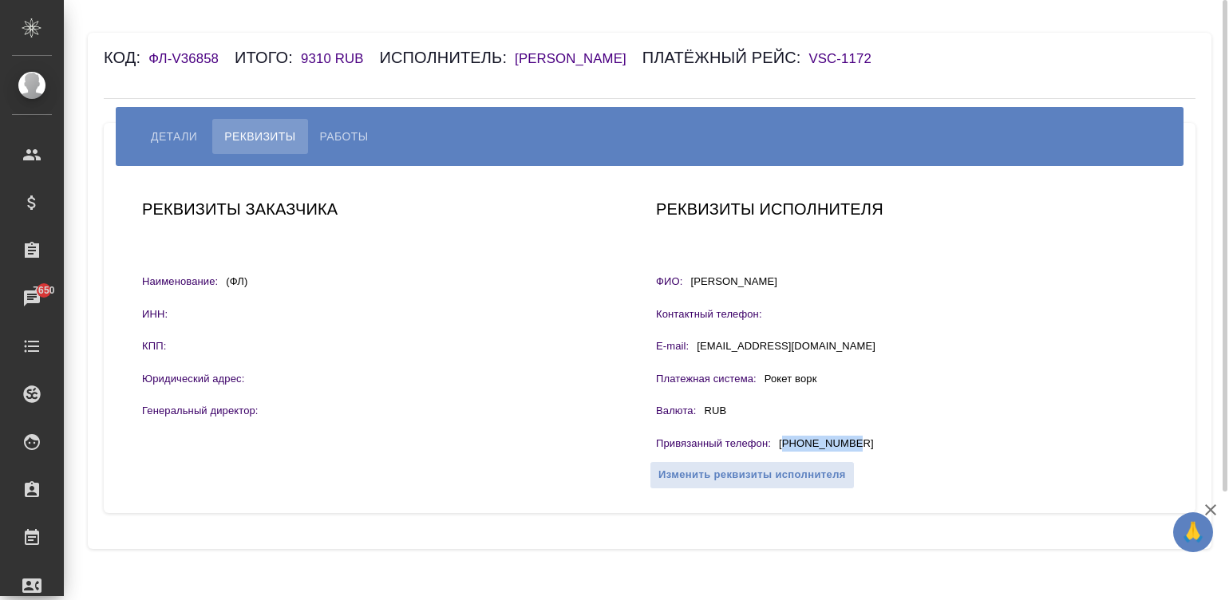
drag, startPoint x: 862, startPoint y: 447, endPoint x: 786, endPoint y: 448, distance: 75.8
click at [786, 448] on div "Привязанный телефон : [PHONE_NUMBER]" at bounding box center [906, 446] width 501 height 20
copy p "79139064216"
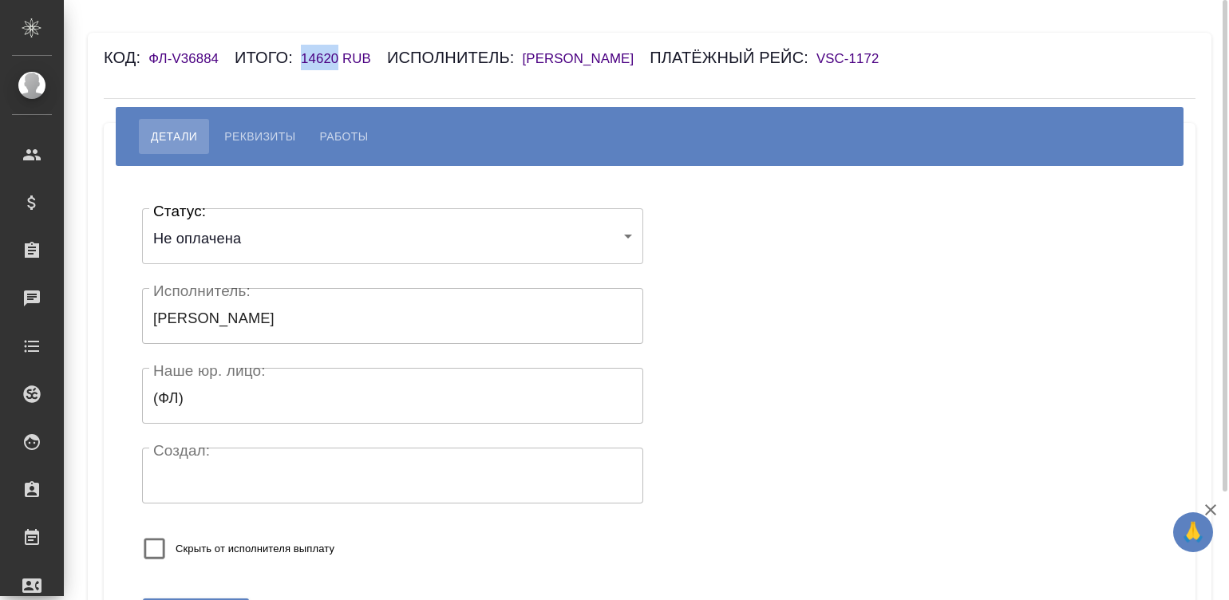
drag, startPoint x: 337, startPoint y: 58, endPoint x: 294, endPoint y: 58, distance: 43.1
click at [296, 58] on div "Код: ФЛ-V36884 Итого: 14620 RUB Исполнитель: [PERSON_NAME] Платёжный рейс: VSC-…" at bounding box center [558, 58] width 909 height 26
copy h6 "14620"
click at [259, 136] on span "Реквизиты" at bounding box center [259, 136] width 71 height 19
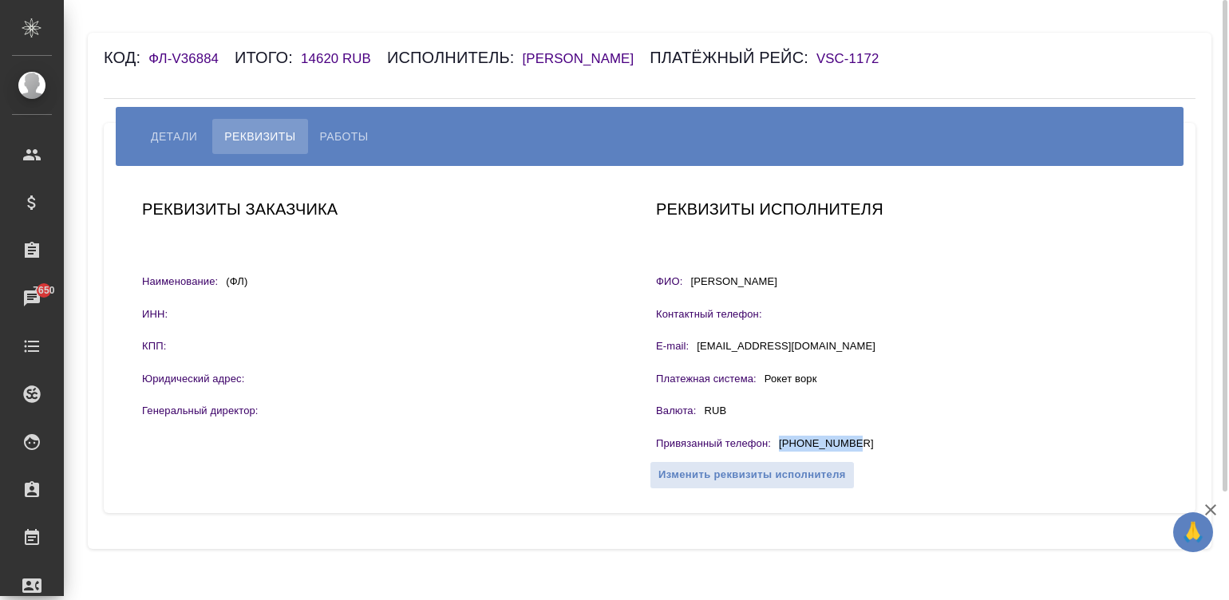
drag, startPoint x: 866, startPoint y: 440, endPoint x: 763, endPoint y: 437, distance: 102.2
click at [763, 437] on div "Привязанный телефон : +79106819408" at bounding box center [906, 446] width 501 height 20
copy div "н : +79106819408"
click at [763, 437] on p "Привязанный телефон :" at bounding box center [713, 444] width 115 height 16
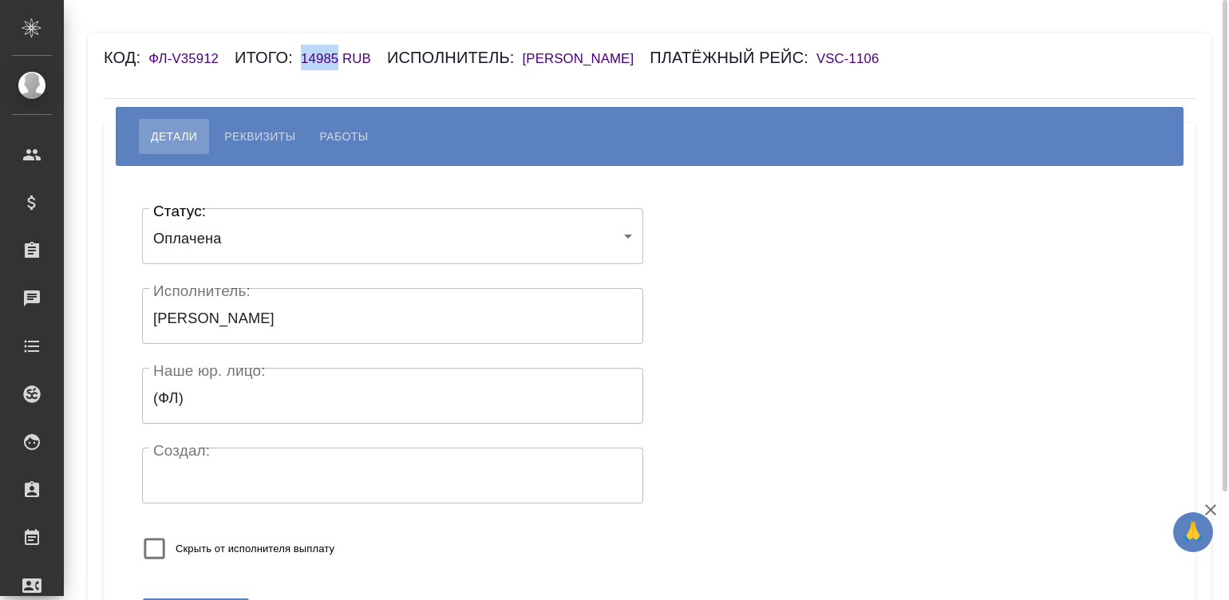
drag, startPoint x: 294, startPoint y: 62, endPoint x: 337, endPoint y: 62, distance: 42.3
click at [337, 62] on div "Код: ФЛ-V35912 Итого: 14985 RUB Исполнитель: [PERSON_NAME] рейс: VSC-1106" at bounding box center [558, 58] width 909 height 26
copy h6 "14985"
click at [251, 140] on span "Реквизиты" at bounding box center [259, 136] width 71 height 19
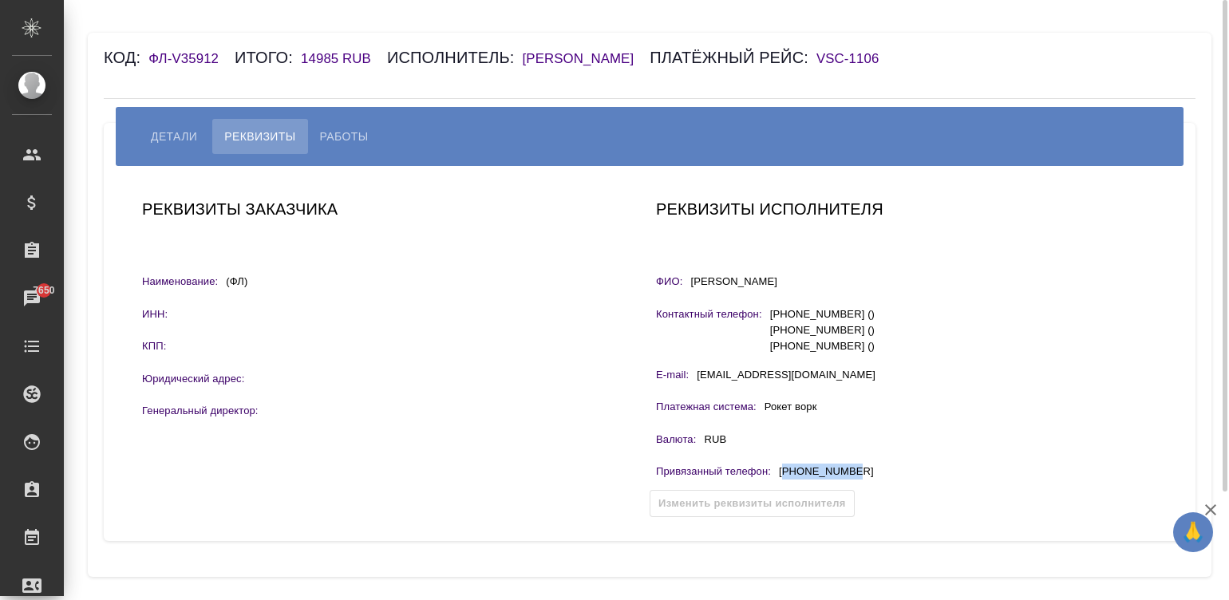
drag, startPoint x: 882, startPoint y: 467, endPoint x: 783, endPoint y: 472, distance: 99.0
click at [783, 472] on div "Привязанный телефон : +79625607733" at bounding box center [906, 473] width 501 height 20
copy p "79625607733"
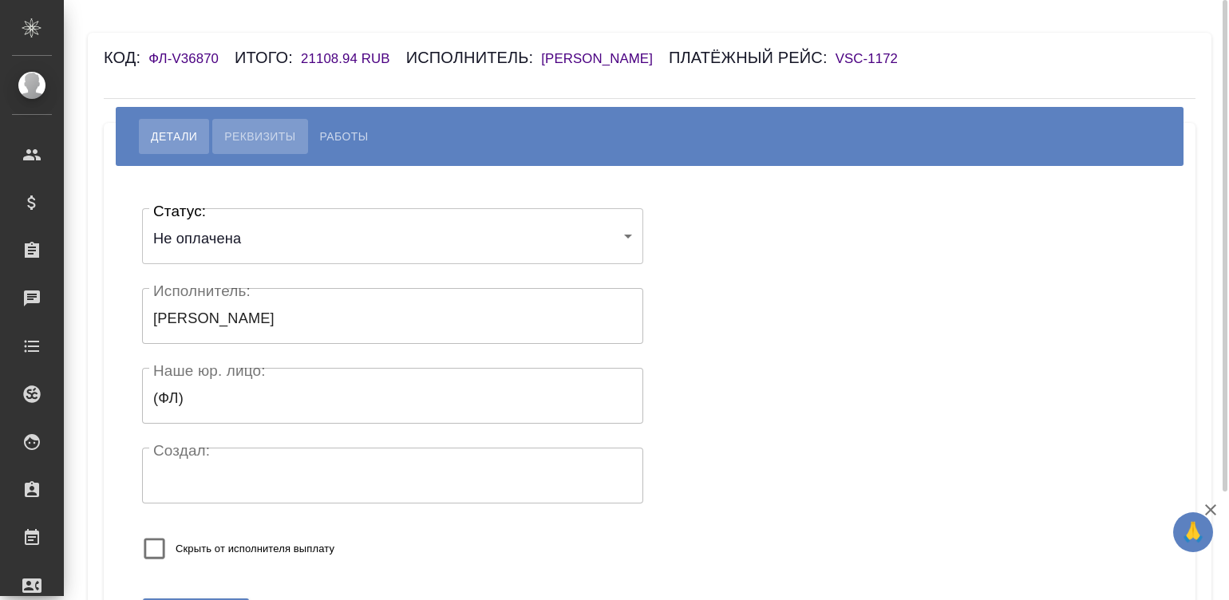
click at [259, 128] on span "Реквизиты" at bounding box center [259, 136] width 71 height 19
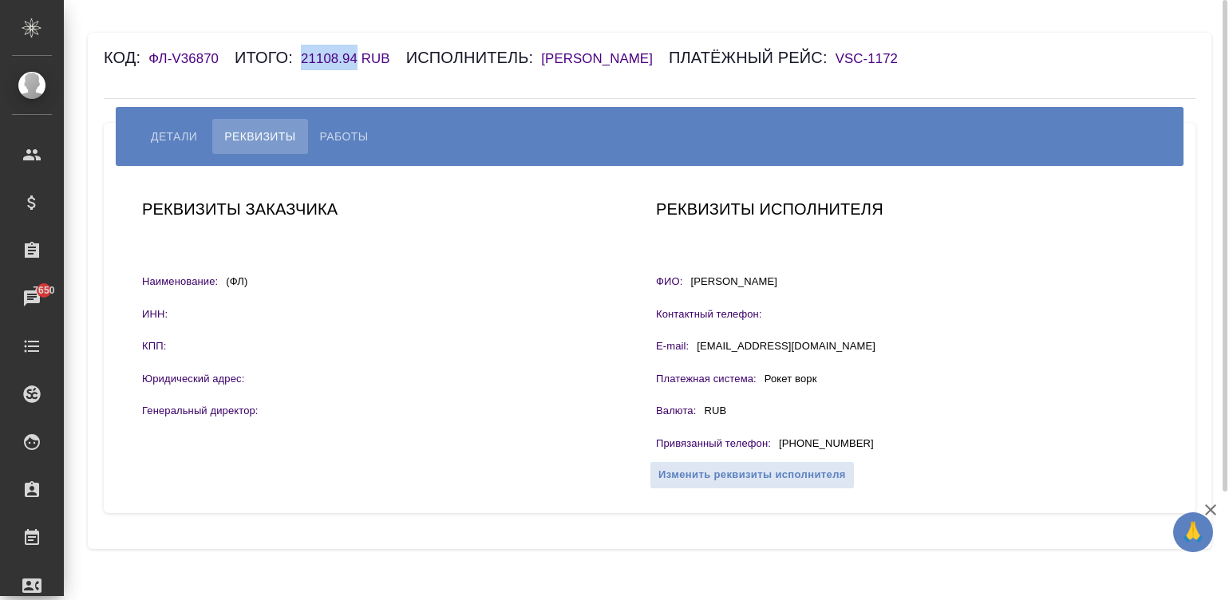
drag, startPoint x: 298, startPoint y: 61, endPoint x: 358, endPoint y: 68, distance: 61.0
click at [358, 68] on div "Код: ФЛ-V36870 Итого: 21108.94 RUB Исполнитель: [PERSON_NAME] рейс: VSC-1172" at bounding box center [558, 58] width 909 height 26
copy h6 "21108.94"
drag, startPoint x: 863, startPoint y: 444, endPoint x: 782, endPoint y: 449, distance: 81.6
click at [782, 449] on div "Привязанный телефон : [PHONE_NUMBER]" at bounding box center [906, 446] width 501 height 20
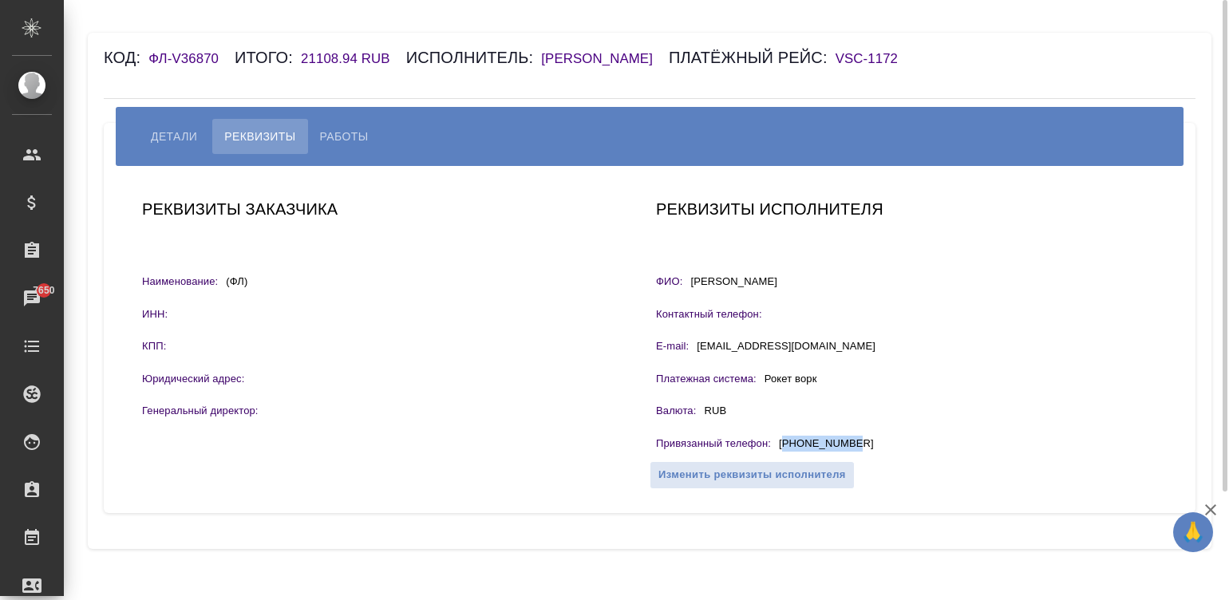
copy p "79191587397"
